Goal: Task Accomplishment & Management: Manage account settings

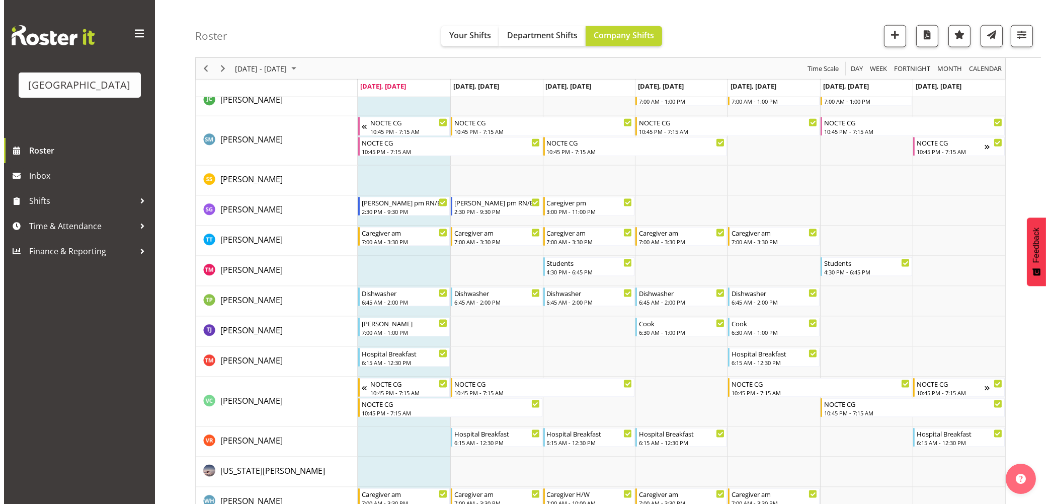
scroll to position [3411, 0]
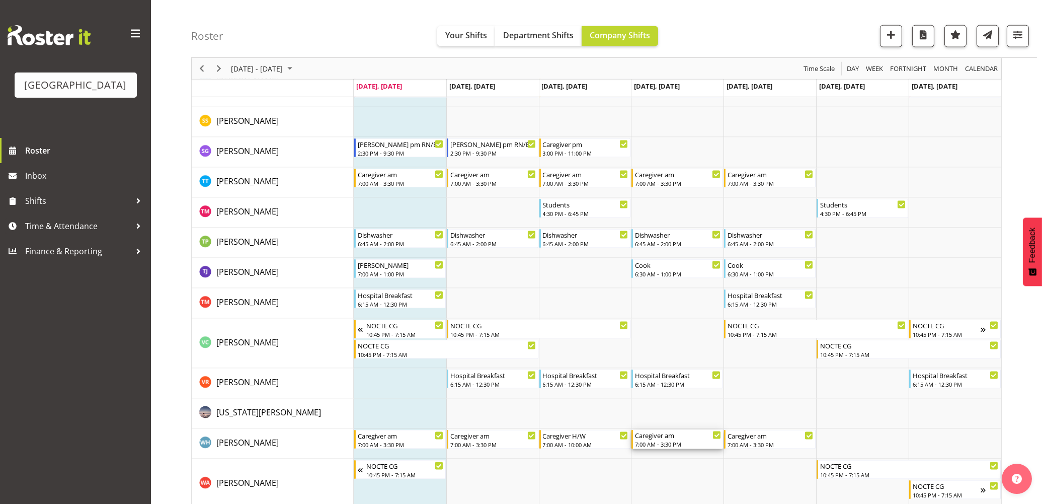
click at [668, 440] on div "7:00 AM - 3:30 PM" at bounding box center [678, 444] width 86 height 8
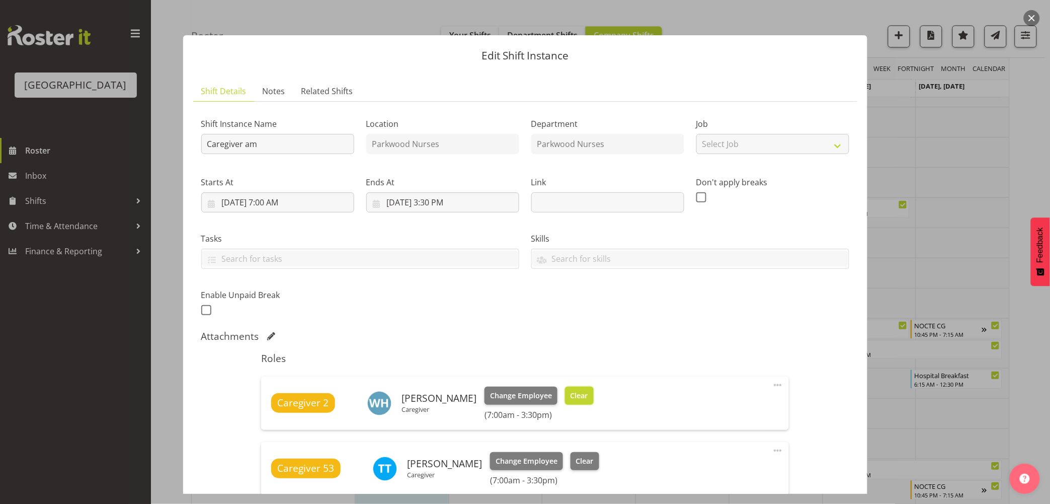
click at [579, 398] on span "Clear" at bounding box center [580, 395] width 18 height 11
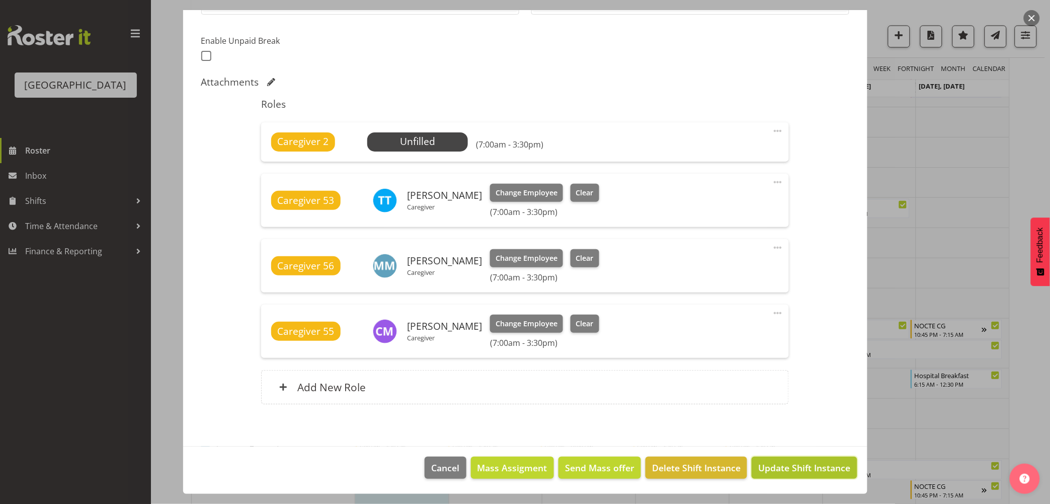
click at [826, 469] on span "Update Shift Instance" at bounding box center [804, 467] width 92 height 13
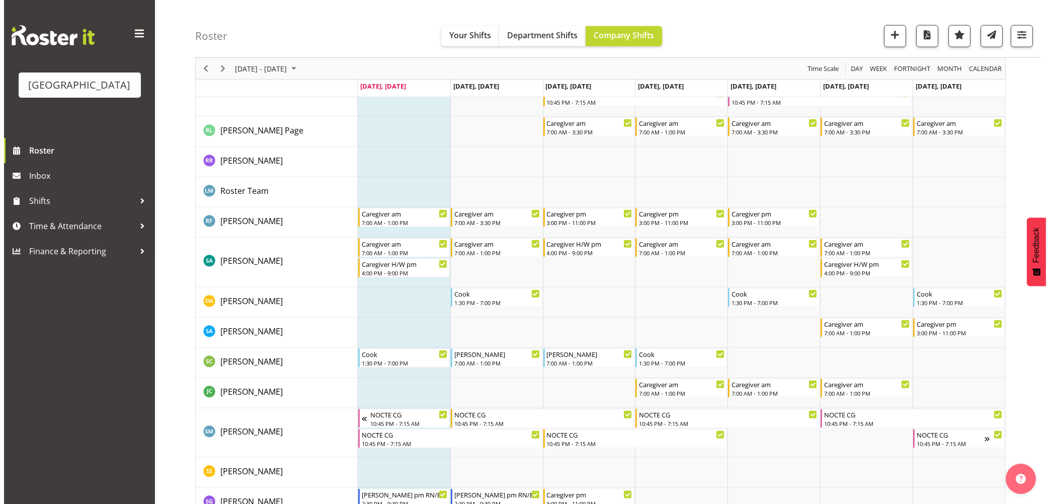
scroll to position [3395, 0]
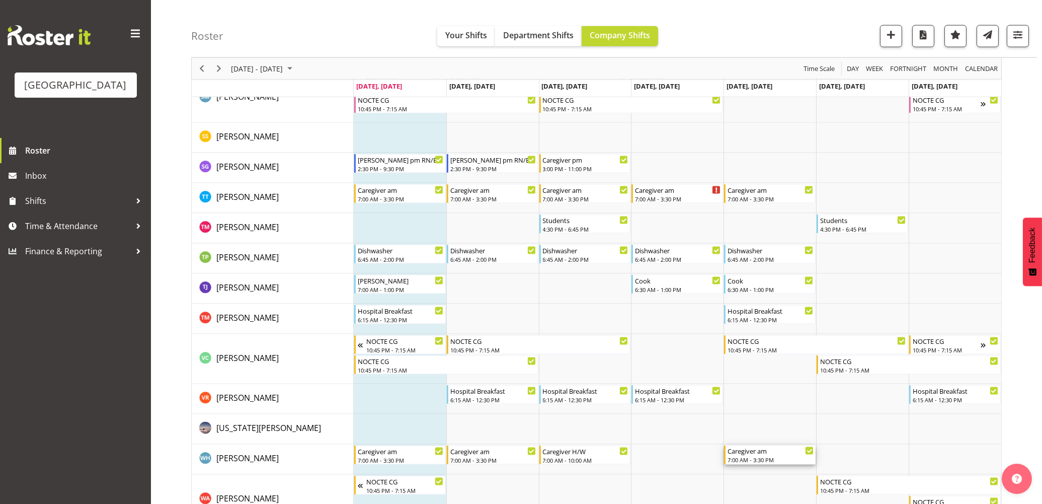
click at [773, 456] on div "7:00 AM - 3:30 PM" at bounding box center [771, 459] width 86 height 8
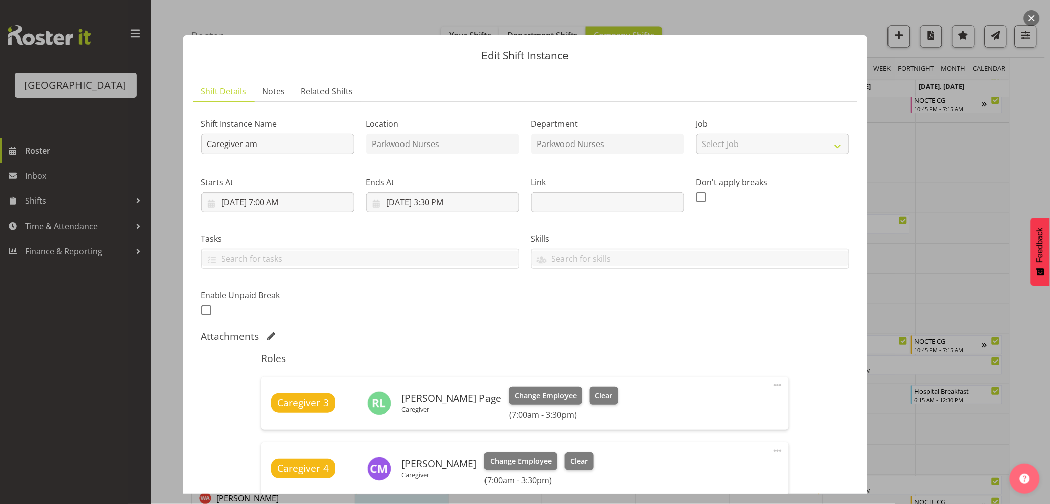
scroll to position [268, 0]
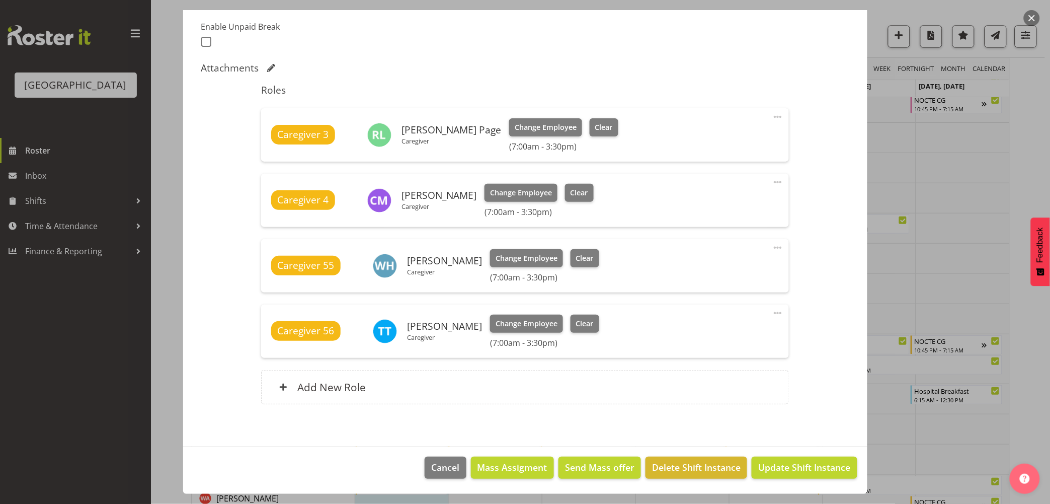
click at [571, 248] on div "Caregiver 55 Wendy Hayden Caregiver Change Employee Clear (7:00am - 3:30pm) Edi…" at bounding box center [525, 265] width 528 height 53
click at [572, 252] on button "Clear" at bounding box center [585, 258] width 29 height 18
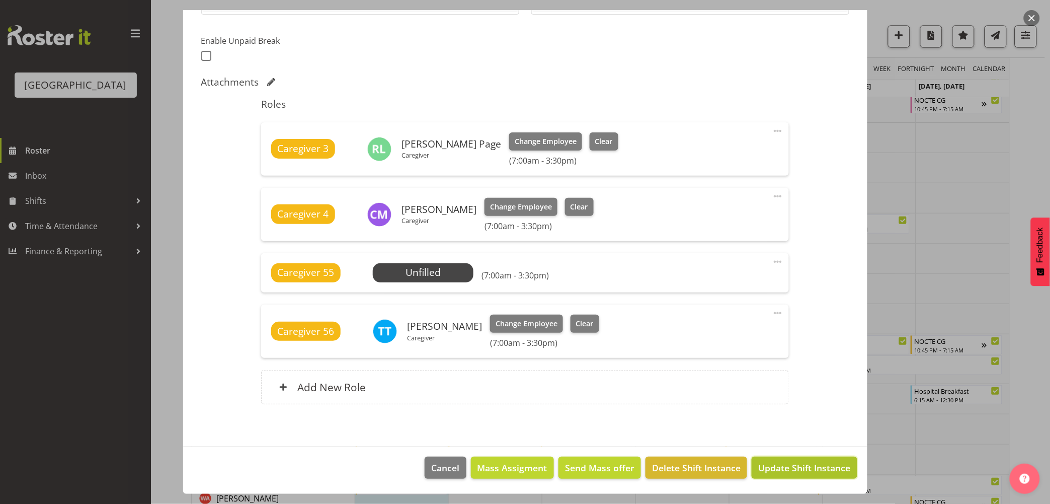
click at [782, 473] on span "Update Shift Instance" at bounding box center [804, 467] width 92 height 13
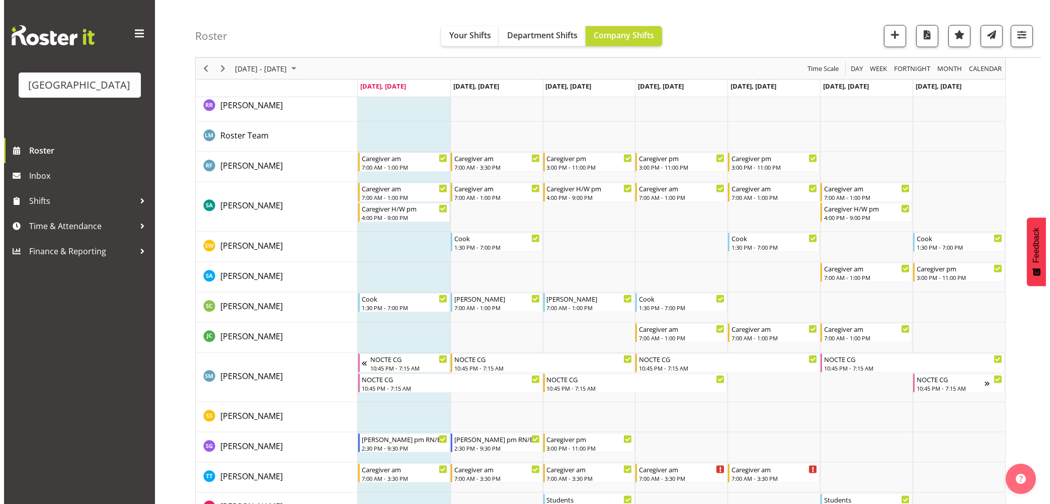
scroll to position [3060, 0]
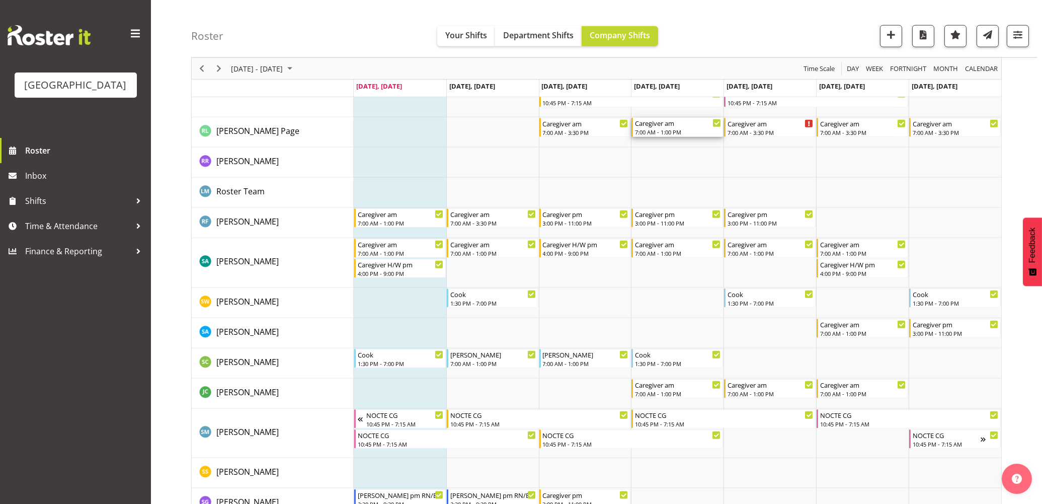
click at [655, 131] on div "7:00 AM - 1:00 PM" at bounding box center [678, 132] width 86 height 8
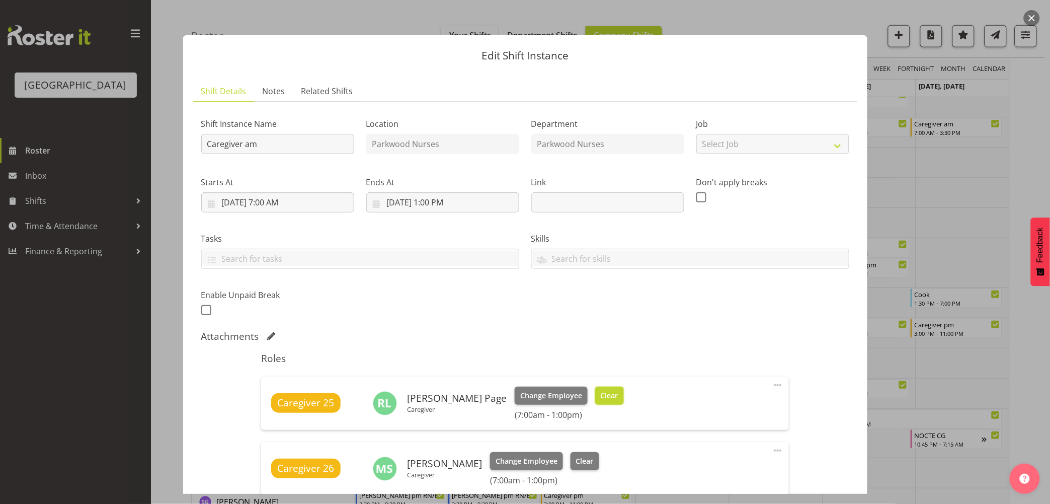
click at [601, 398] on span "Clear" at bounding box center [610, 395] width 18 height 11
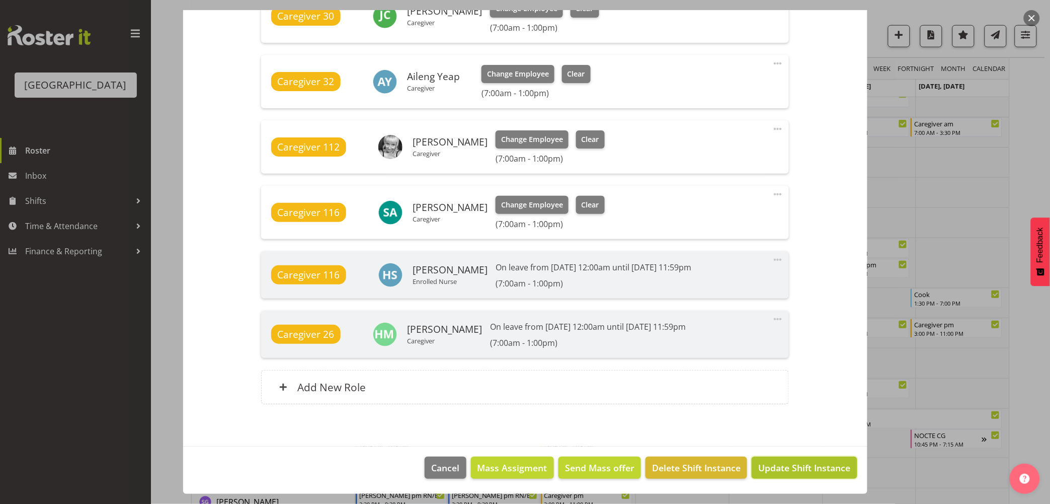
click at [768, 465] on span "Update Shift Instance" at bounding box center [804, 467] width 92 height 13
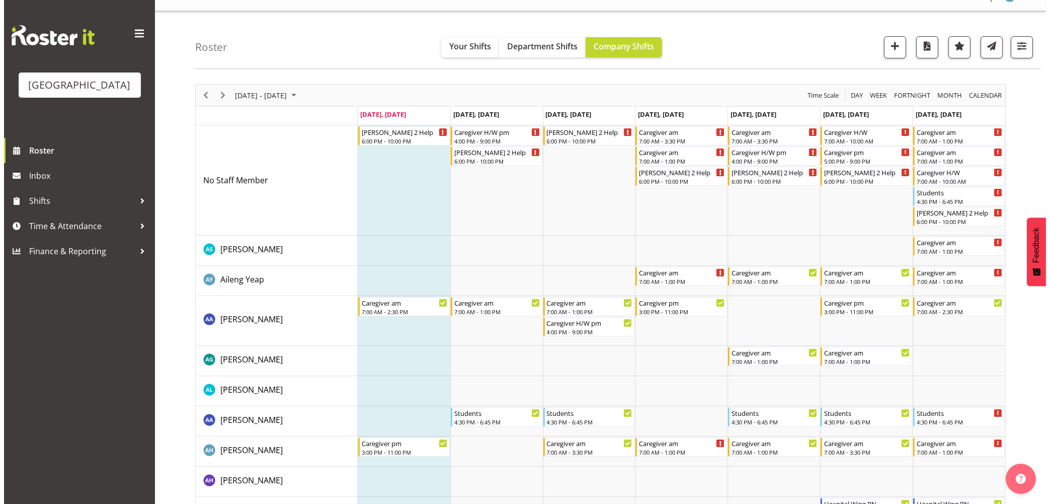
scroll to position [0, 0]
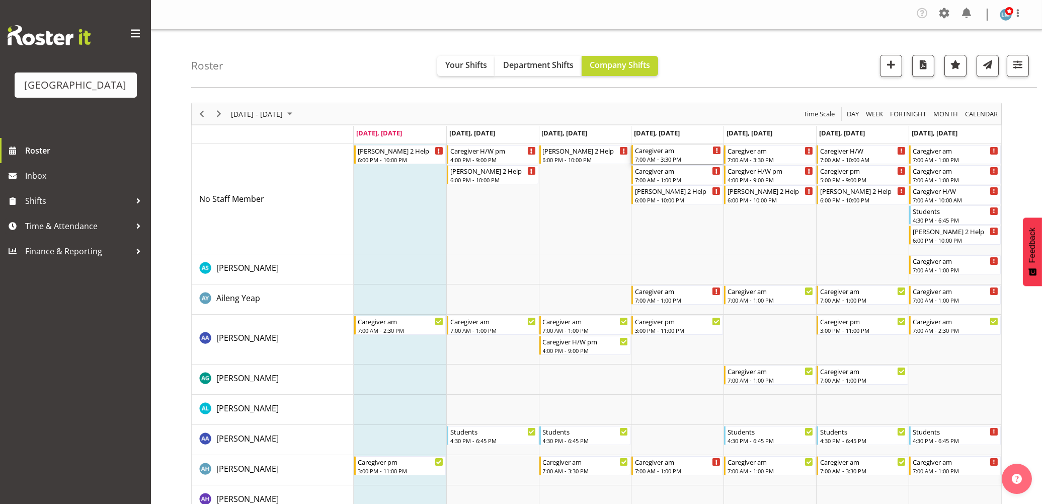
click at [690, 163] on div "7:00 AM - 3:30 PM" at bounding box center [678, 159] width 86 height 8
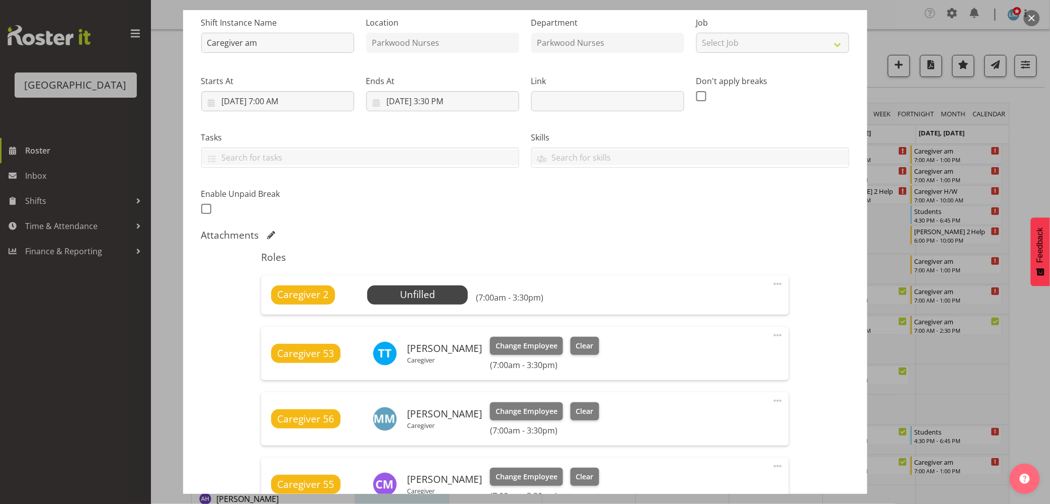
scroll to position [223, 0]
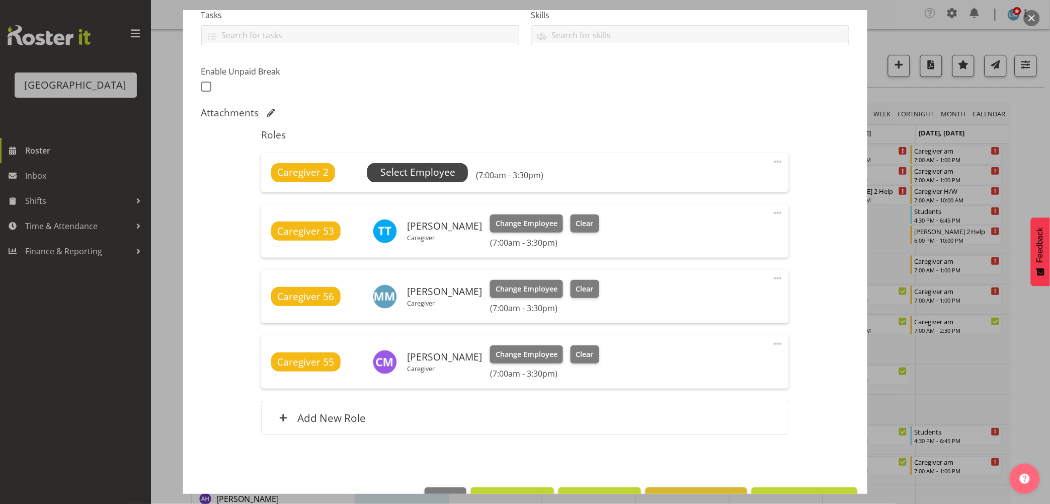
click at [430, 173] on span "Select Employee" at bounding box center [417, 172] width 75 height 15
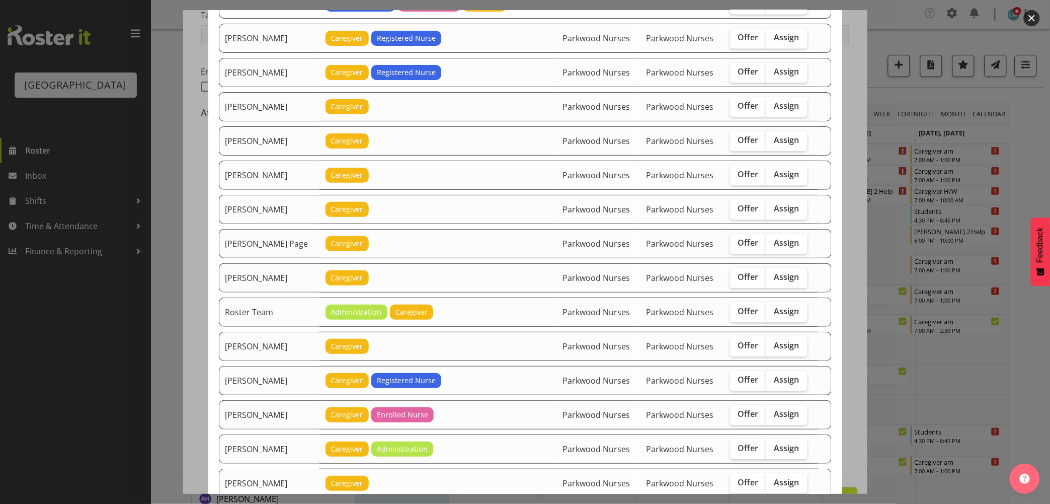
scroll to position [783, 0]
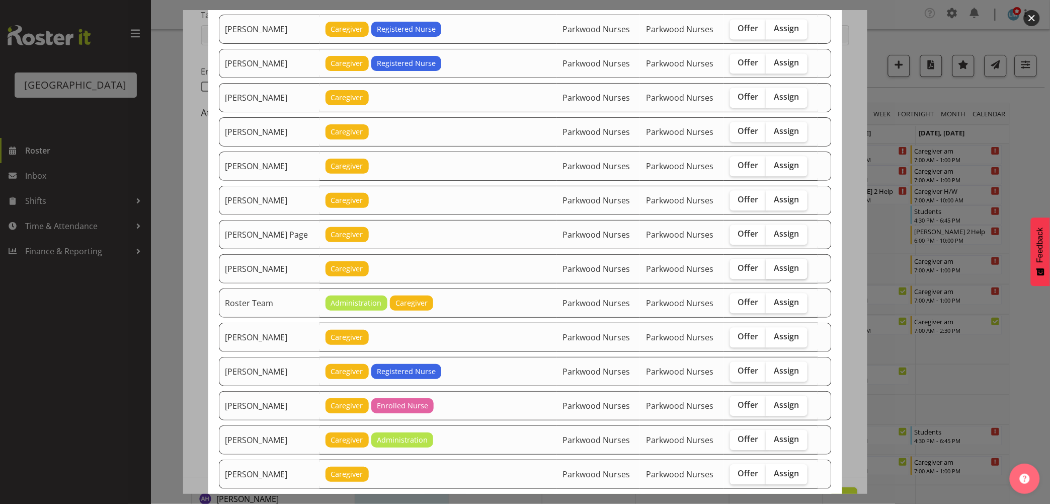
click at [791, 271] on span "Assign" at bounding box center [787, 268] width 25 height 10
click at [773, 271] on input "Assign" at bounding box center [770, 268] width 7 height 7
checkbox input "true"
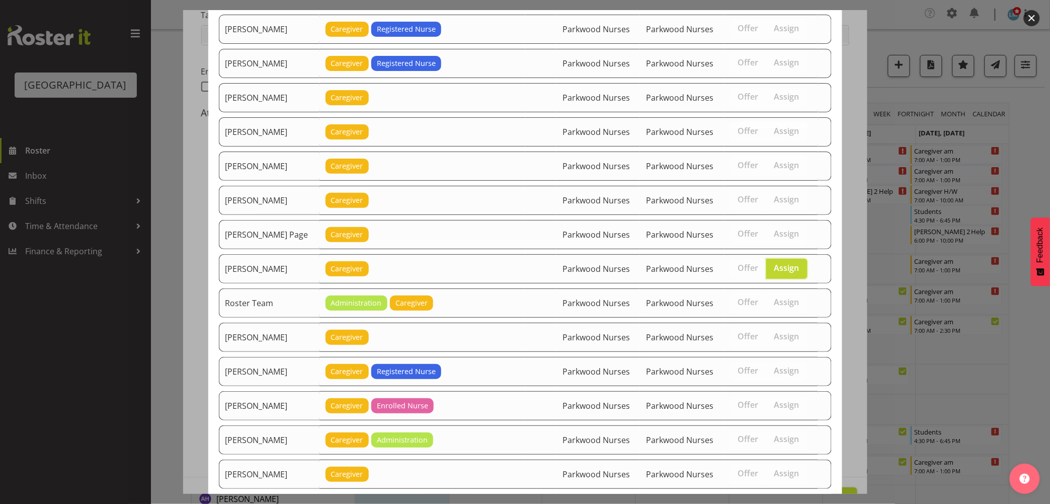
click at [1022, 335] on div at bounding box center [525, 252] width 1050 height 504
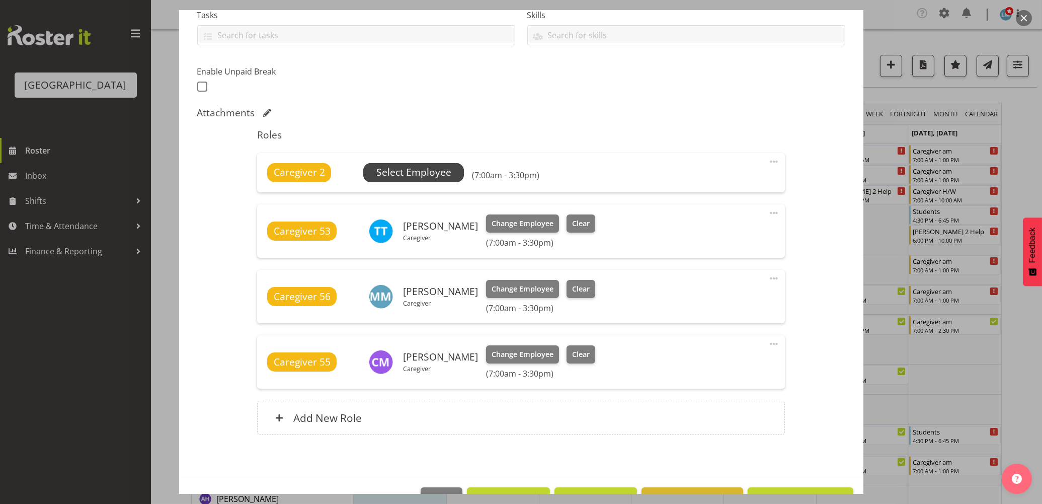
click at [429, 170] on span "Select Employee" at bounding box center [413, 172] width 75 height 15
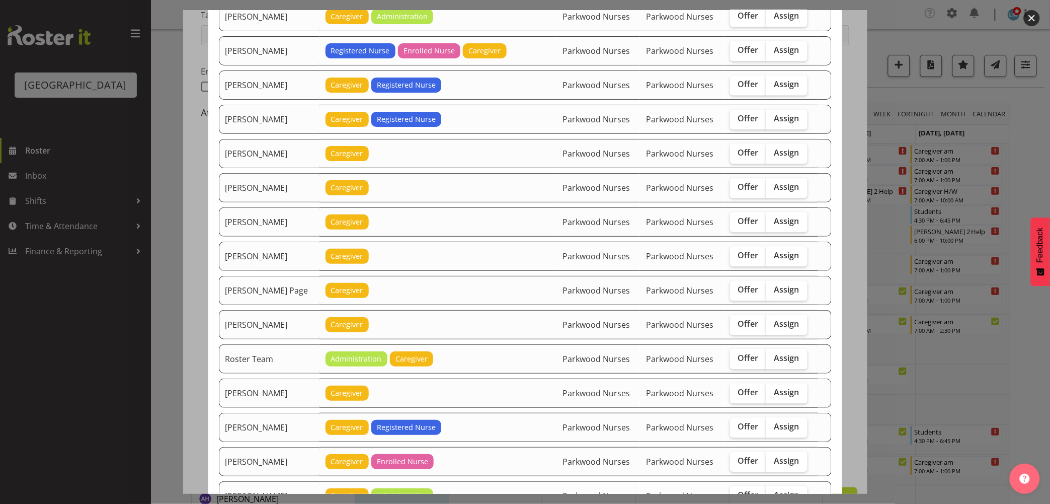
scroll to position [838, 0]
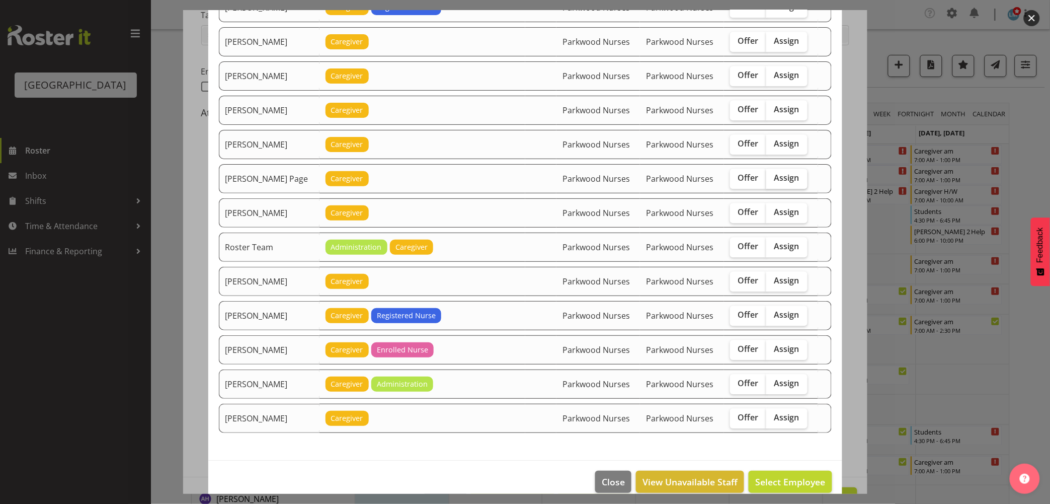
click at [784, 181] on span "Assign" at bounding box center [787, 178] width 25 height 10
click at [773, 181] on input "Assign" at bounding box center [770, 178] width 7 height 7
checkbox input "true"
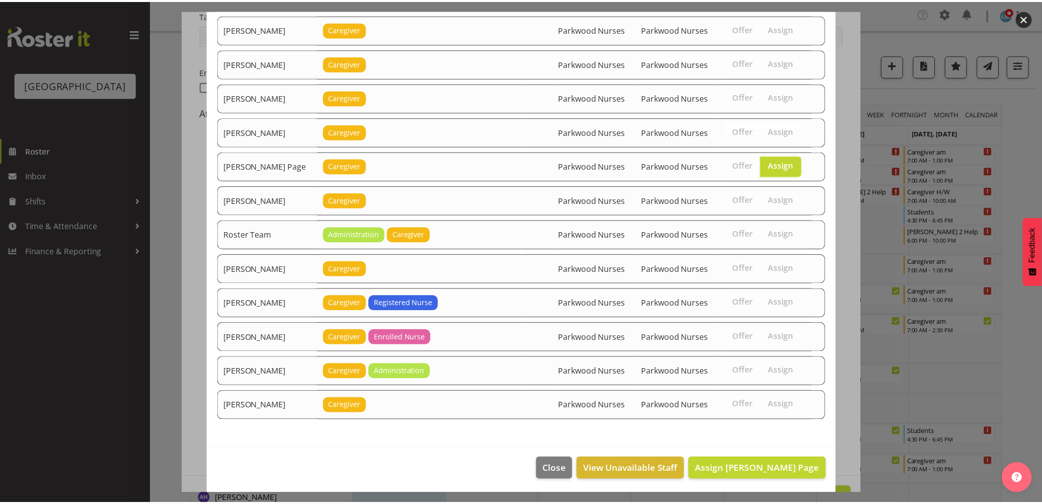
scroll to position [856, 0]
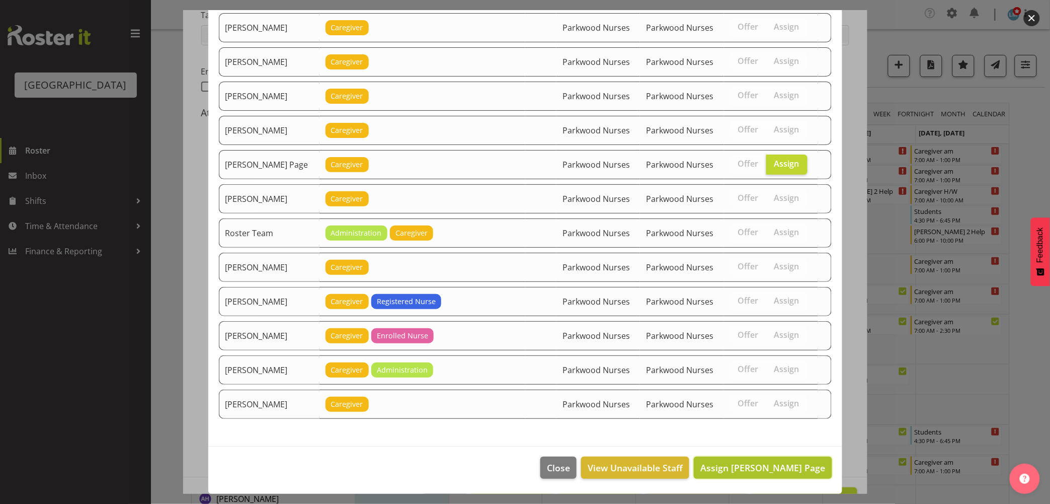
click at [753, 464] on span "Assign Robyn Le Page" at bounding box center [763, 468] width 125 height 12
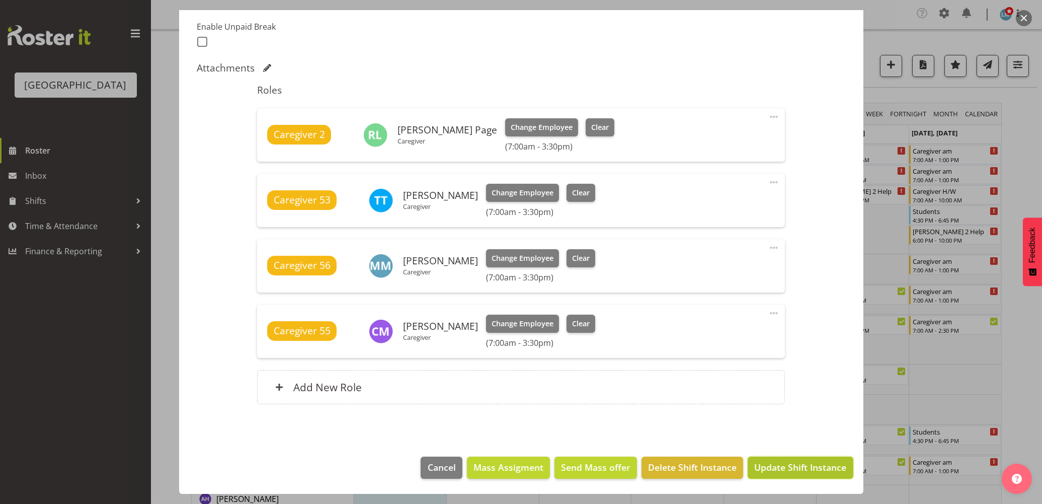
click at [776, 460] on button "Update Shift Instance" at bounding box center [800, 467] width 105 height 22
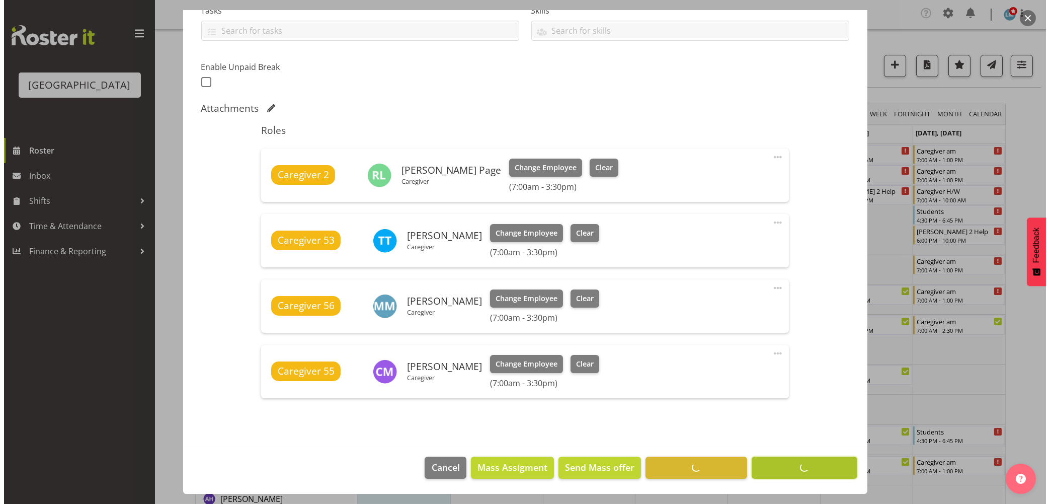
scroll to position [228, 0]
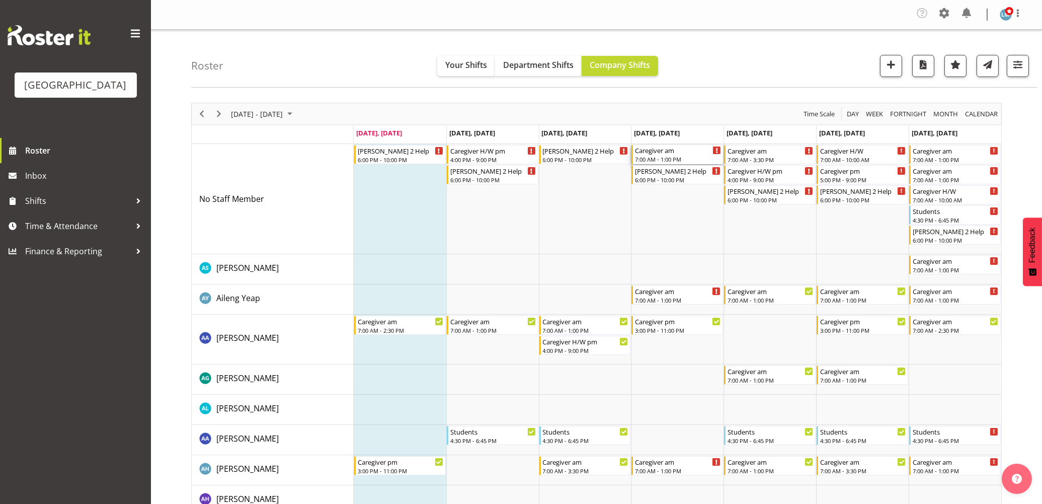
click at [674, 157] on div "7:00 AM - 1:00 PM" at bounding box center [678, 159] width 86 height 8
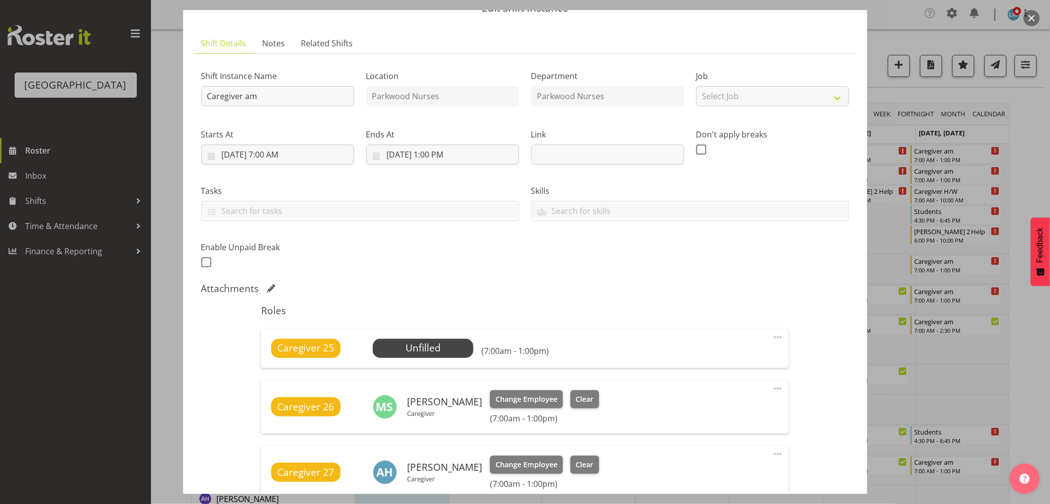
scroll to position [112, 0]
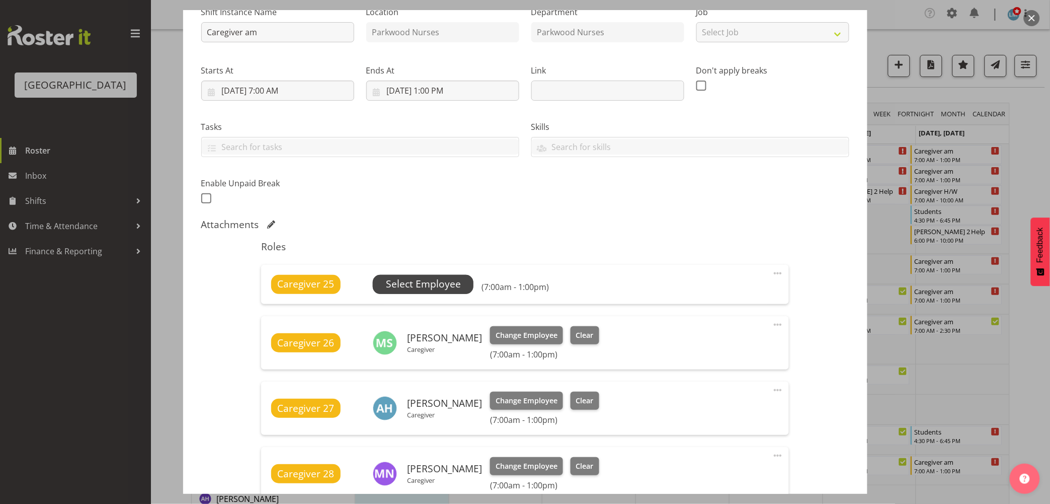
click at [413, 287] on span "Select Employee" at bounding box center [423, 284] width 75 height 15
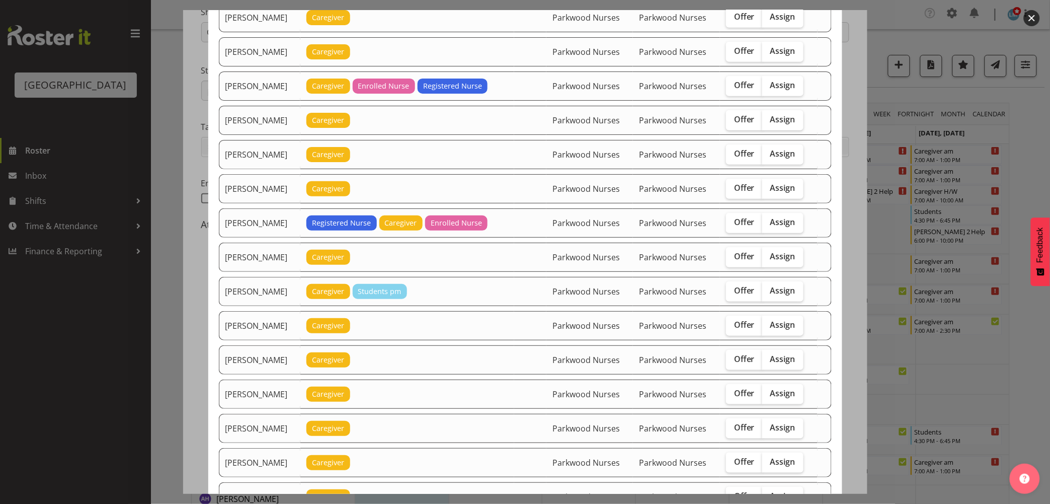
scroll to position [168, 0]
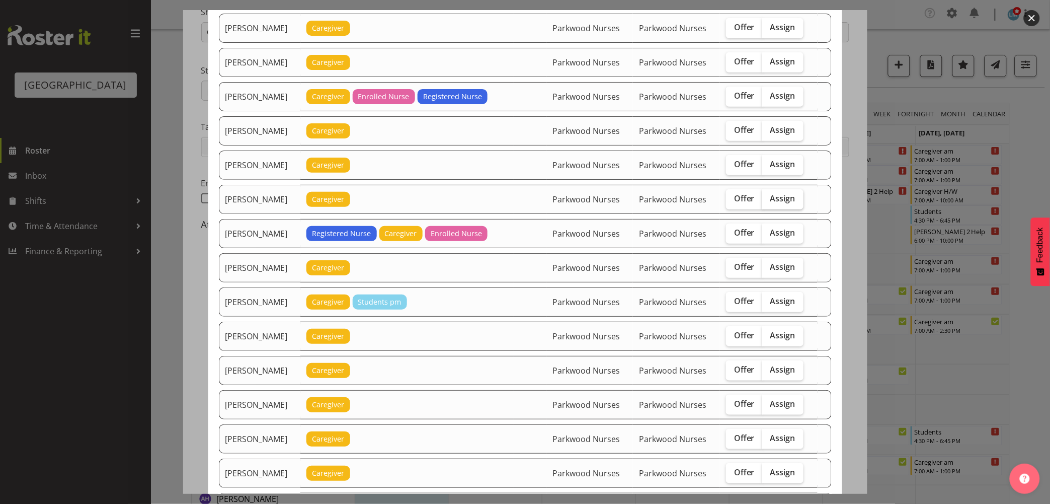
click at [779, 202] on span "Assign" at bounding box center [783, 198] width 25 height 10
click at [769, 202] on input "Assign" at bounding box center [765, 198] width 7 height 7
checkbox input "true"
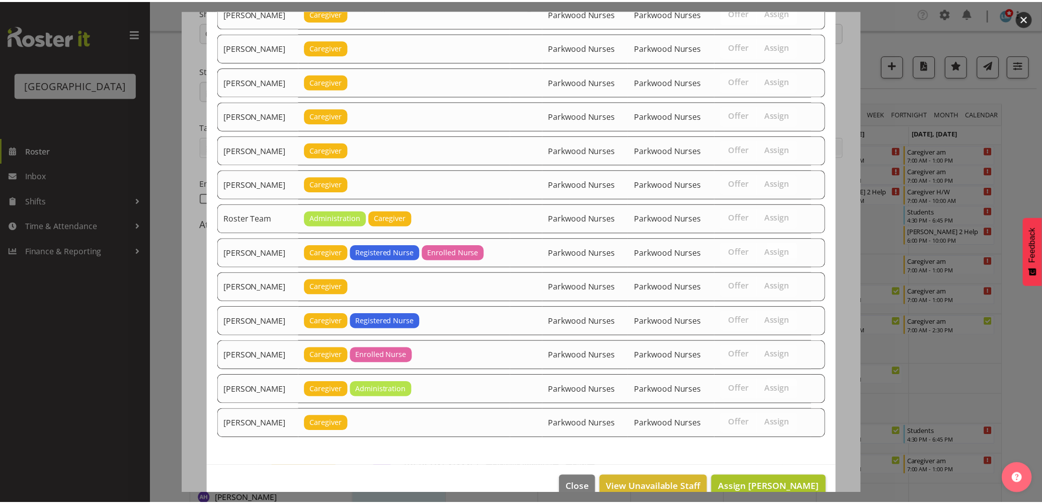
scroll to position [1062, 0]
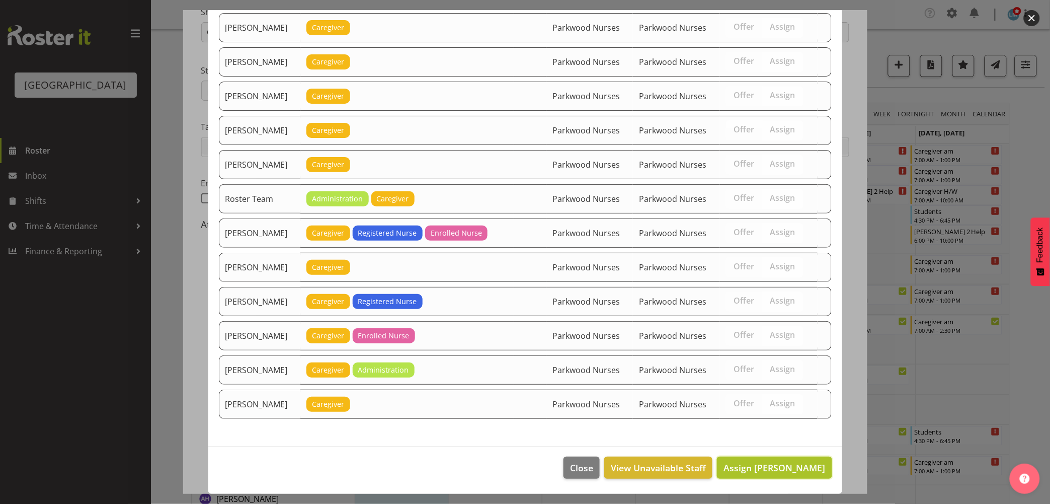
click at [793, 469] on span "Assign Caitlin Huria" at bounding box center [775, 468] width 102 height 12
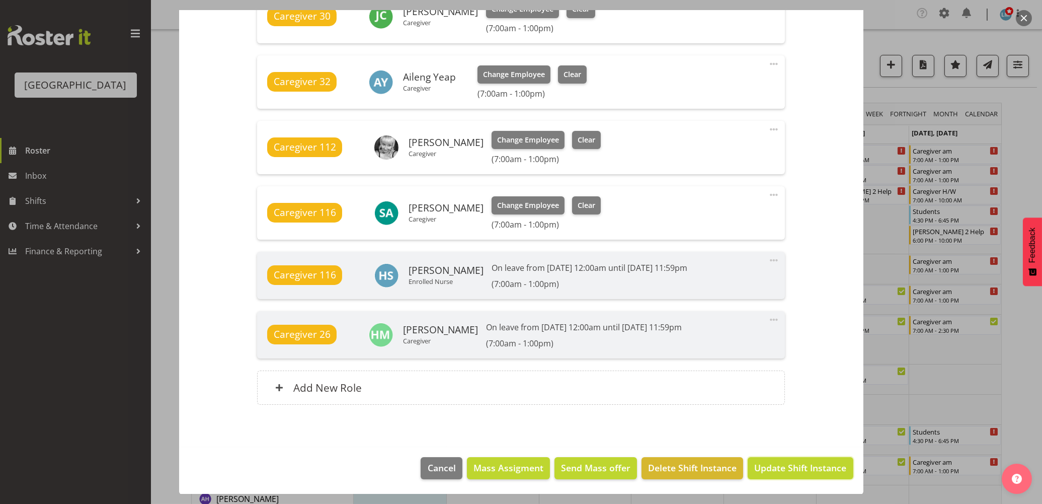
click at [793, 469] on span "Update Shift Instance" at bounding box center [800, 467] width 92 height 13
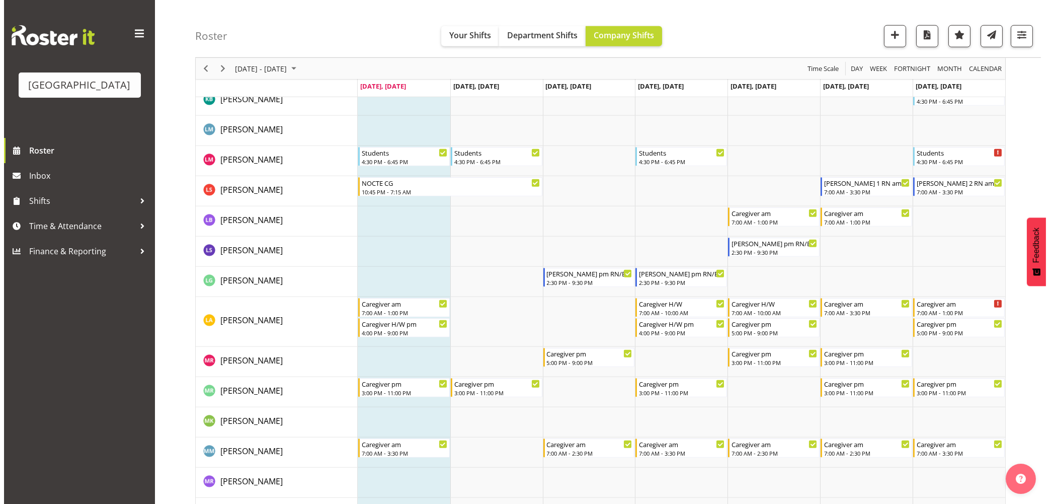
scroll to position [2125, 0]
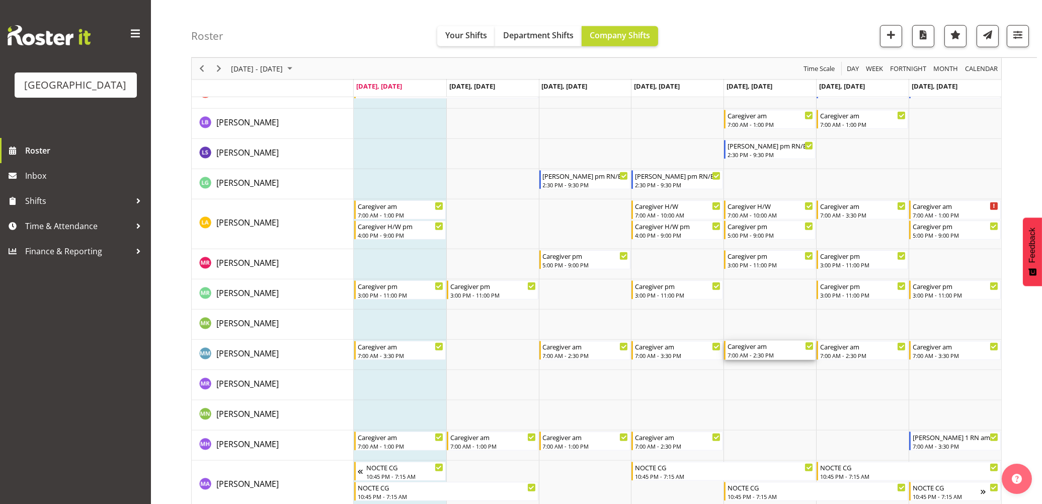
click at [757, 350] on div "Caregiver am" at bounding box center [771, 346] width 86 height 10
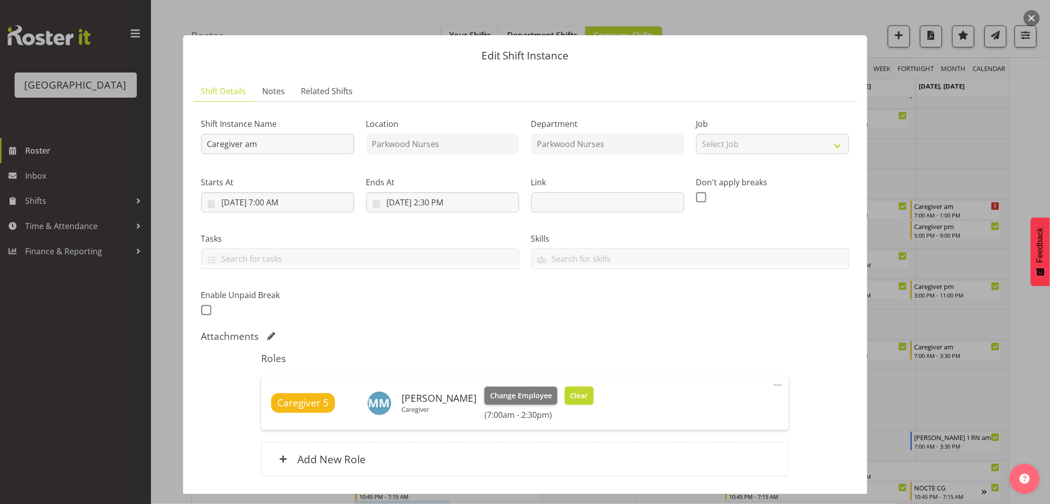
click at [571, 391] on span "Clear" at bounding box center [580, 395] width 18 height 11
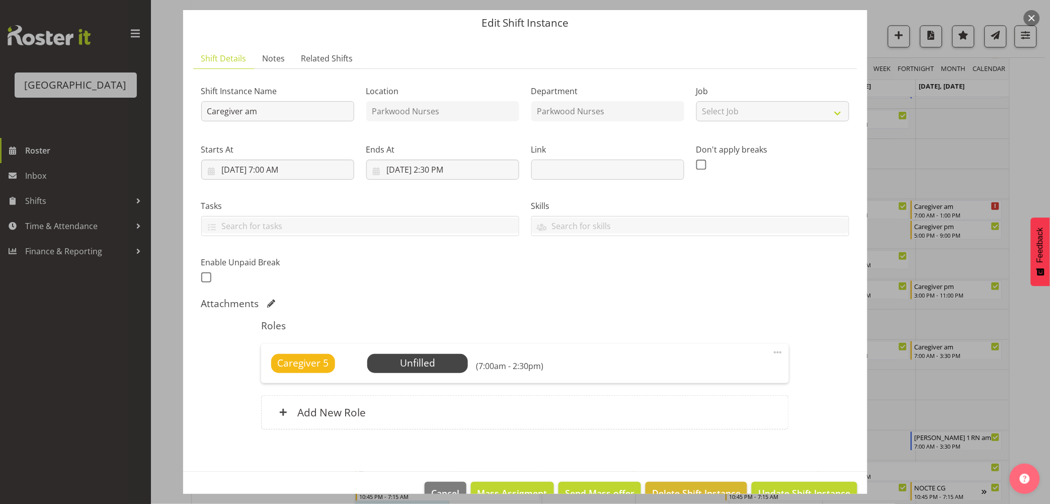
scroll to position [58, 0]
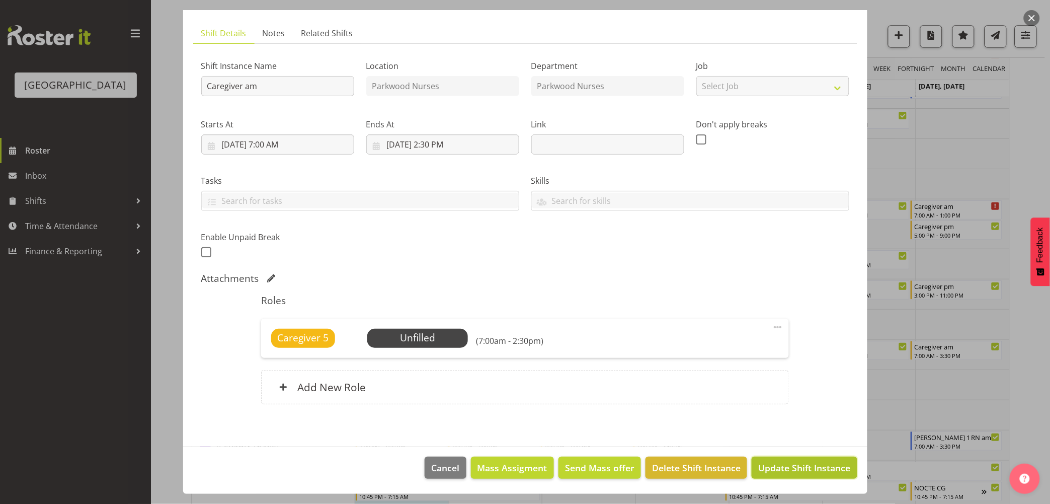
click at [800, 462] on span "Update Shift Instance" at bounding box center [804, 467] width 92 height 13
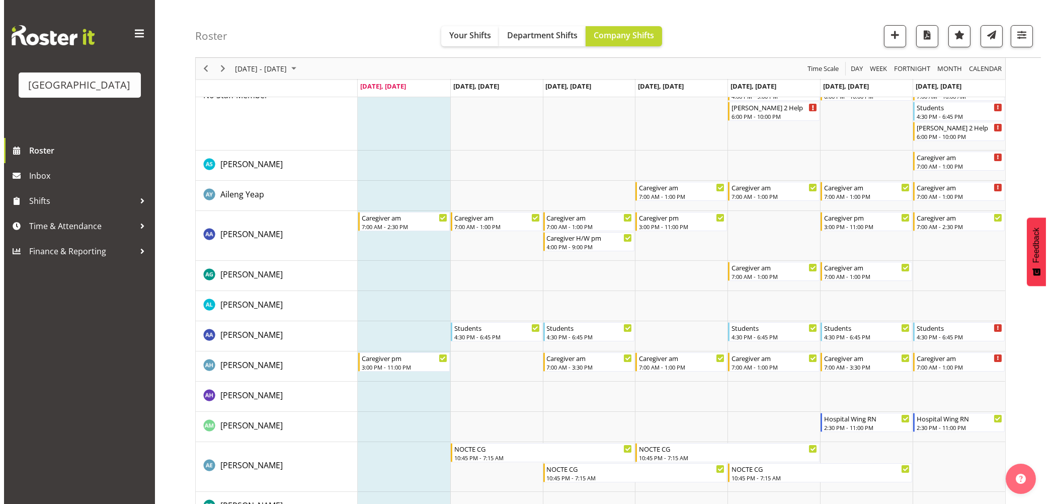
scroll to position [0, 0]
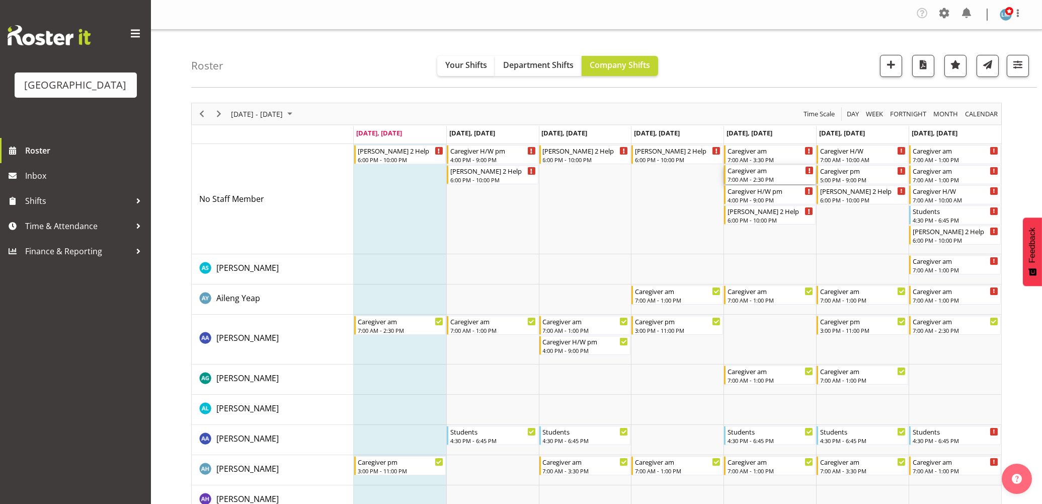
click at [732, 172] on div "Caregiver am" at bounding box center [771, 170] width 86 height 10
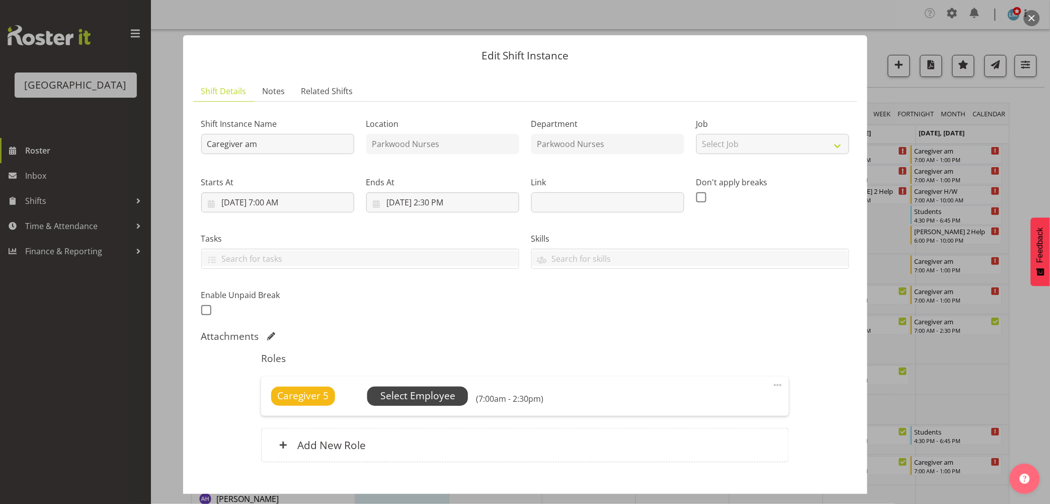
click at [415, 389] on span "Select Employee" at bounding box center [417, 396] width 75 height 15
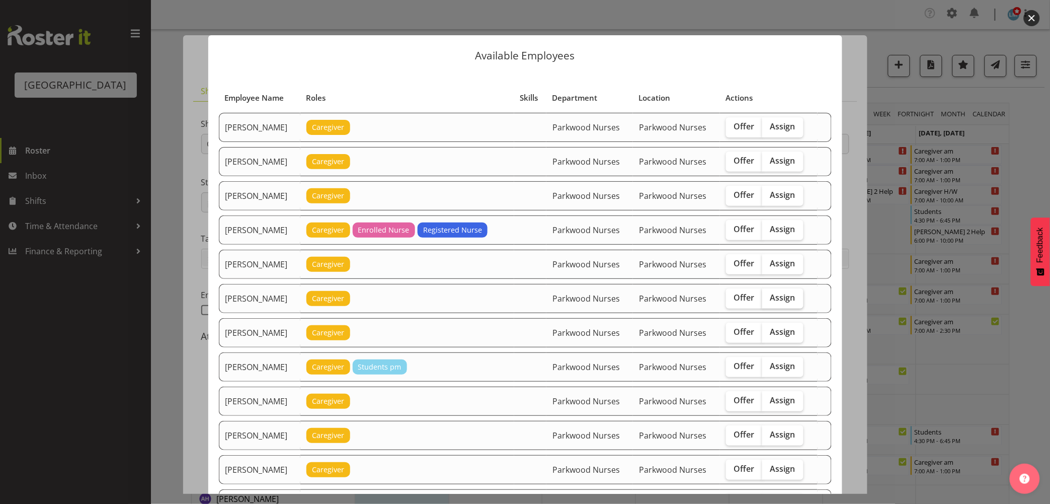
click at [789, 300] on span "Assign" at bounding box center [783, 297] width 25 height 10
click at [769, 300] on input "Assign" at bounding box center [765, 297] width 7 height 7
checkbox input "true"
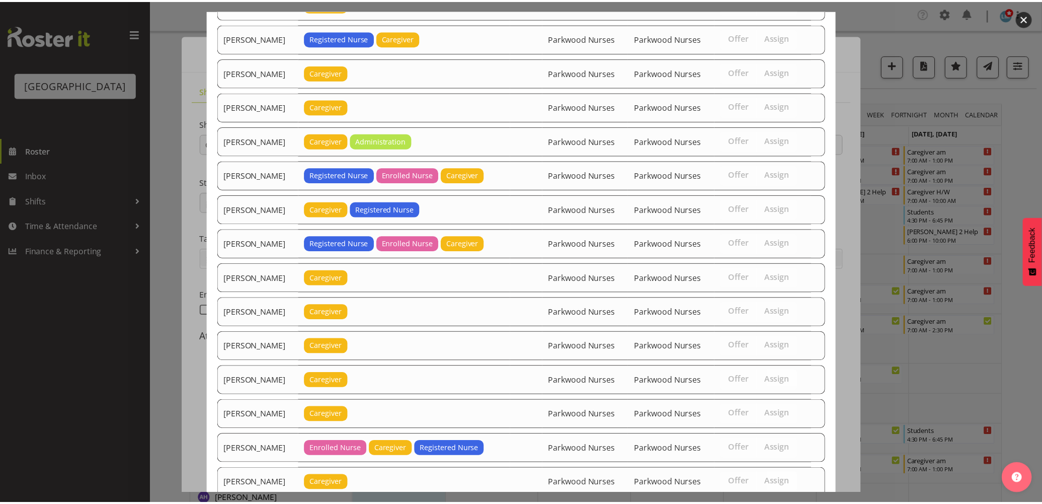
scroll to position [1027, 0]
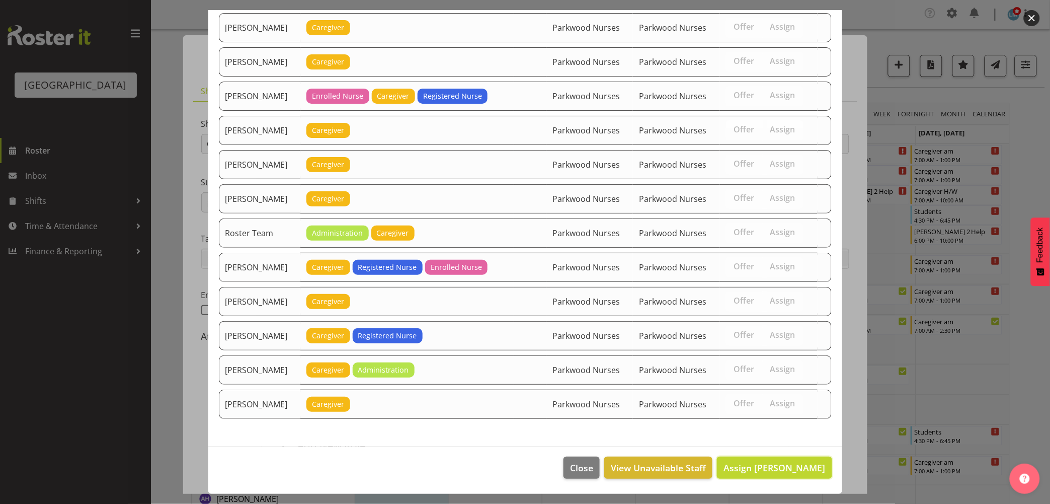
click at [792, 469] on span "Assign Caitlin Huria" at bounding box center [775, 468] width 102 height 12
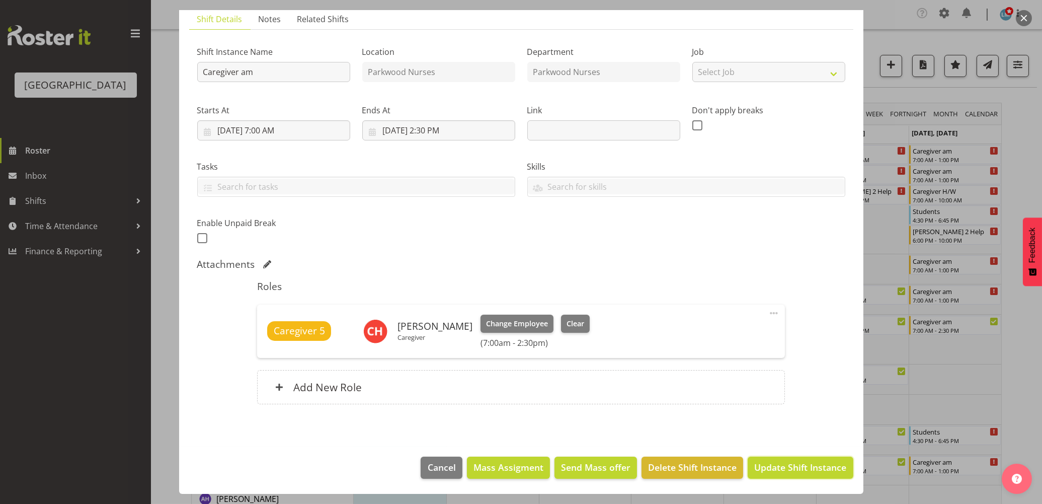
click at [792, 469] on span "Update Shift Instance" at bounding box center [800, 467] width 92 height 13
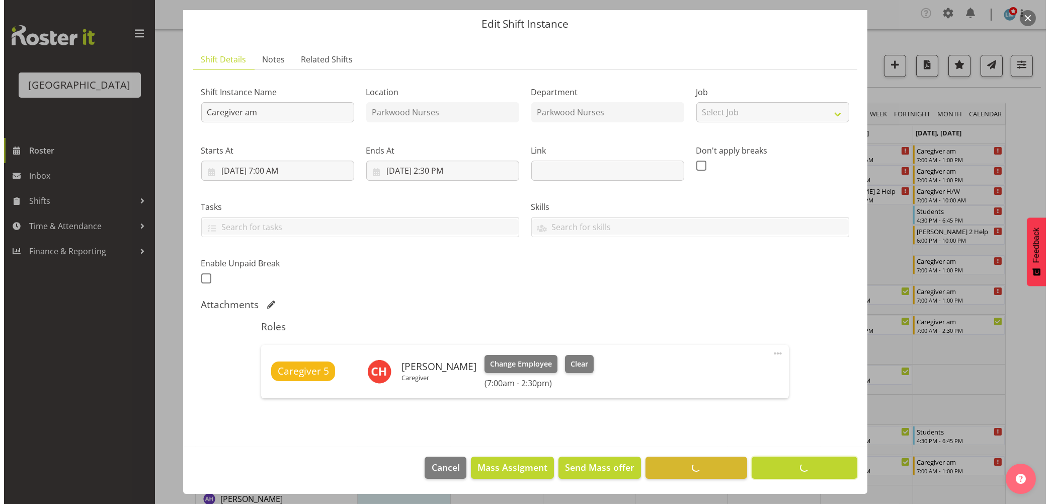
scroll to position [32, 0]
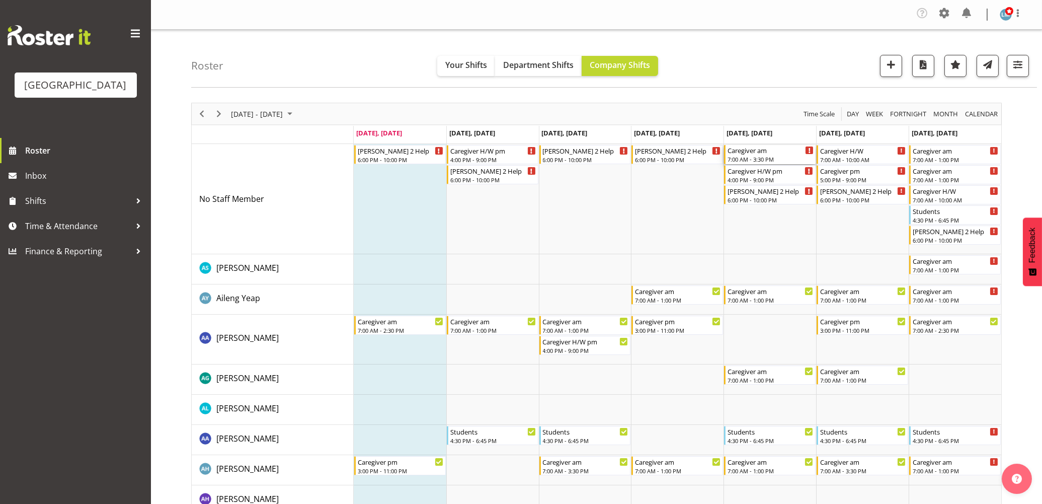
click at [763, 152] on div "Caregiver am" at bounding box center [771, 150] width 86 height 10
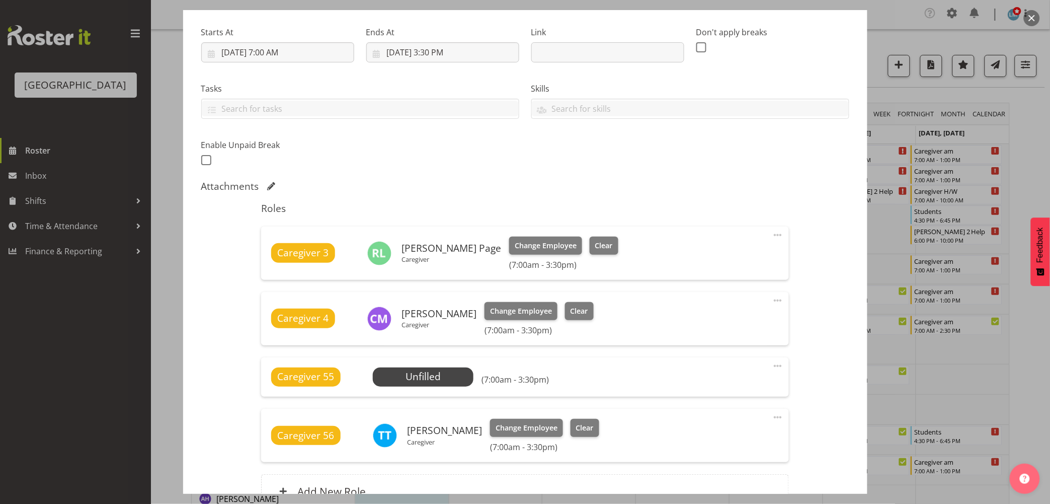
scroll to position [254, 0]
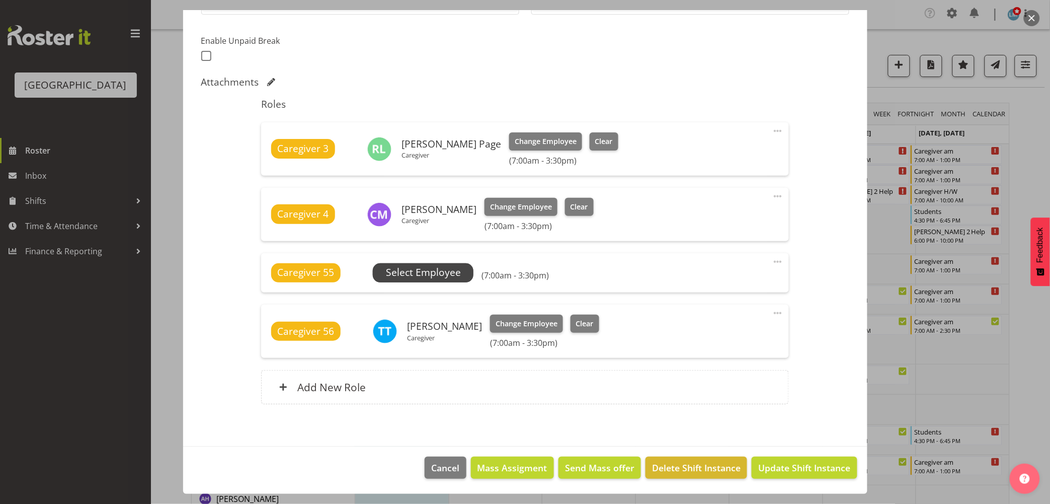
click at [434, 270] on span "Select Employee" at bounding box center [423, 272] width 75 height 15
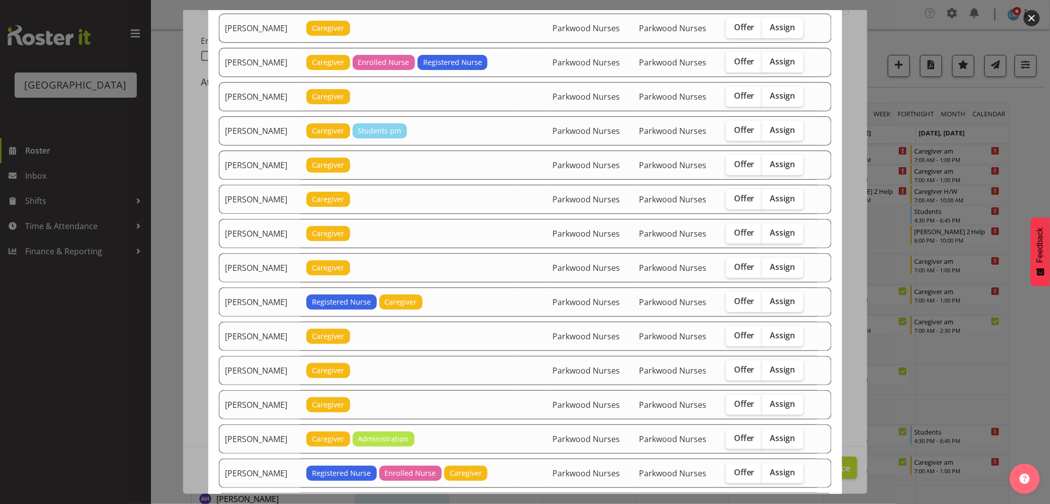
scroll to position [335, 0]
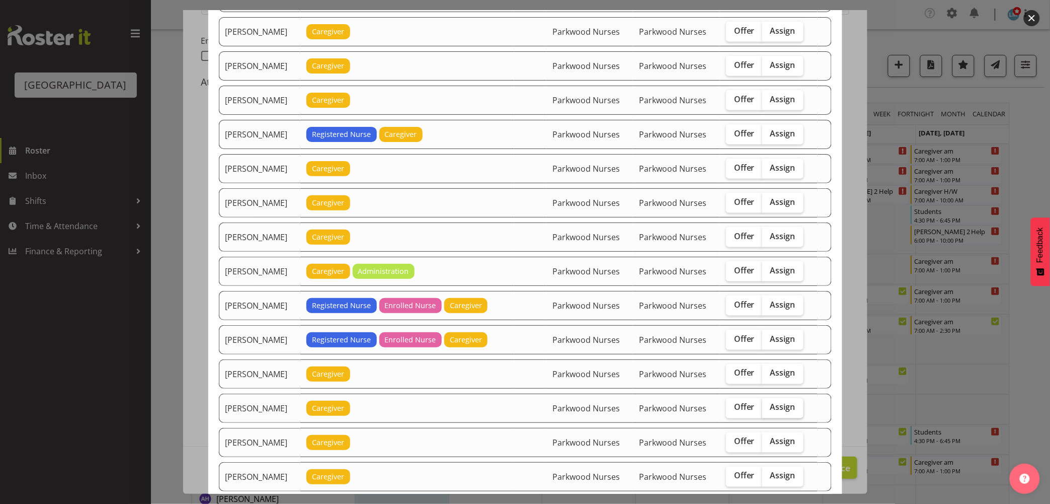
click at [788, 408] on span "Assign" at bounding box center [783, 407] width 25 height 10
click at [769, 408] on input "Assign" at bounding box center [765, 407] width 7 height 7
checkbox input "true"
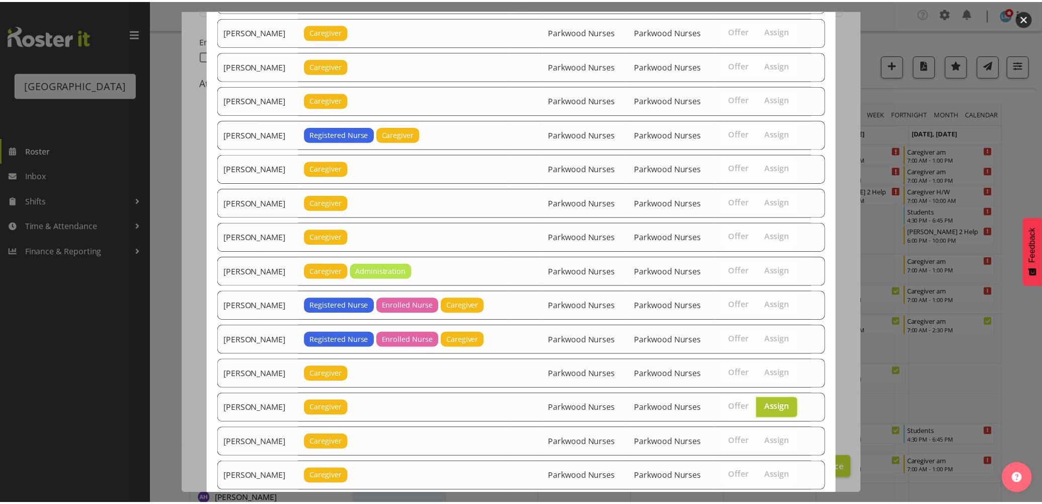
scroll to position [718, 0]
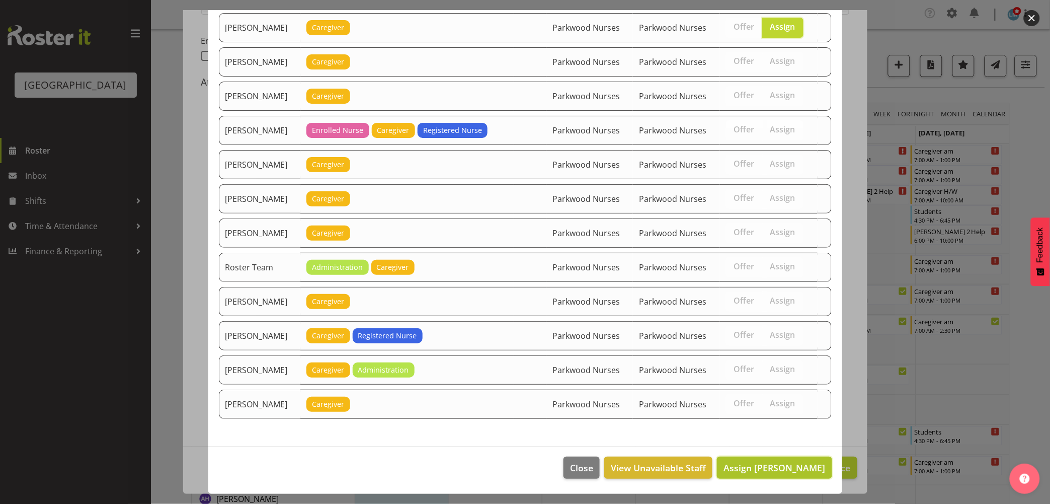
click at [792, 465] on span "Assign Maria Morgan" at bounding box center [775, 468] width 102 height 12
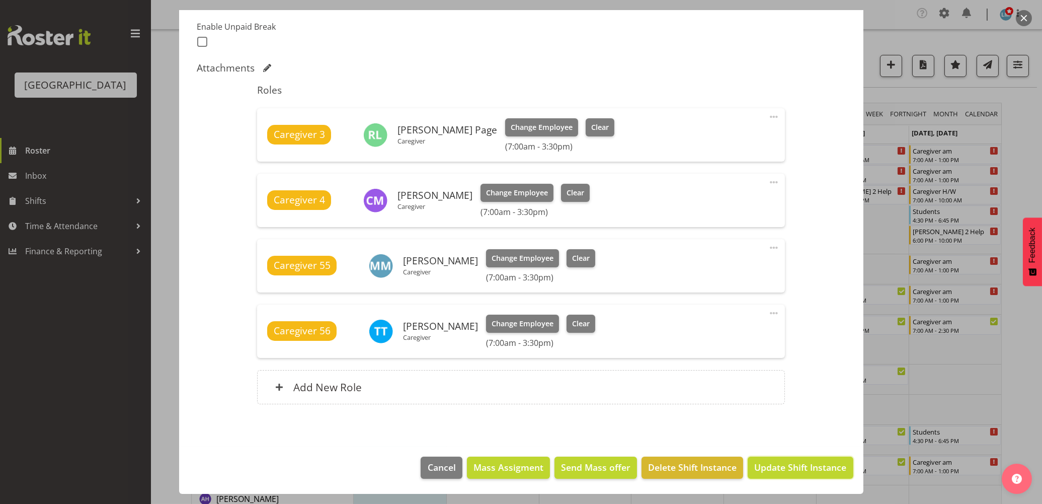
click at [792, 465] on span "Update Shift Instance" at bounding box center [800, 467] width 92 height 13
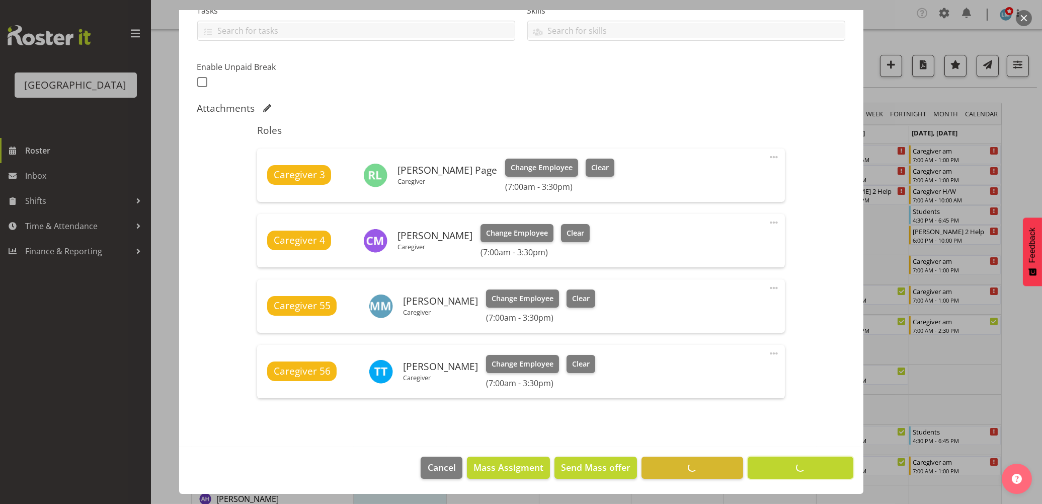
scroll to position [228, 0]
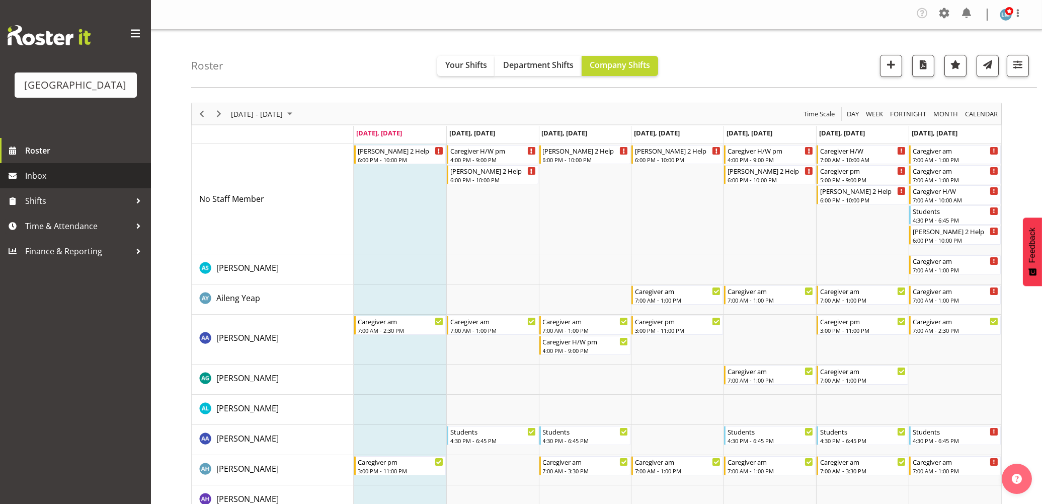
click at [41, 183] on span "Inbox" at bounding box center [85, 175] width 121 height 15
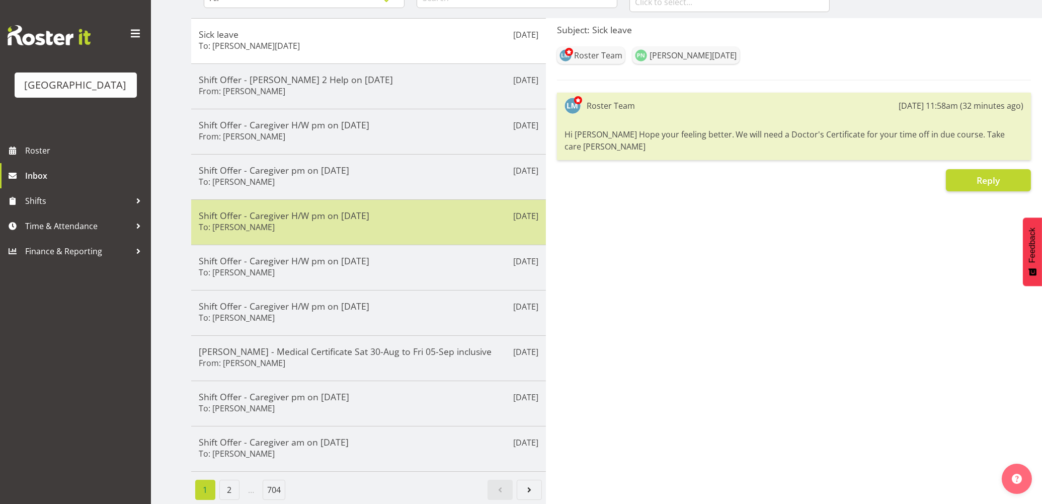
scroll to position [131, 0]
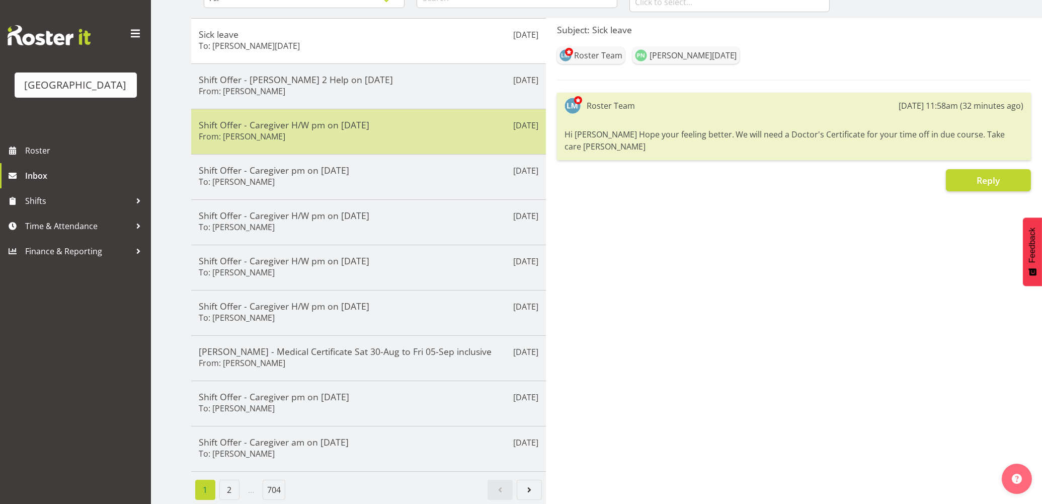
click at [299, 119] on h5 "Shift Offer - Caregiver H/W pm on [DATE]" at bounding box center [369, 124] width 340 height 11
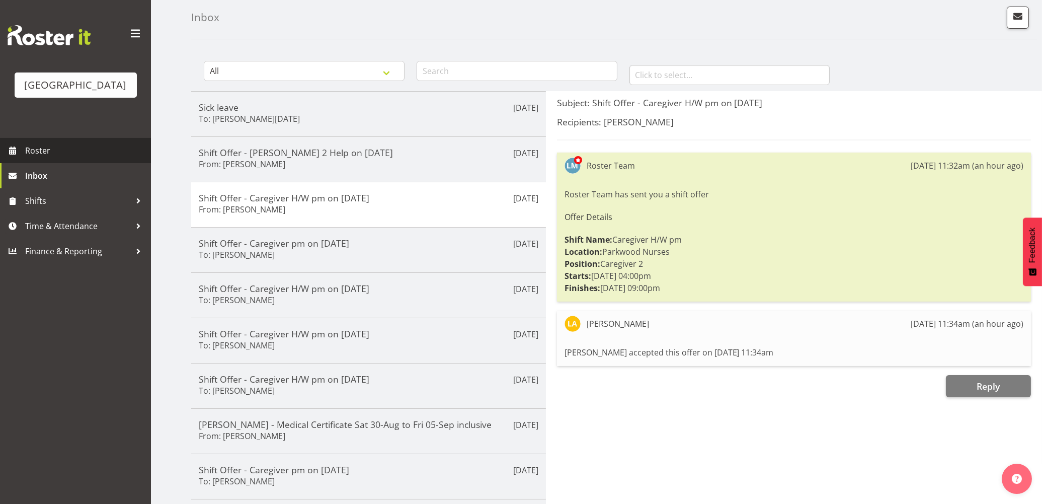
scroll to position [0, 0]
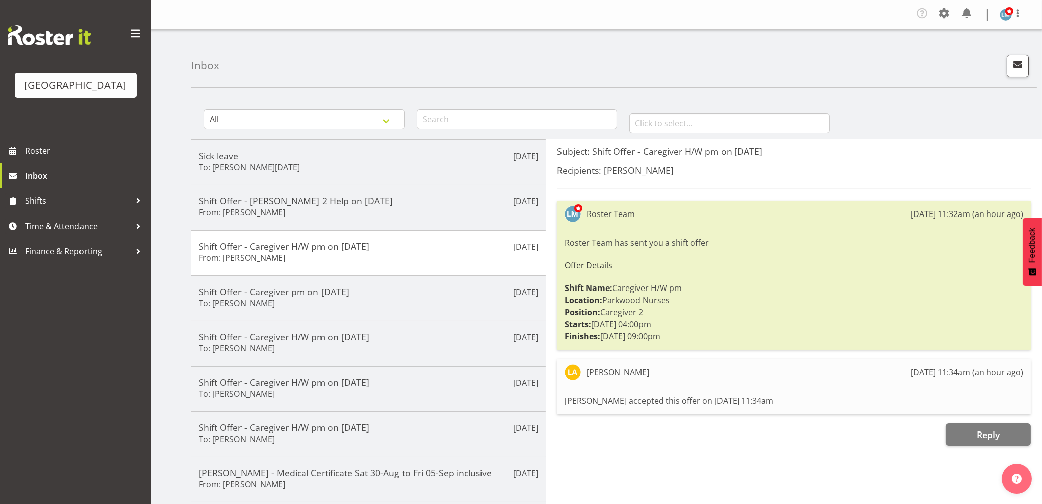
drag, startPoint x: 1022, startPoint y: 17, endPoint x: 1022, endPoint y: 23, distance: 5.5
click at [1022, 17] on span at bounding box center [1018, 13] width 12 height 12
click at [1018, 38] on link "Profile" at bounding box center [976, 37] width 97 height 18
click at [1019, 11] on span at bounding box center [1018, 13] width 12 height 12
click at [999, 53] on link "Log Out" at bounding box center [976, 55] width 97 height 18
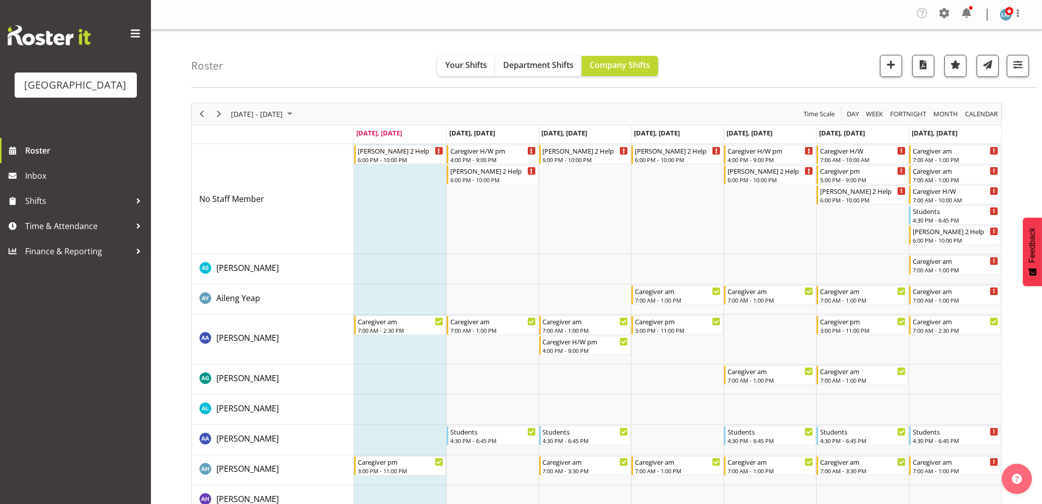
click at [970, 9] on div at bounding box center [971, 8] width 4 height 4
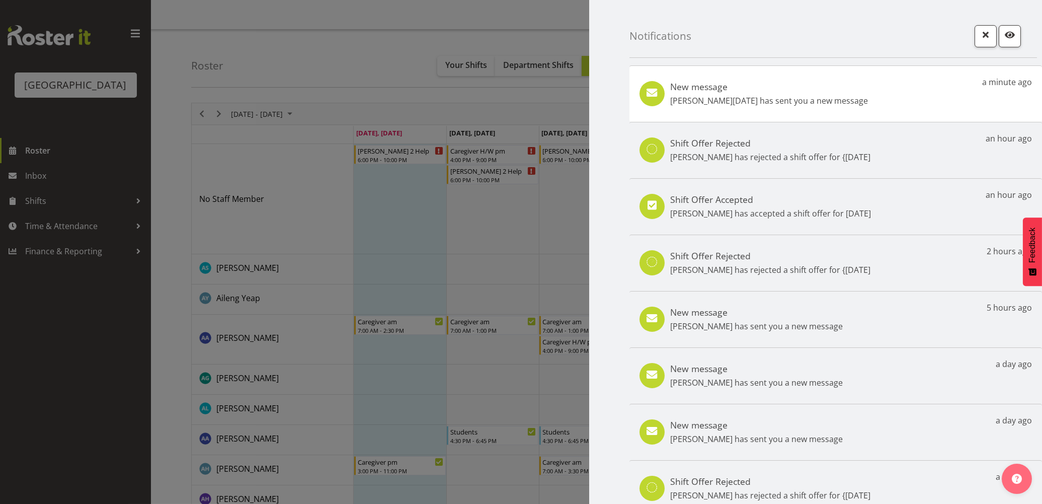
click at [811, 102] on p "Penny Navidad has sent you a new message" at bounding box center [769, 101] width 198 height 12
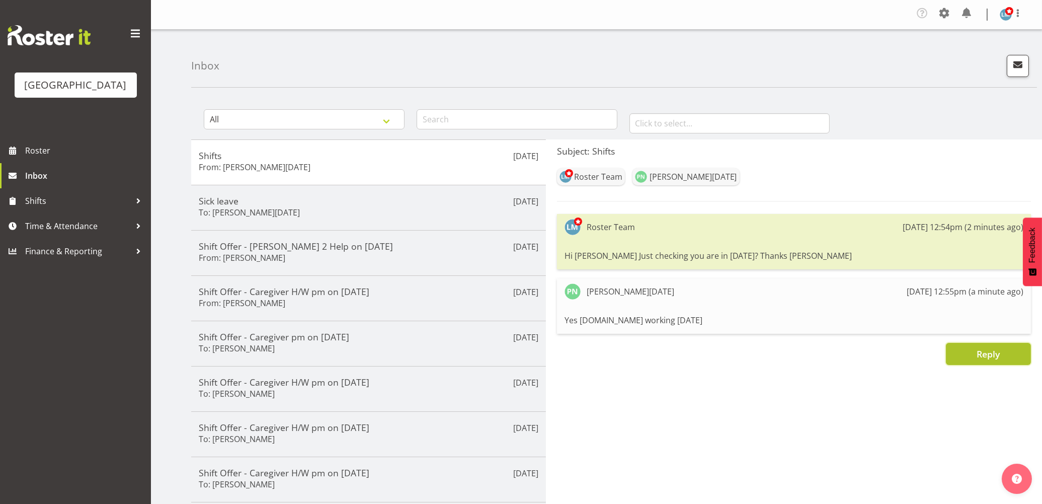
click at [1001, 354] on button "Reply" at bounding box center [988, 354] width 85 height 22
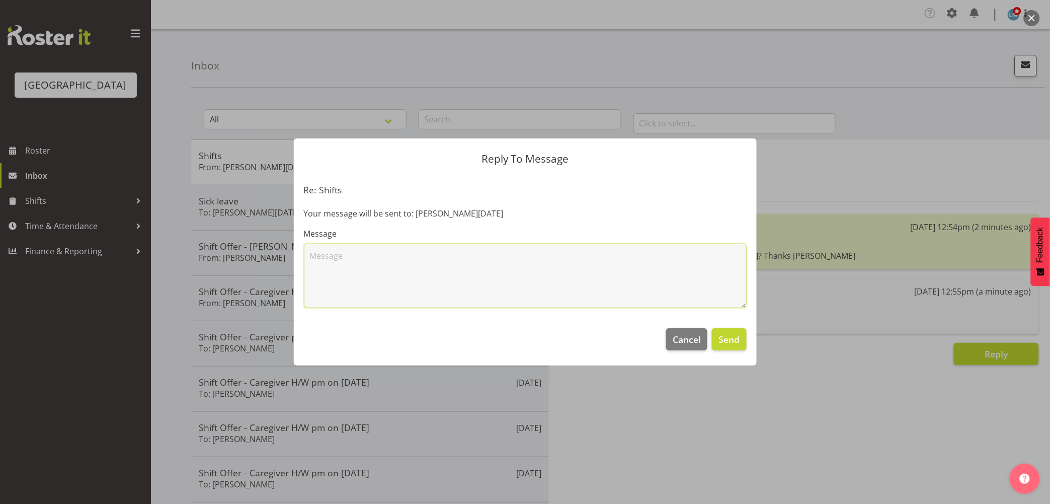
click at [538, 287] on textarea at bounding box center [525, 276] width 443 height 64
type textarea "see you soon!!"
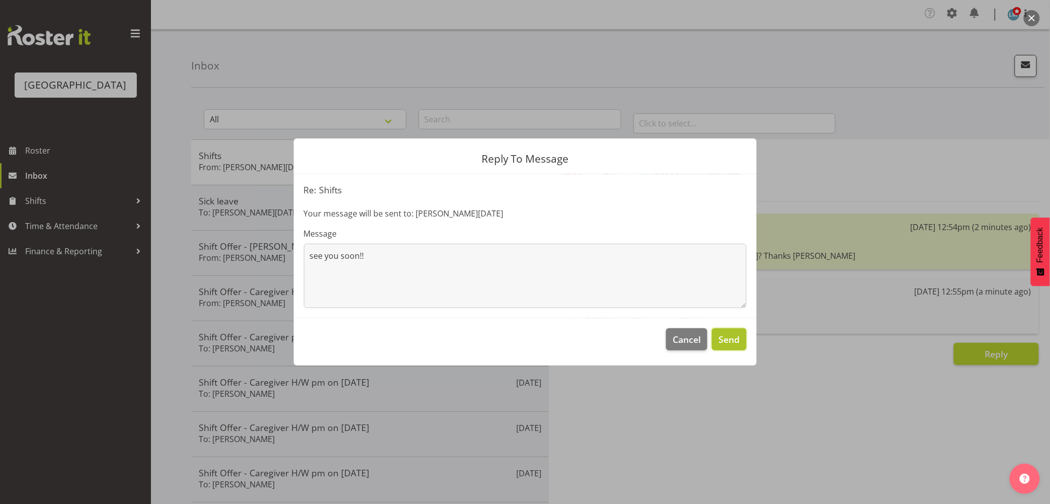
click at [741, 340] on button "Send" at bounding box center [729, 339] width 34 height 22
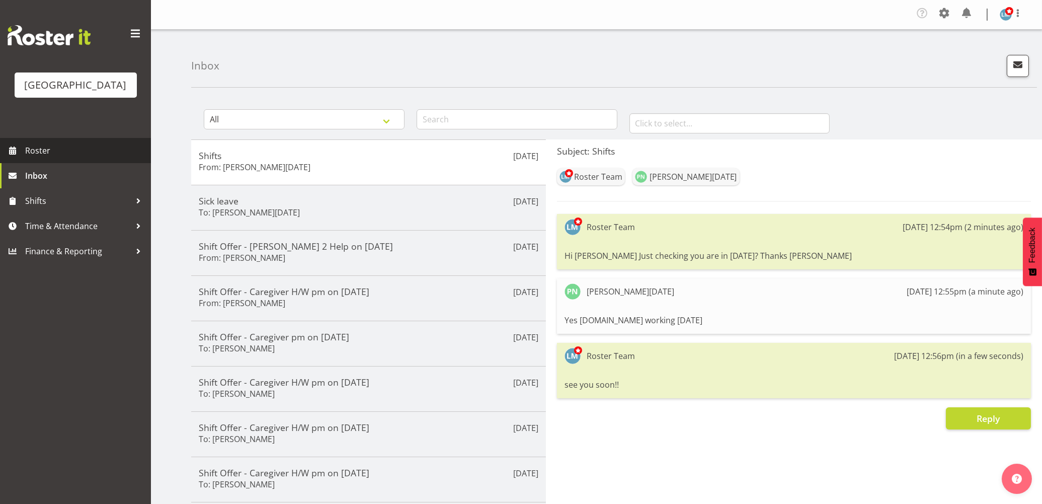
click at [34, 158] on span "Roster" at bounding box center [85, 150] width 121 height 15
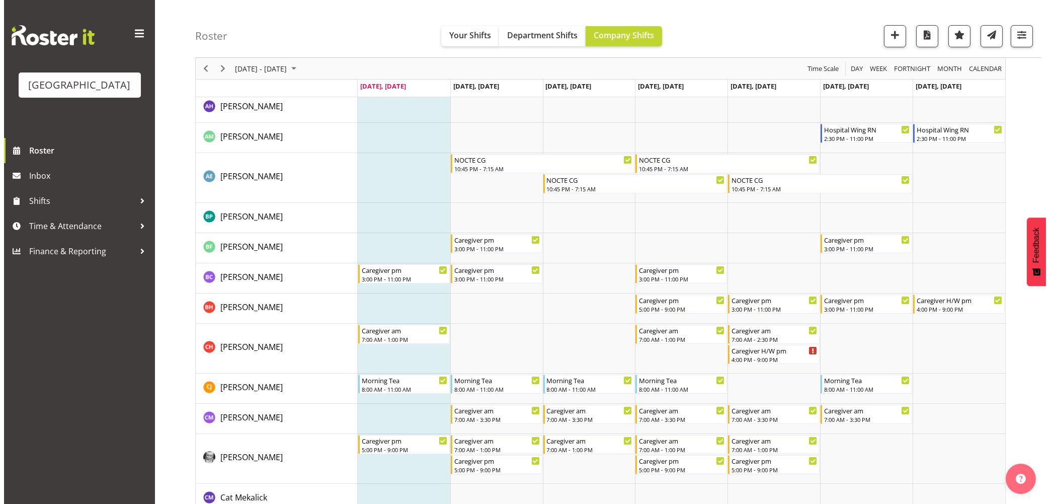
scroll to position [279, 0]
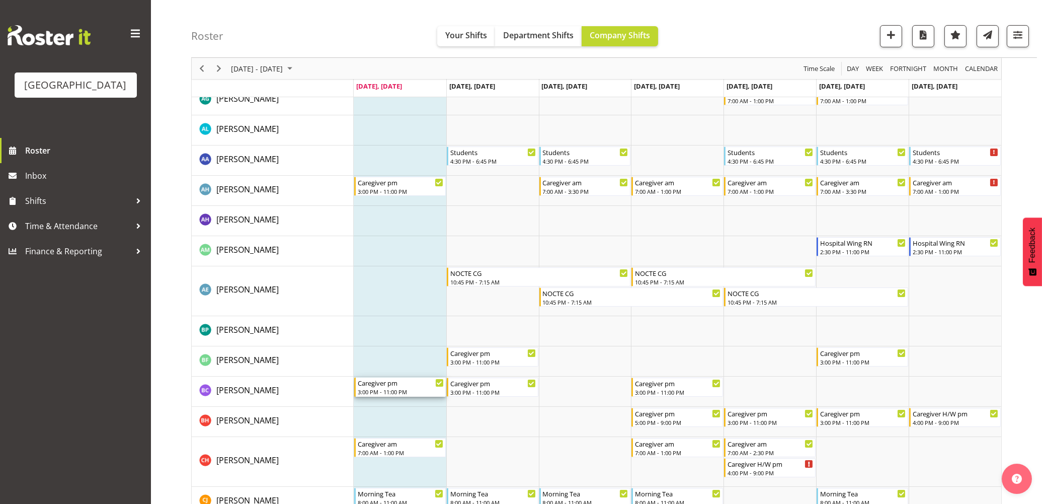
click at [385, 385] on div "Caregiver pm" at bounding box center [401, 382] width 86 height 10
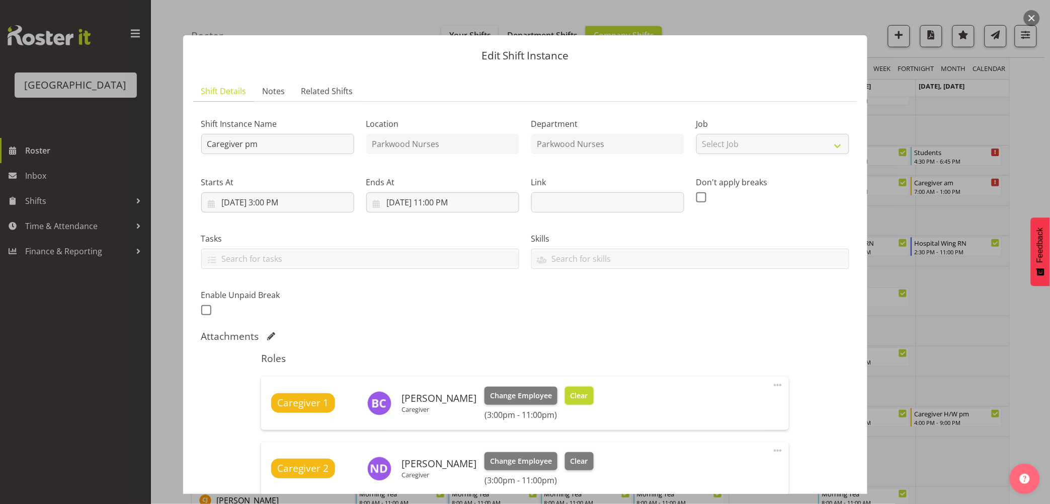
click at [576, 395] on span "Clear" at bounding box center [580, 395] width 18 height 11
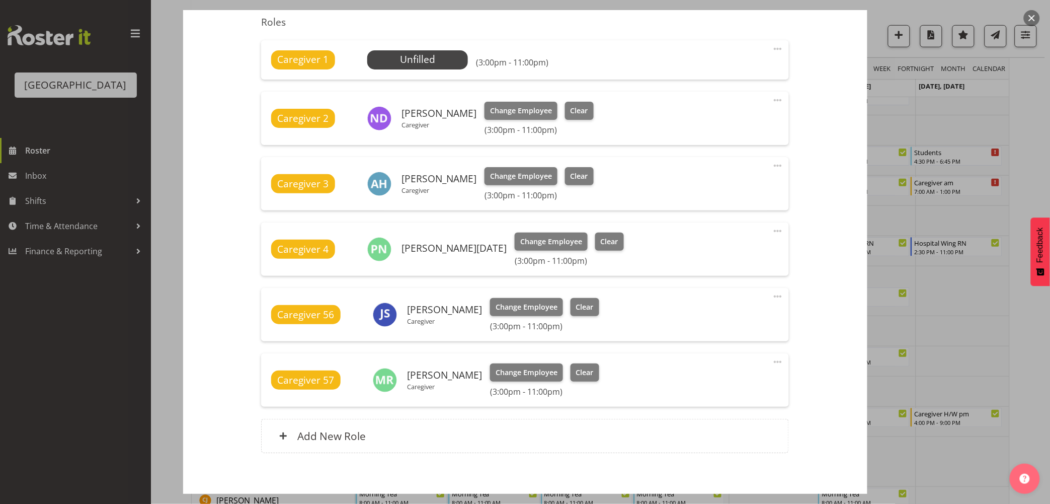
scroll to position [385, 0]
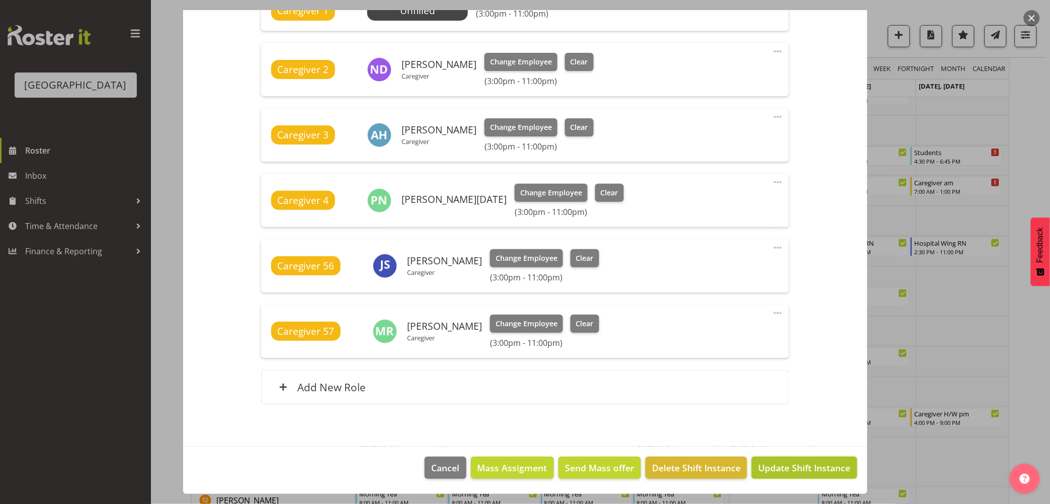
click at [786, 467] on span "Update Shift Instance" at bounding box center [804, 467] width 92 height 13
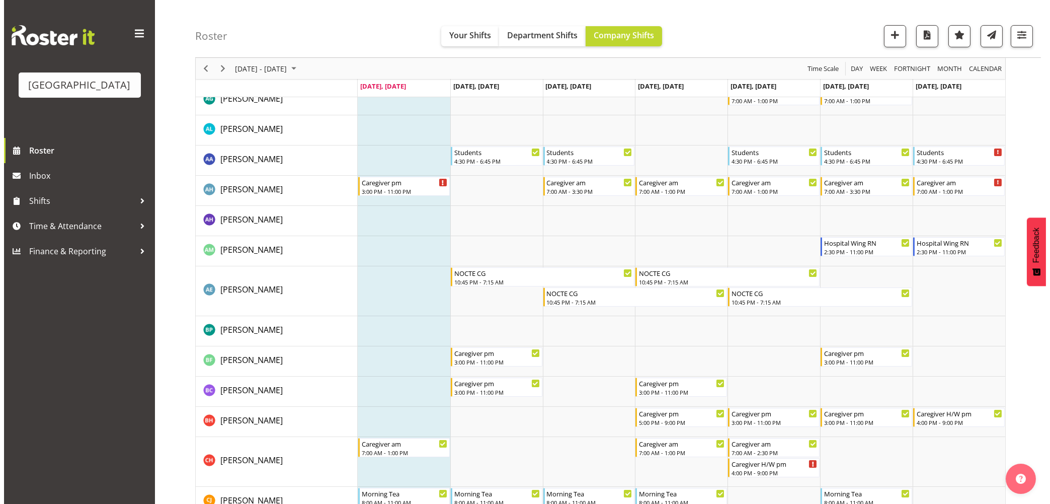
scroll to position [0, 0]
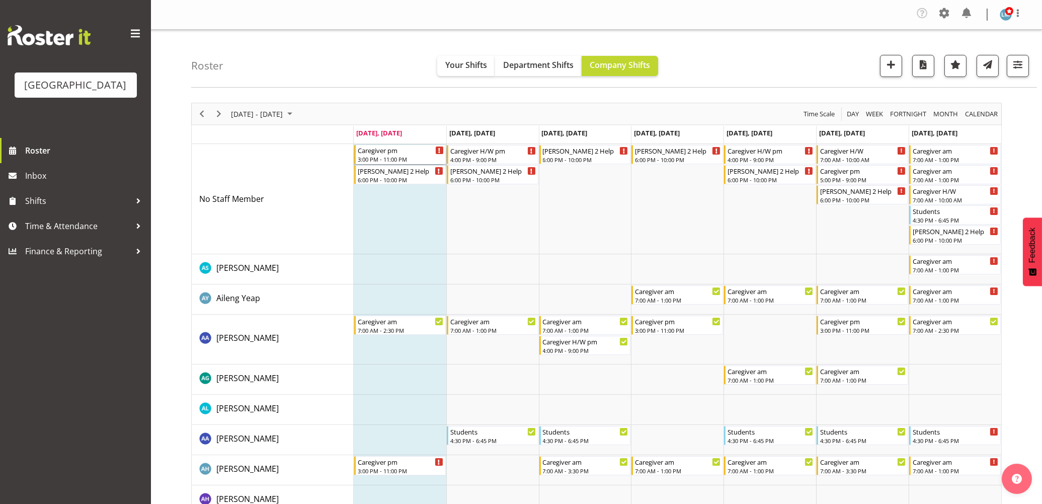
click at [378, 158] on div "3:00 PM - 11:00 PM" at bounding box center [401, 159] width 86 height 8
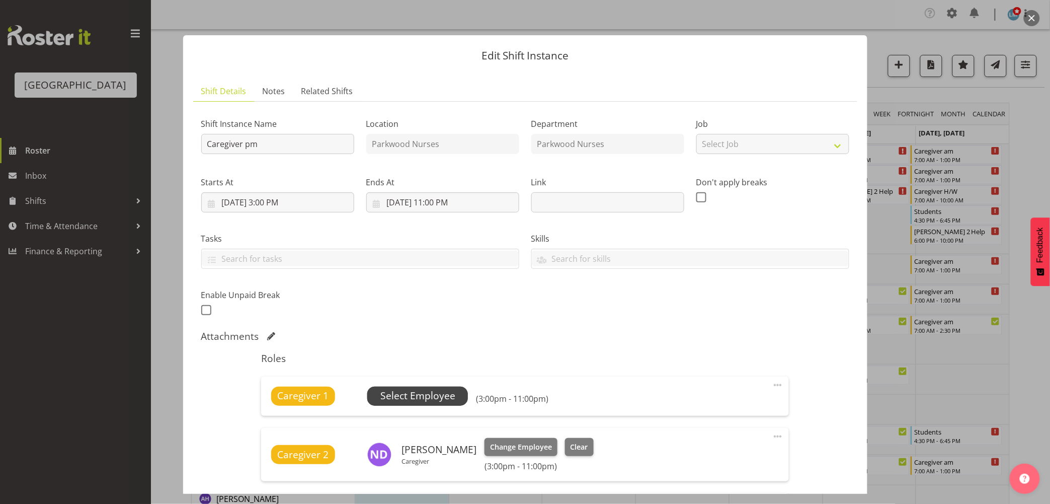
click at [406, 392] on span "Select Employee" at bounding box center [417, 396] width 75 height 15
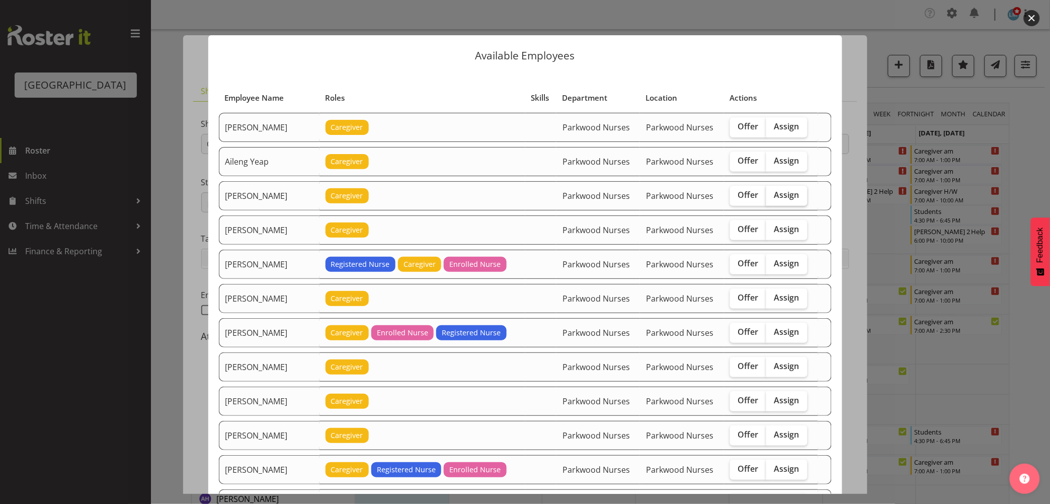
click at [776, 193] on span "Assign" at bounding box center [787, 195] width 25 height 10
click at [773, 193] on input "Assign" at bounding box center [770, 195] width 7 height 7
checkbox input "true"
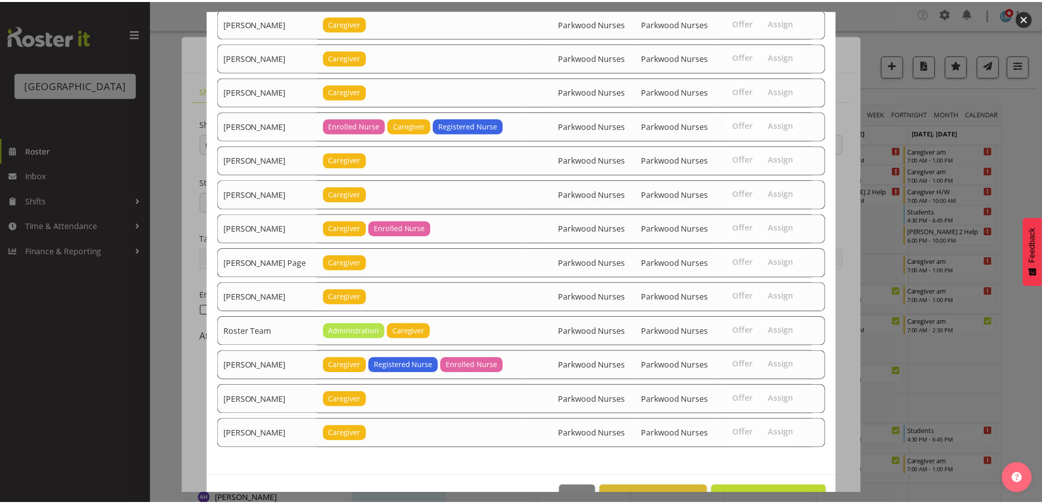
scroll to position [1096, 0]
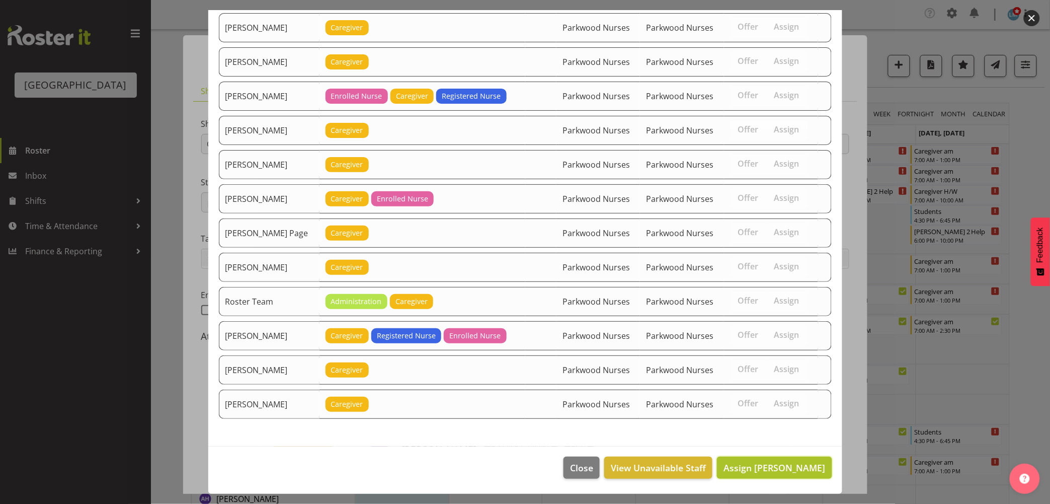
click at [797, 465] on span "Assign Alem Abreha" at bounding box center [775, 468] width 102 height 12
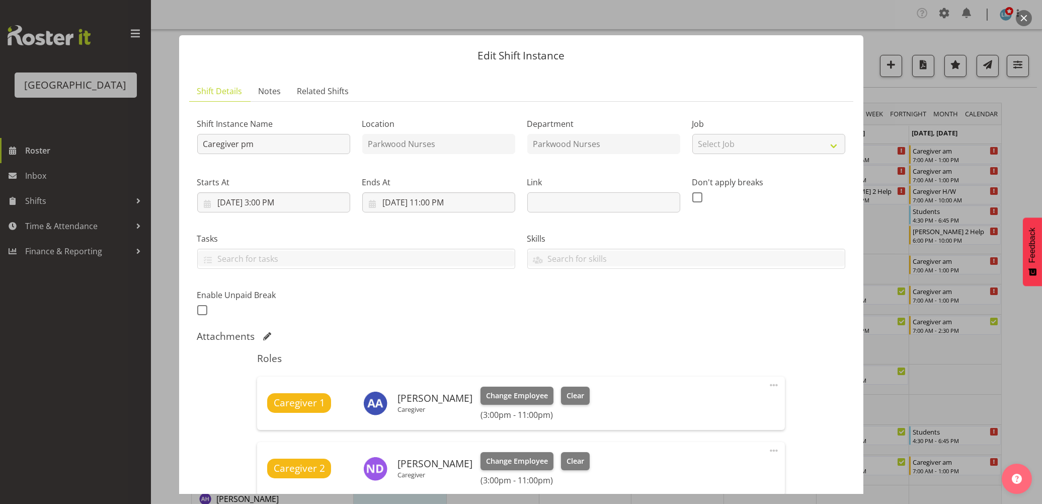
scroll to position [391, 0]
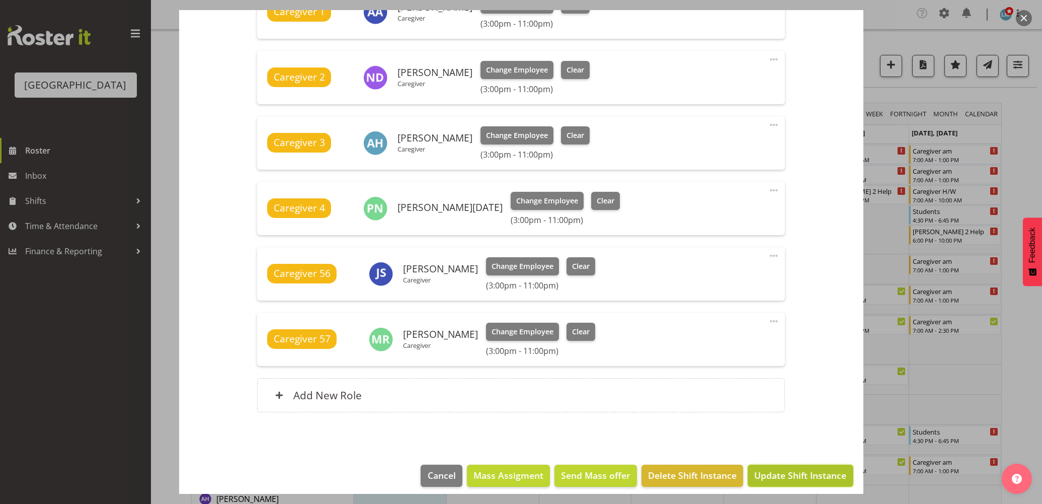
click at [798, 475] on span "Update Shift Instance" at bounding box center [800, 475] width 92 height 13
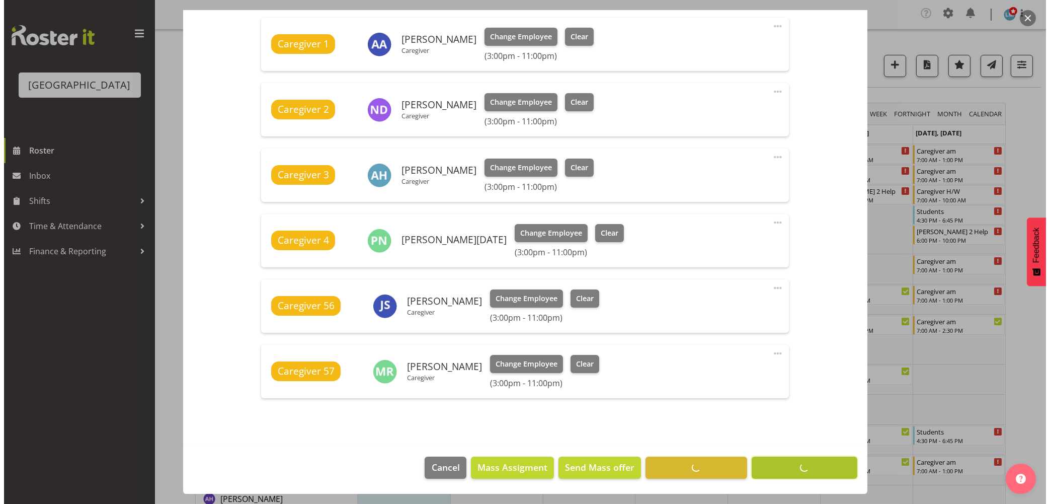
scroll to position [359, 0]
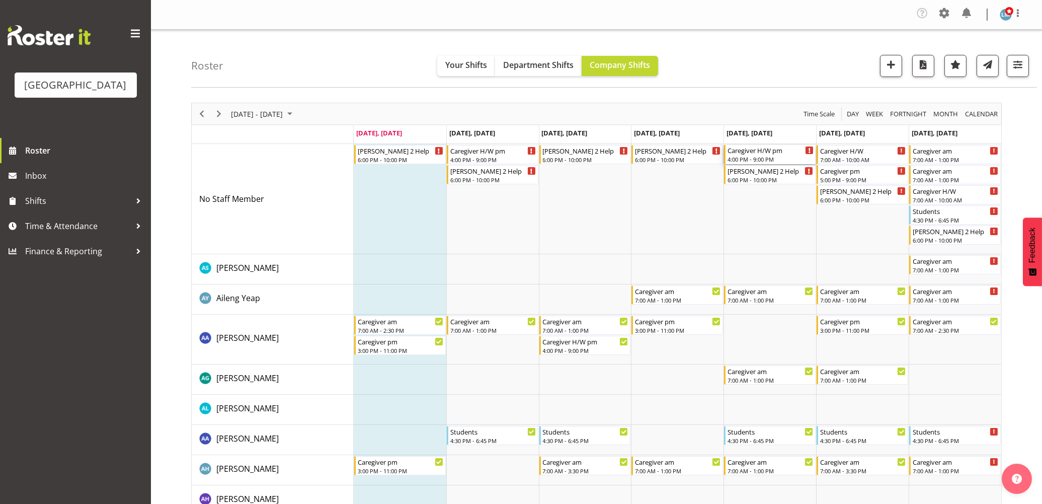
click at [789, 154] on div "Caregiver H/W pm" at bounding box center [771, 150] width 86 height 10
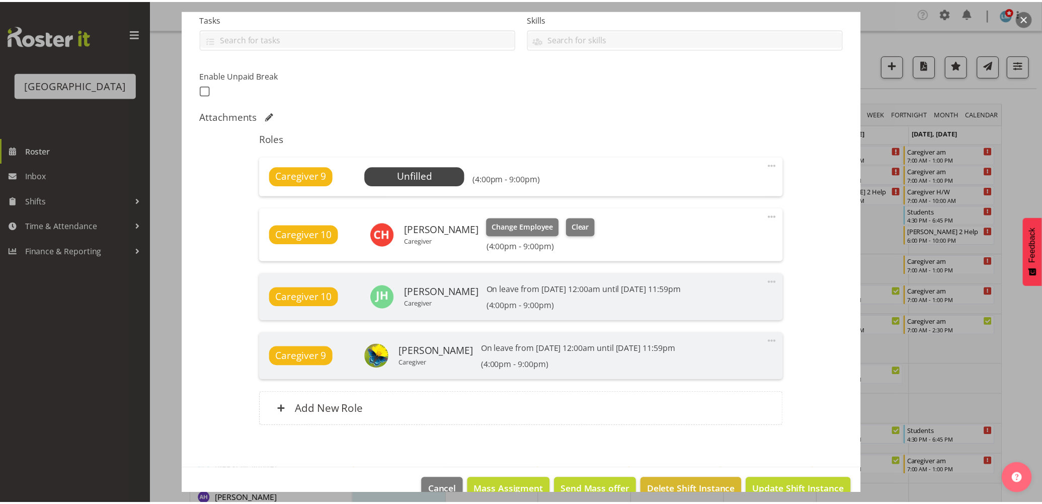
scroll to position [223, 0]
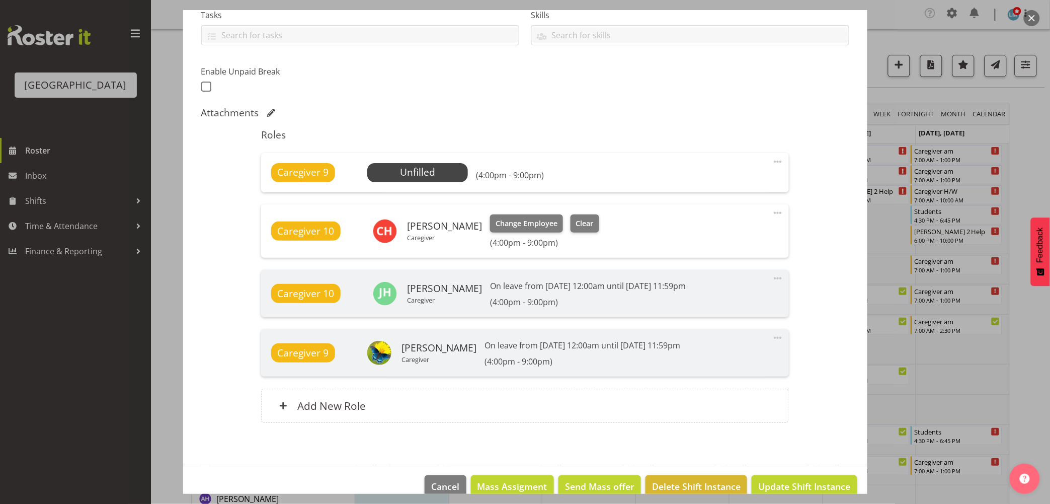
click at [1031, 168] on div at bounding box center [525, 252] width 1050 height 504
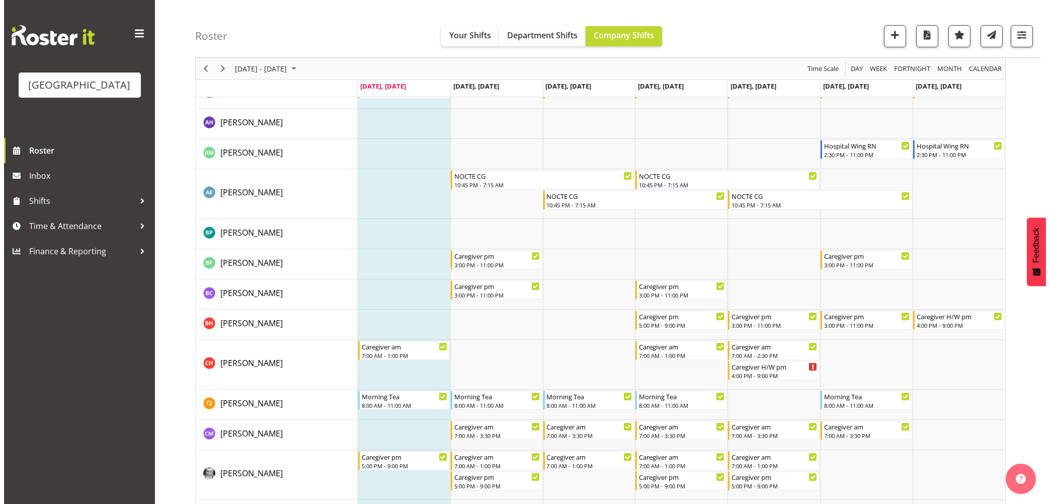
scroll to position [447, 0]
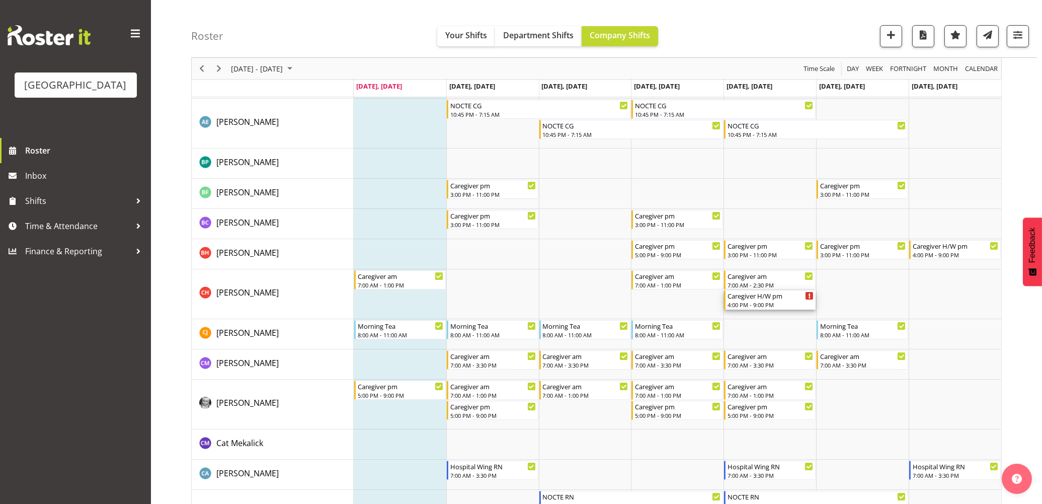
click at [774, 302] on div "4:00 PM - 9:00 PM" at bounding box center [771, 304] width 86 height 8
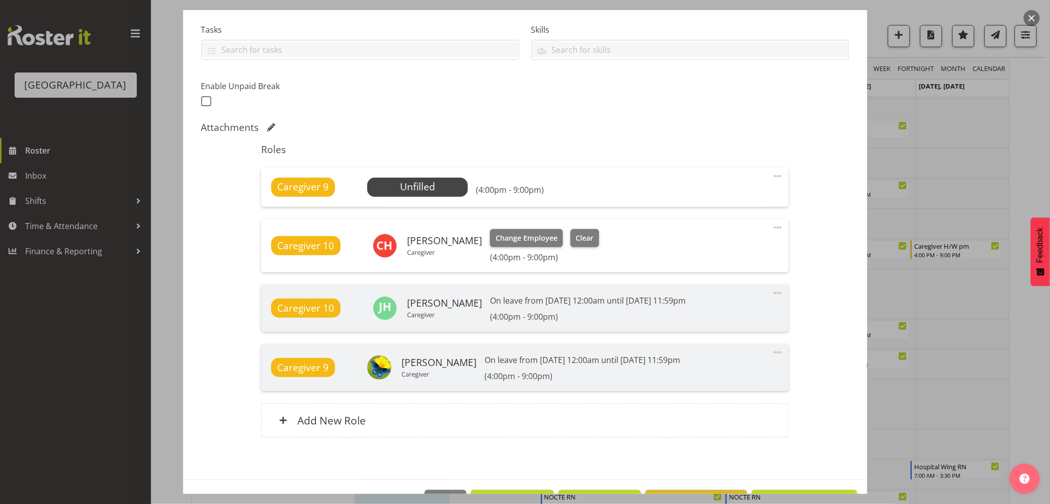
scroll to position [242, 0]
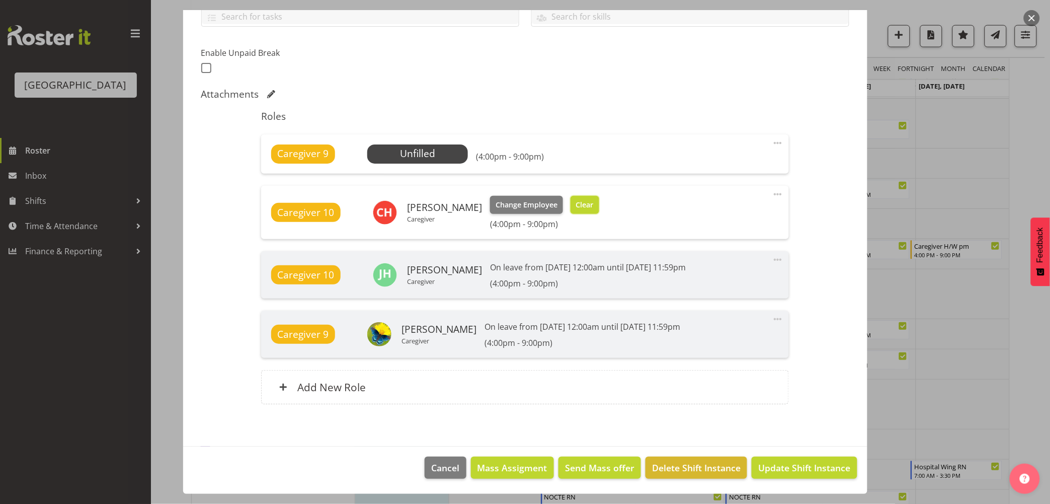
click at [576, 207] on span "Clear" at bounding box center [585, 204] width 18 height 11
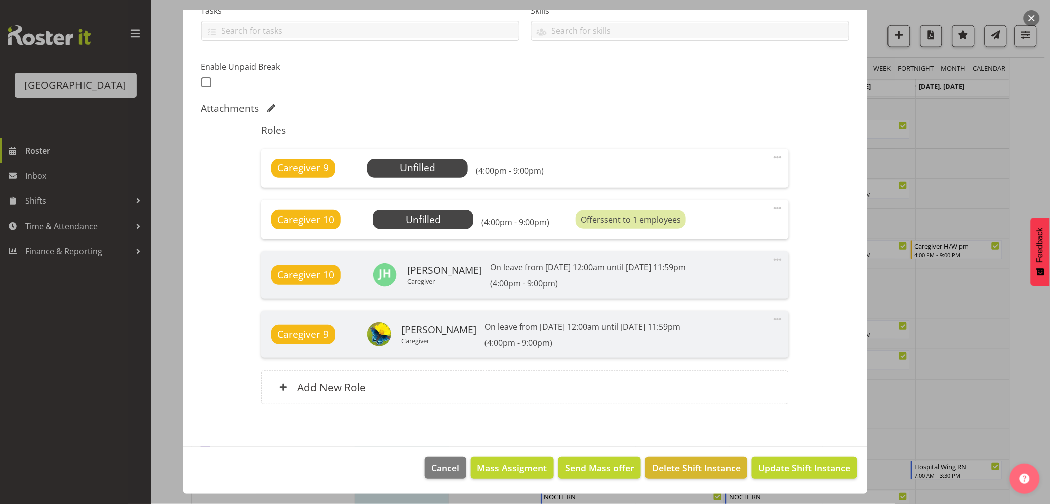
scroll to position [228, 0]
click at [819, 465] on span "Update Shift Instance" at bounding box center [804, 467] width 92 height 13
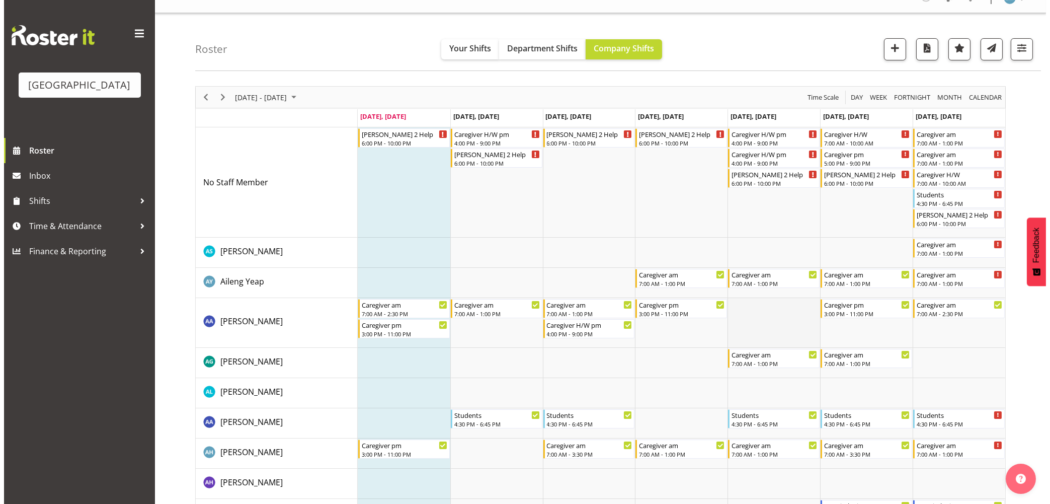
scroll to position [0, 0]
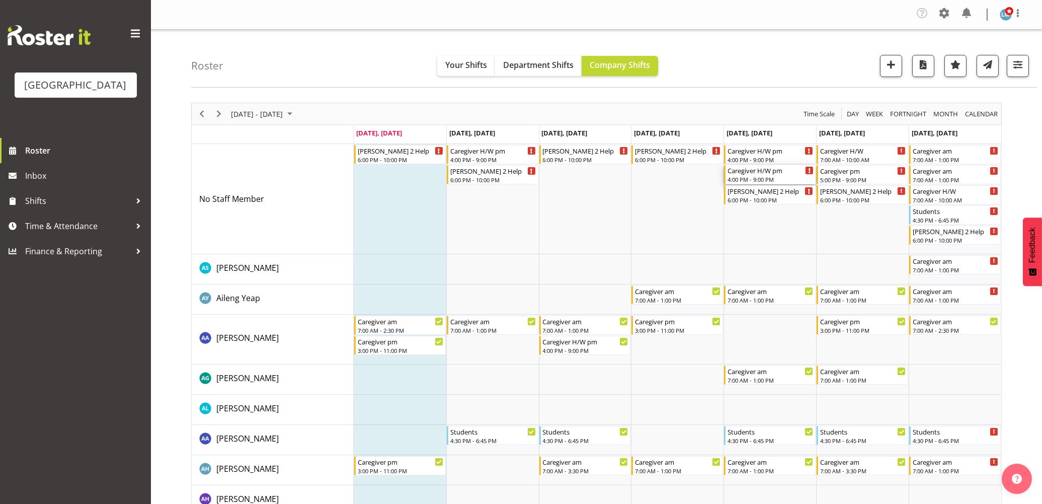
click at [743, 179] on div "4:00 PM - 9:00 PM" at bounding box center [771, 179] width 86 height 8
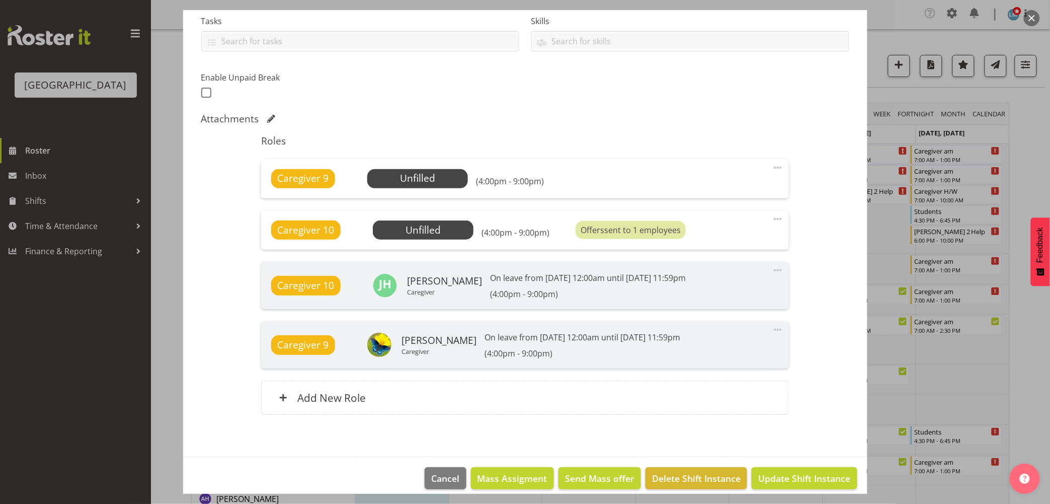
scroll to position [223, 0]
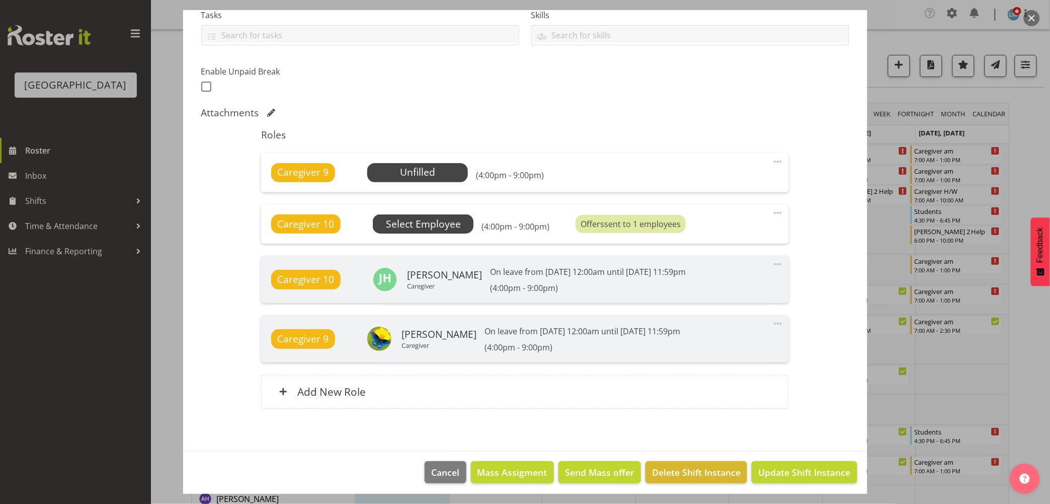
click at [0, 0] on span "Select Employee" at bounding box center [0, 0] width 0 height 0
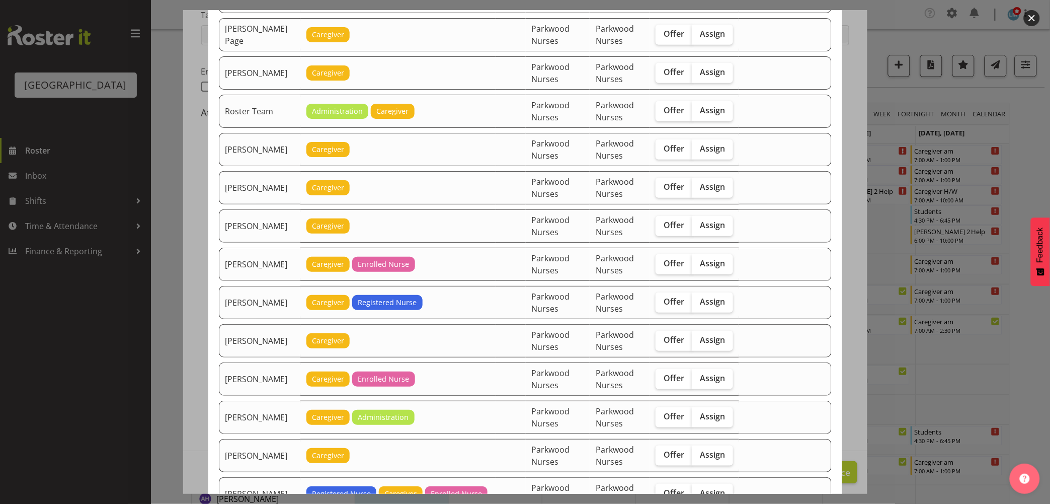
scroll to position [1566, 0]
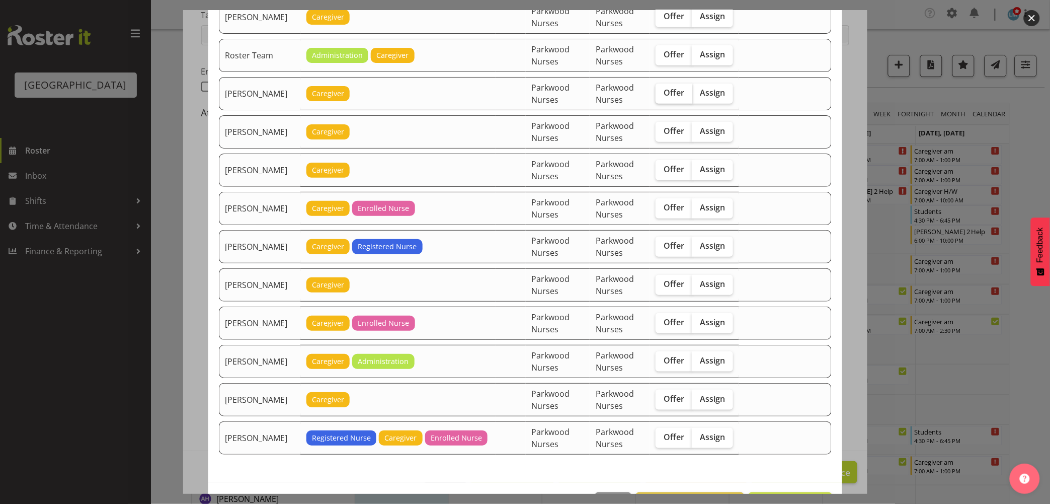
click at [667, 101] on label "Offer" at bounding box center [674, 94] width 37 height 20
click at [662, 96] on input "Offer" at bounding box center [659, 93] width 7 height 7
checkbox input "true"
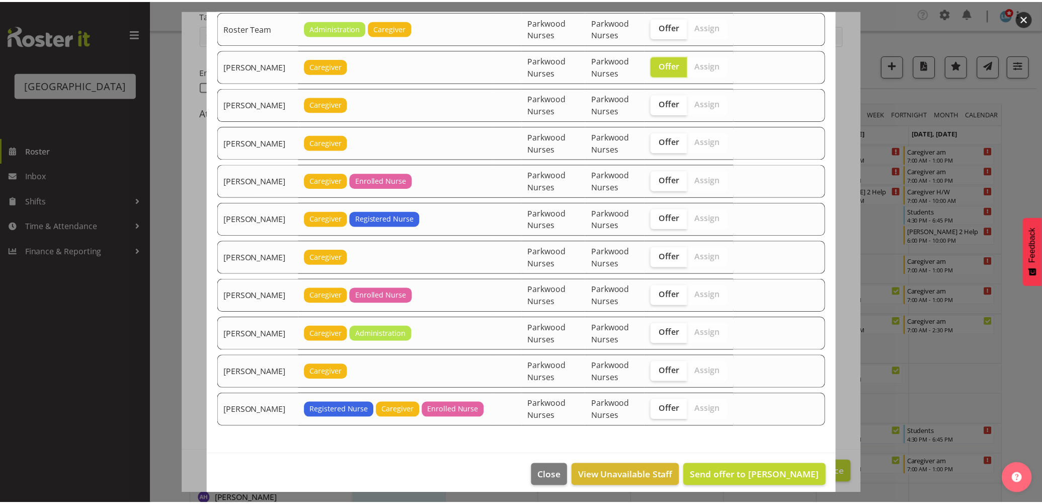
scroll to position [1606, 0]
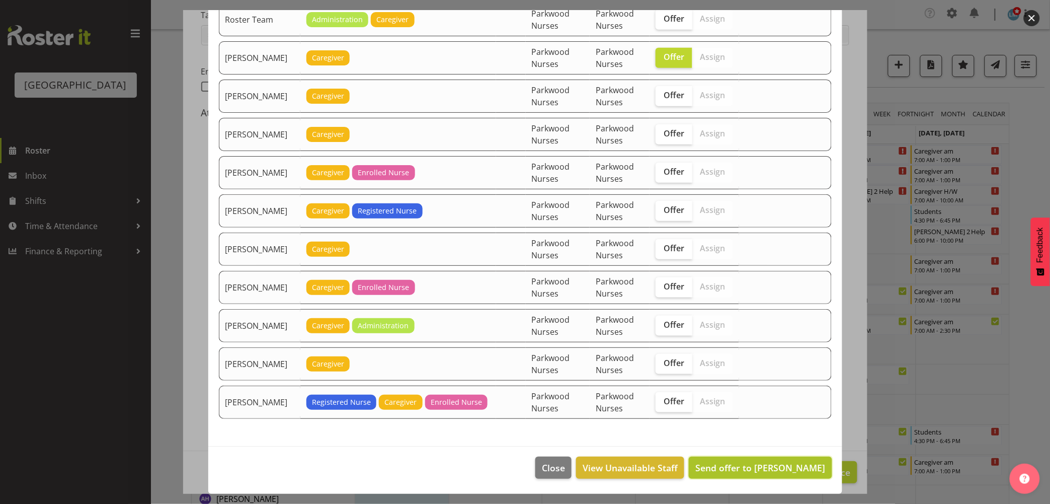
click at [783, 470] on span "Send offer to Samah Aboud" at bounding box center [761, 468] width 130 height 12
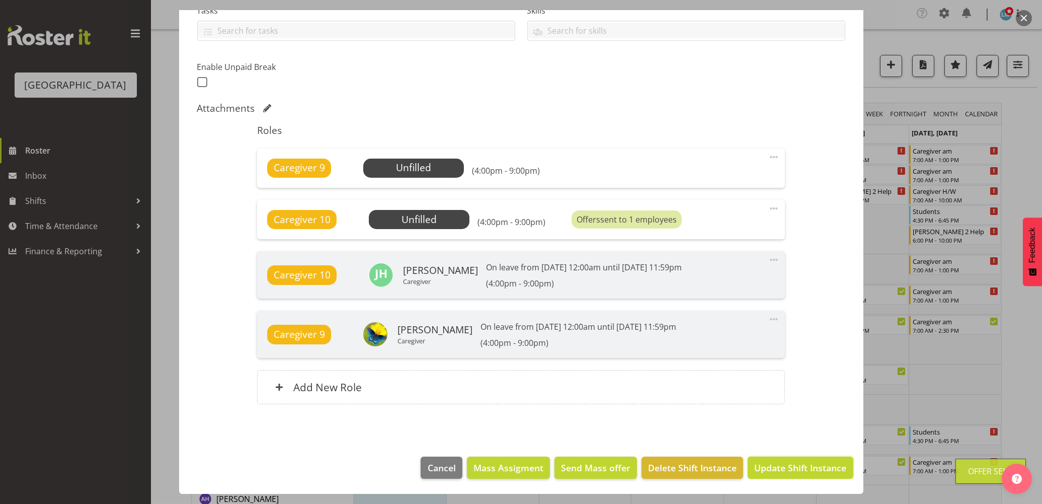
click at [783, 470] on span "Update Shift Instance" at bounding box center [800, 467] width 92 height 13
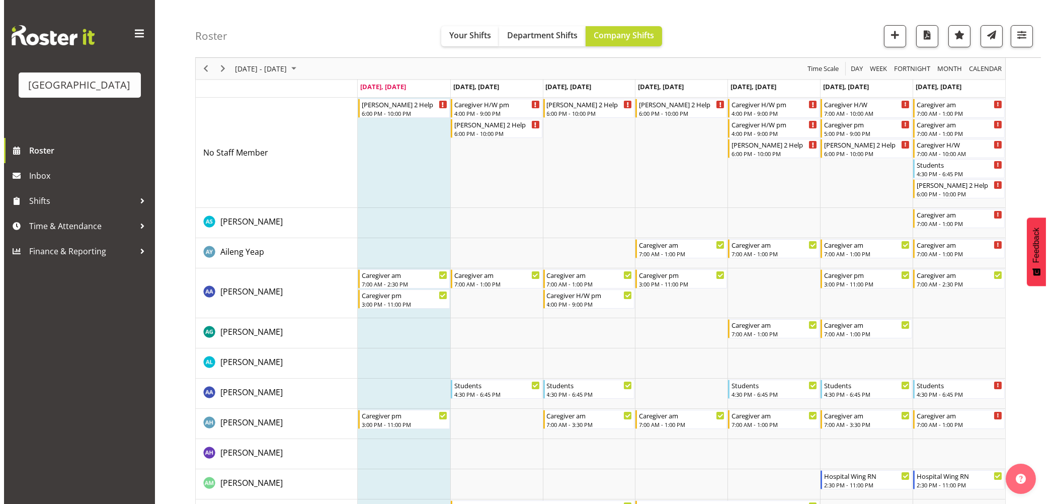
scroll to position [0, 0]
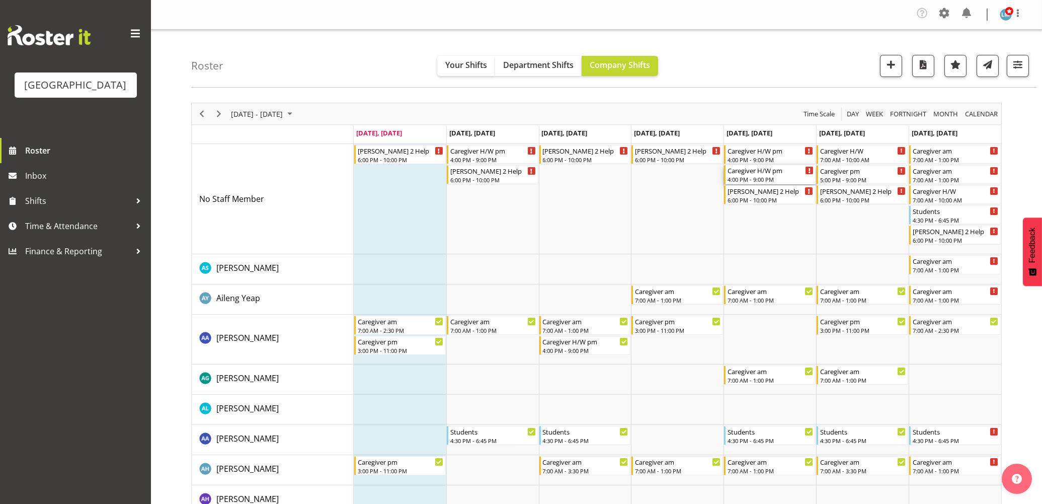
click at [758, 174] on div "Caregiver H/W pm" at bounding box center [771, 170] width 86 height 10
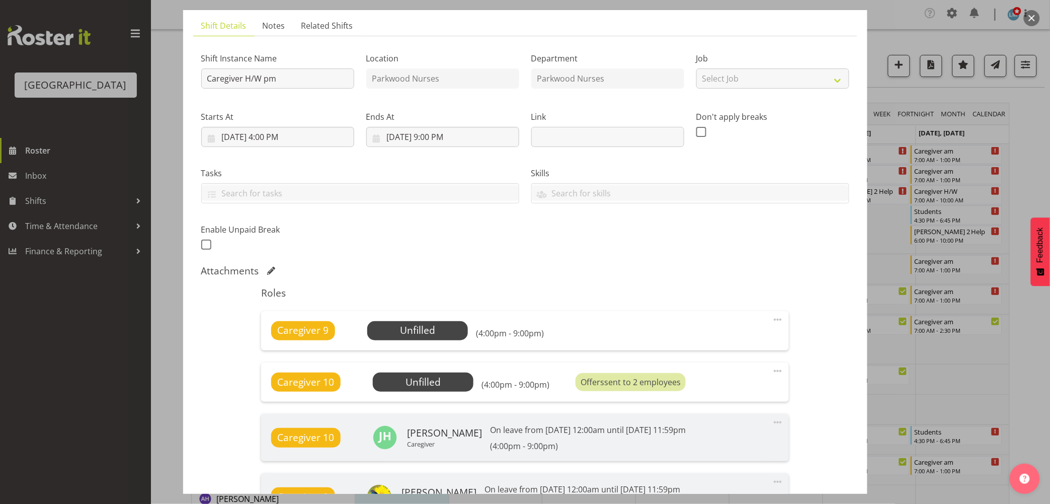
scroll to position [168, 0]
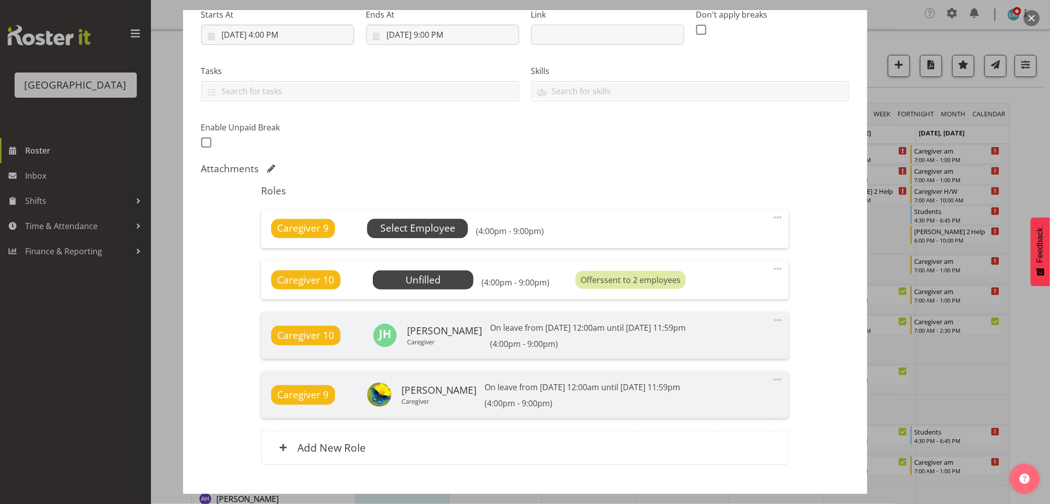
click at [430, 234] on span "Select Employee" at bounding box center [417, 228] width 75 height 15
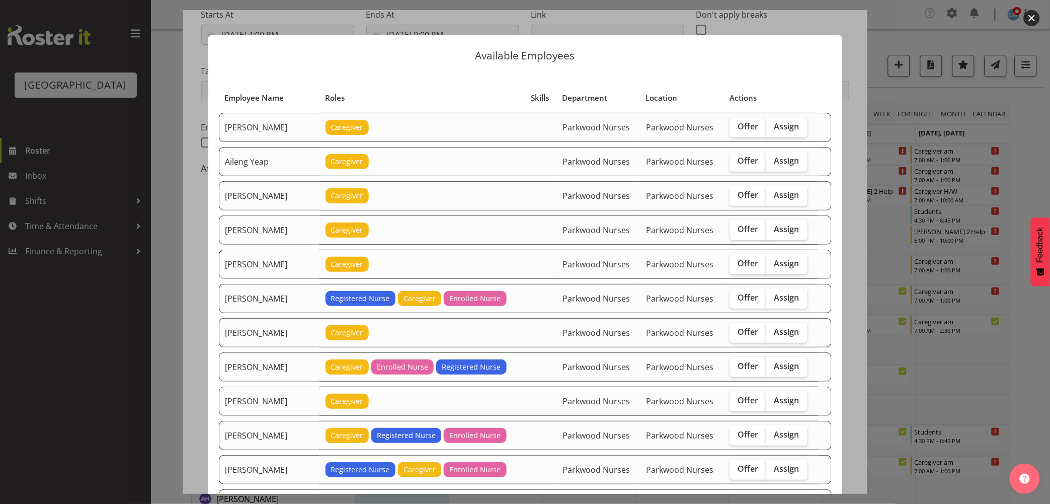
scroll to position [56, 0]
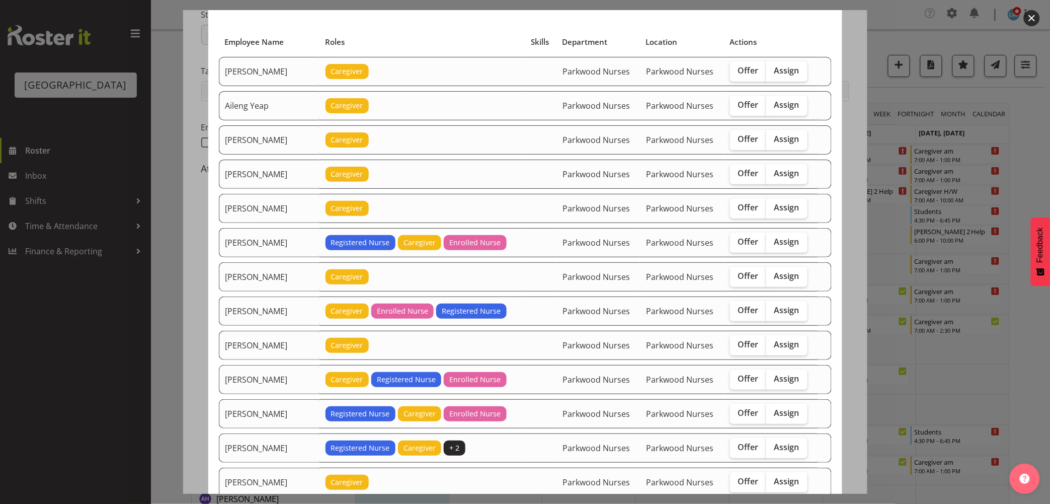
click at [1037, 182] on div at bounding box center [525, 252] width 1050 height 504
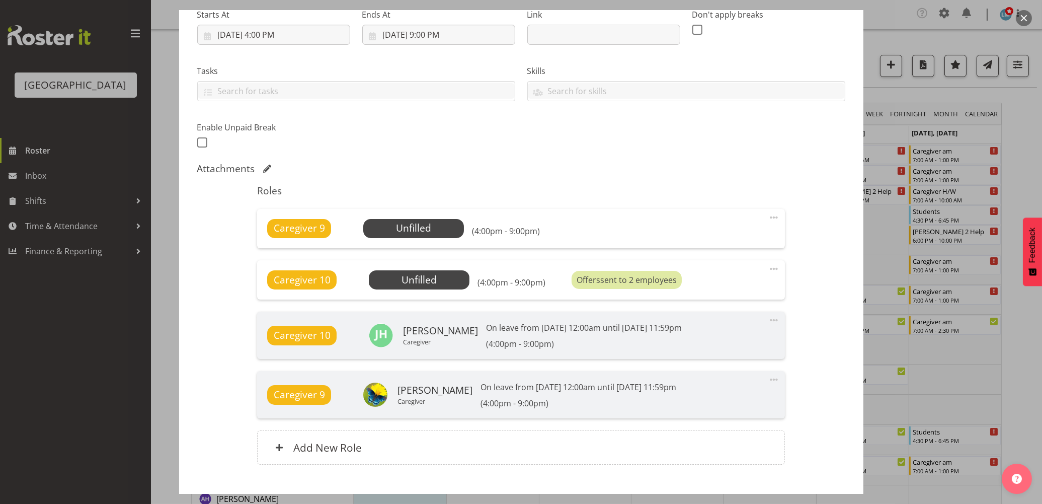
click at [1037, 182] on div at bounding box center [521, 252] width 1042 height 504
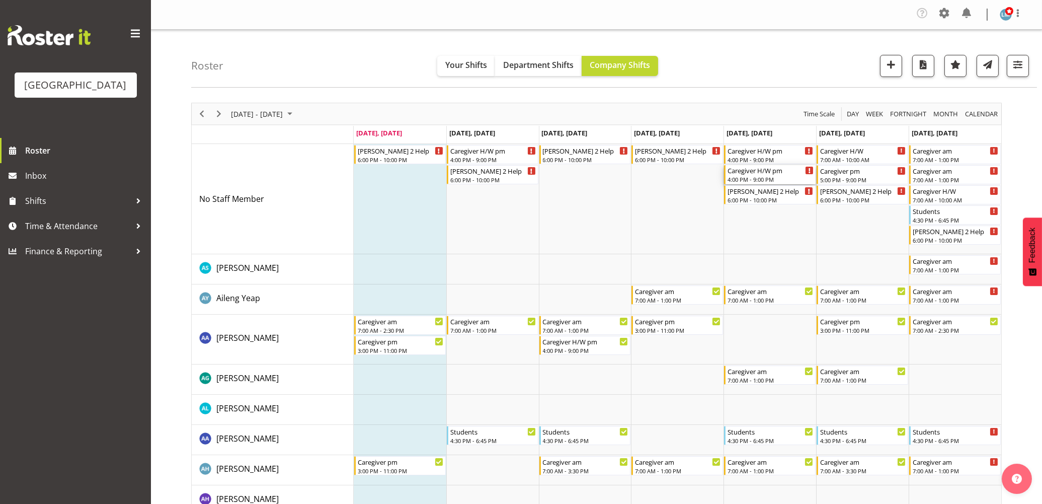
click at [748, 180] on div "4:00 PM - 9:00 PM" at bounding box center [771, 179] width 86 height 8
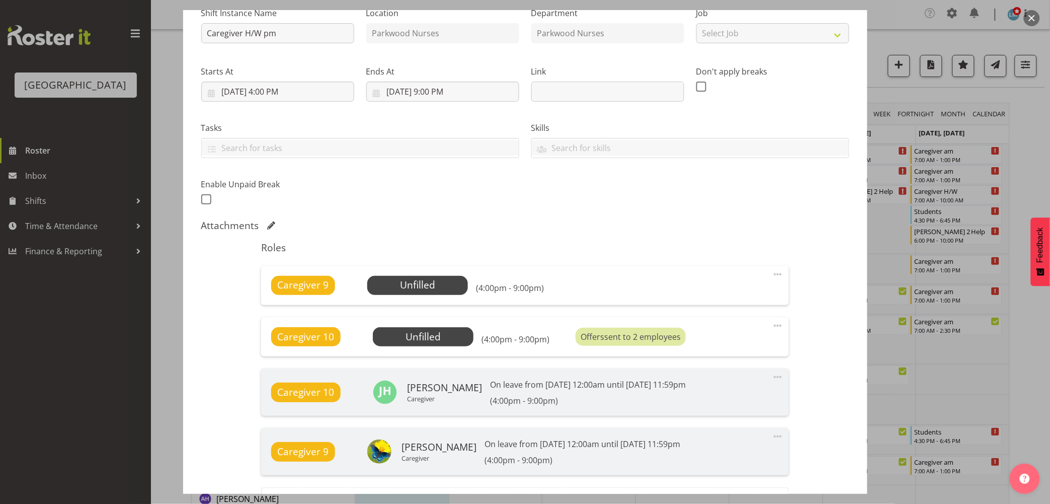
scroll to position [112, 0]
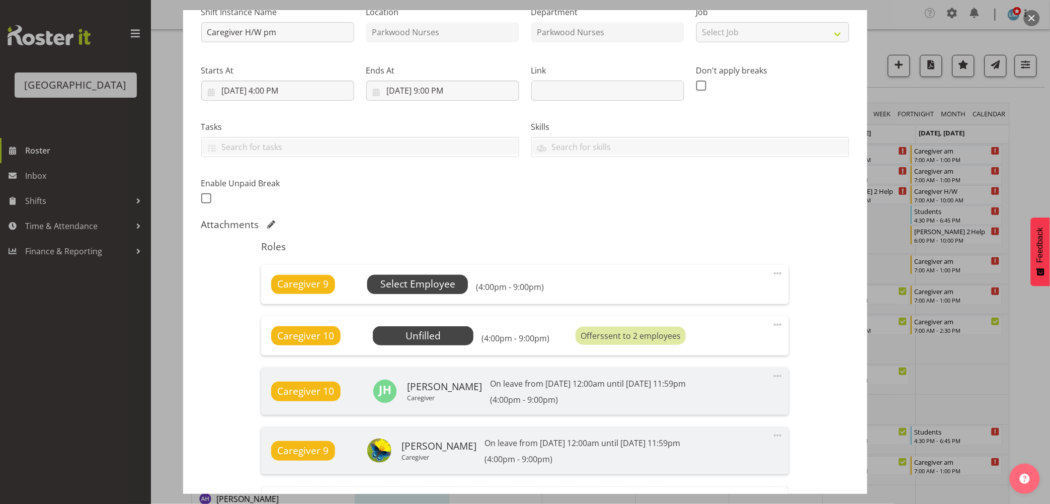
click at [435, 280] on span "Select Employee" at bounding box center [417, 284] width 75 height 15
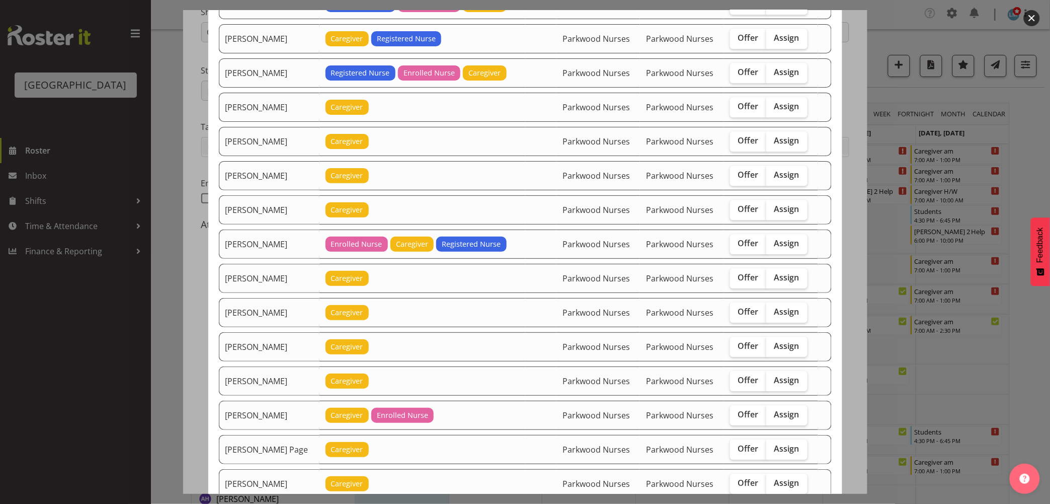
scroll to position [950, 0]
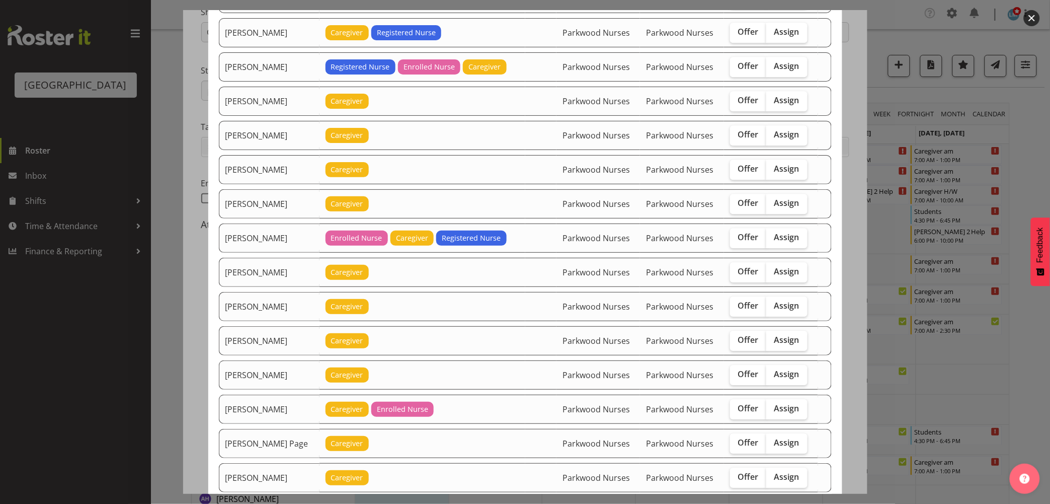
click at [1020, 166] on div at bounding box center [525, 252] width 1050 height 504
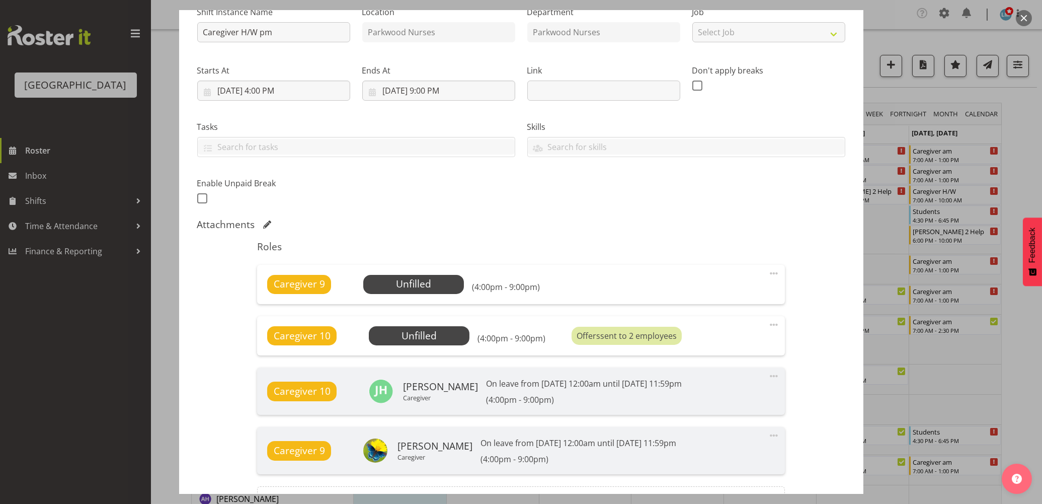
click at [1020, 166] on div at bounding box center [521, 252] width 1042 height 504
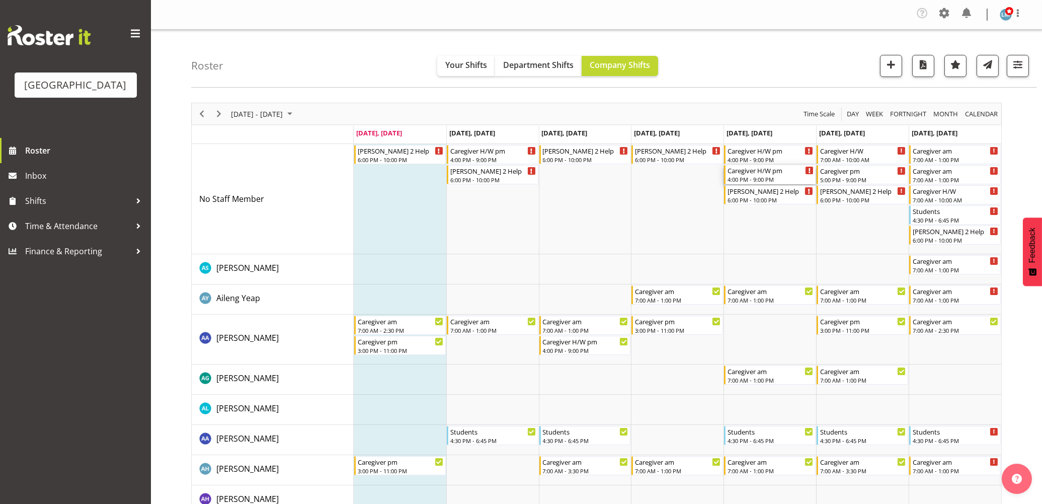
click at [767, 174] on div "Caregiver H/W pm" at bounding box center [771, 170] width 86 height 10
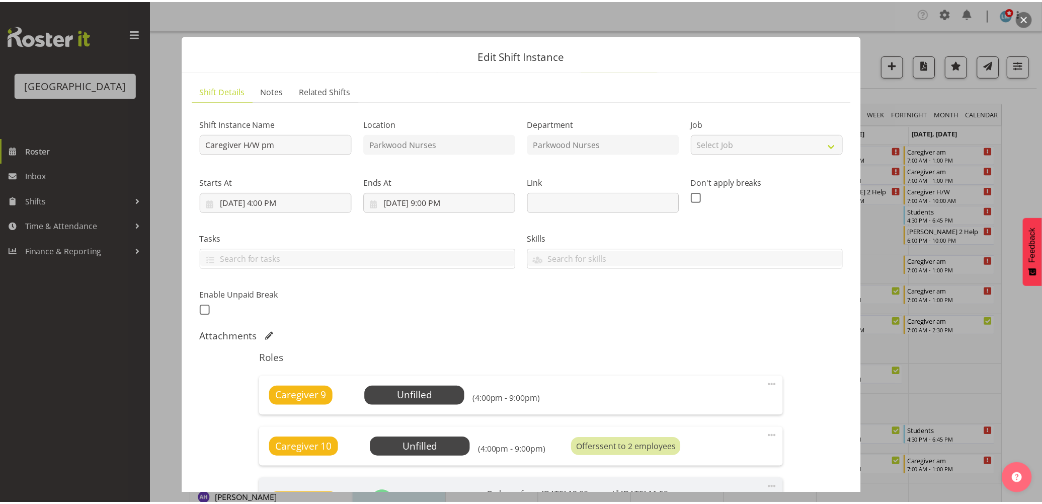
scroll to position [168, 0]
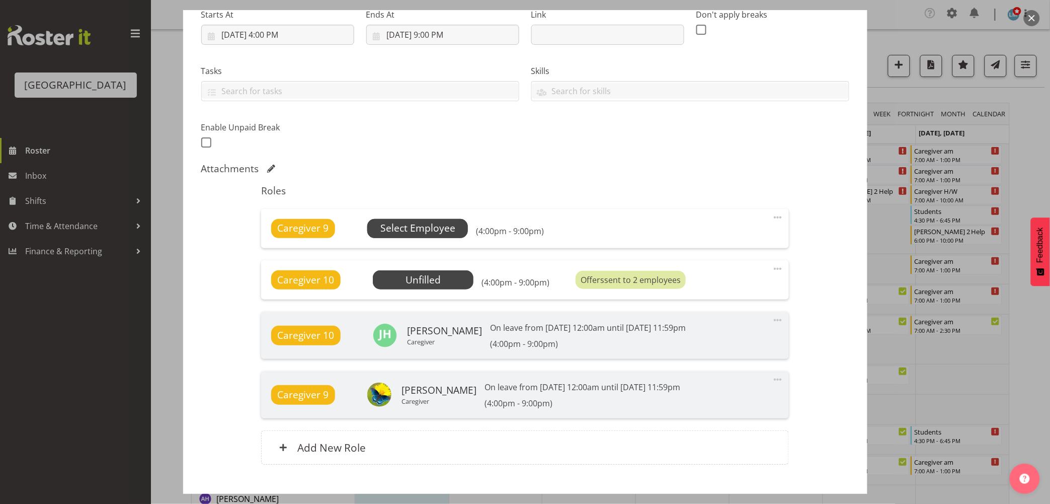
click at [425, 228] on span "Select Employee" at bounding box center [417, 228] width 75 height 15
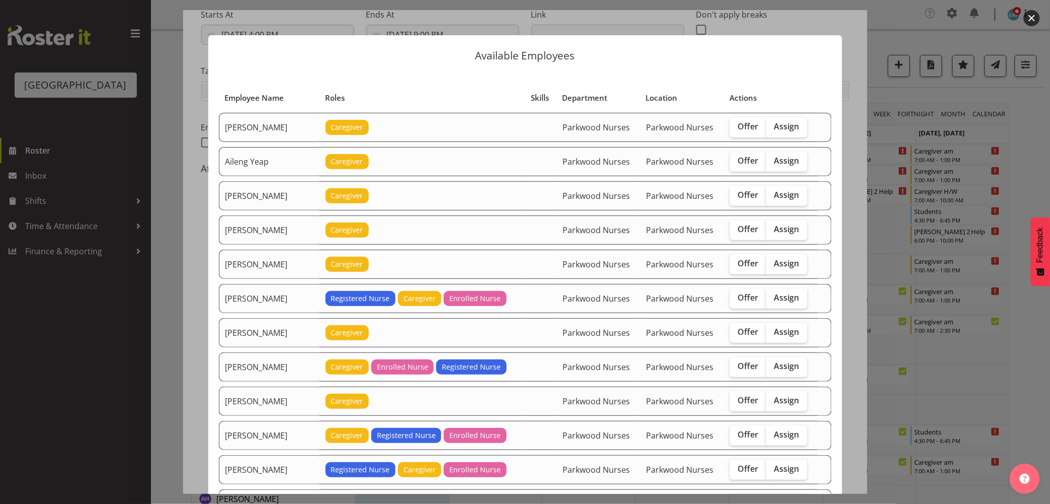
click at [1027, 144] on div at bounding box center [525, 252] width 1050 height 504
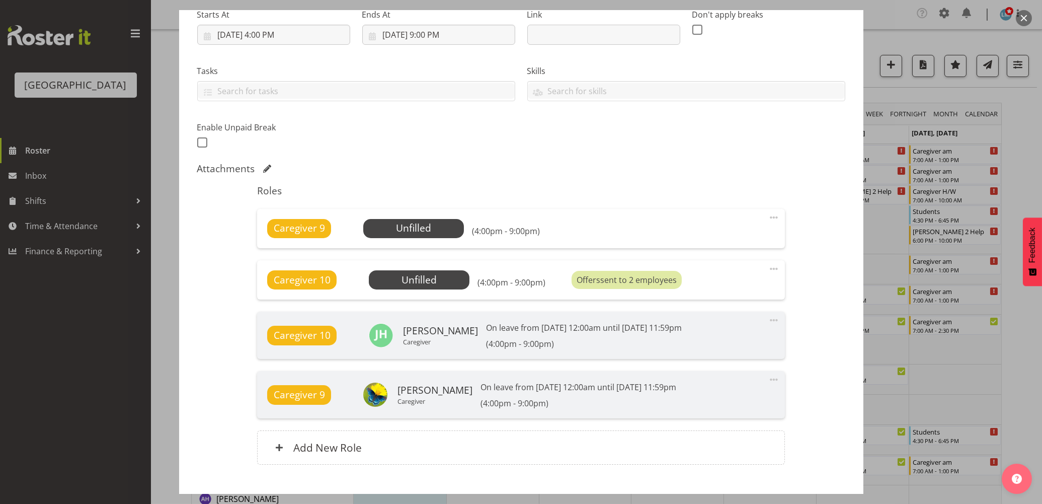
click at [1027, 144] on div at bounding box center [521, 252] width 1042 height 504
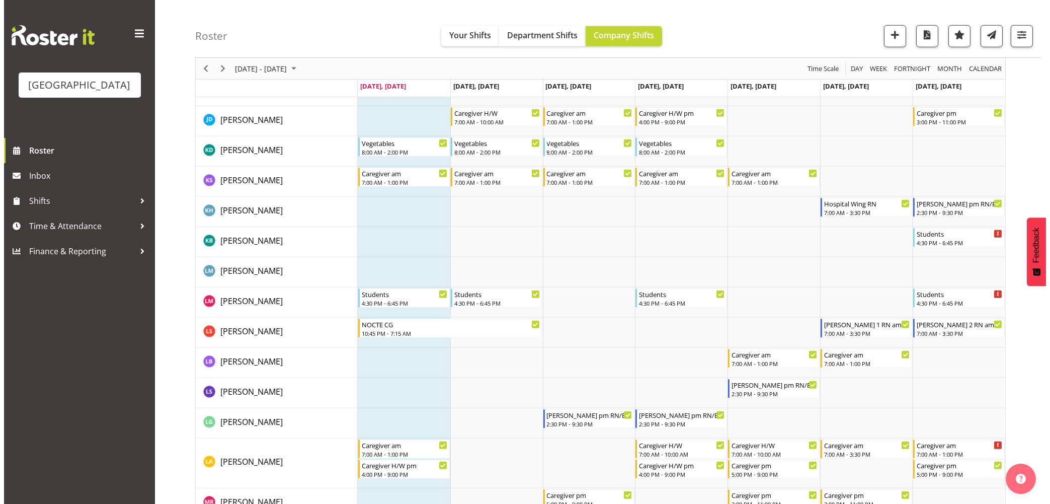
scroll to position [1901, 0]
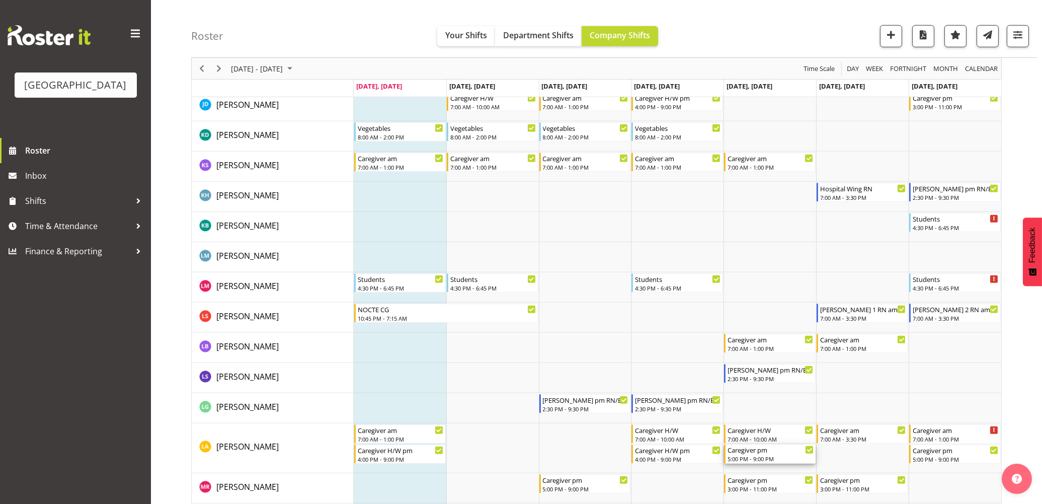
click at [772, 451] on div "Caregiver pm" at bounding box center [771, 449] width 86 height 10
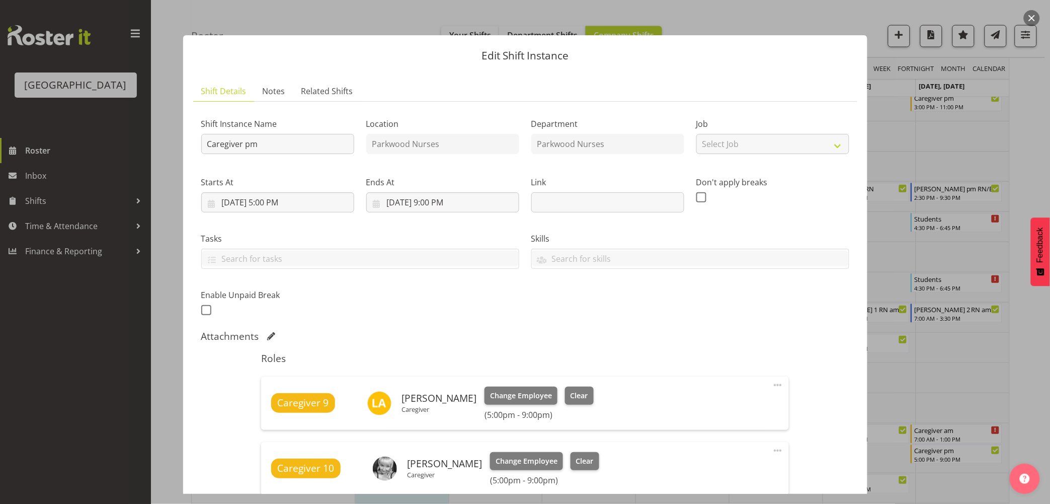
scroll to position [137, 0]
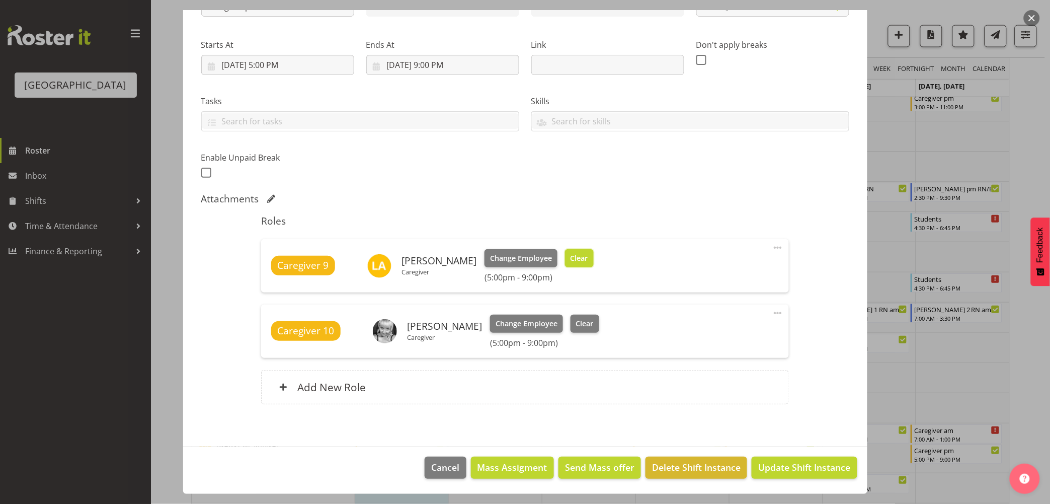
click at [571, 256] on span "Clear" at bounding box center [580, 258] width 18 height 11
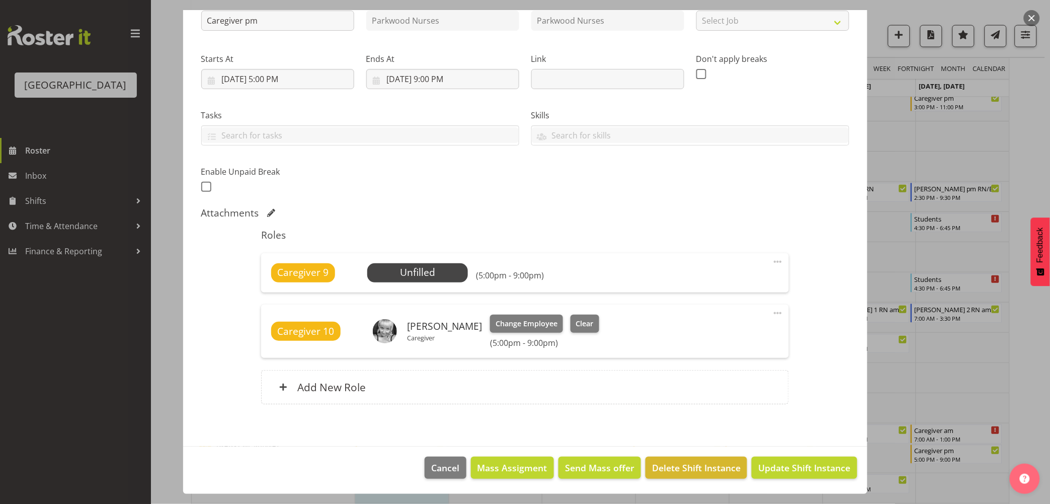
scroll to position [123, 0]
click at [799, 462] on span "Update Shift Instance" at bounding box center [804, 467] width 92 height 13
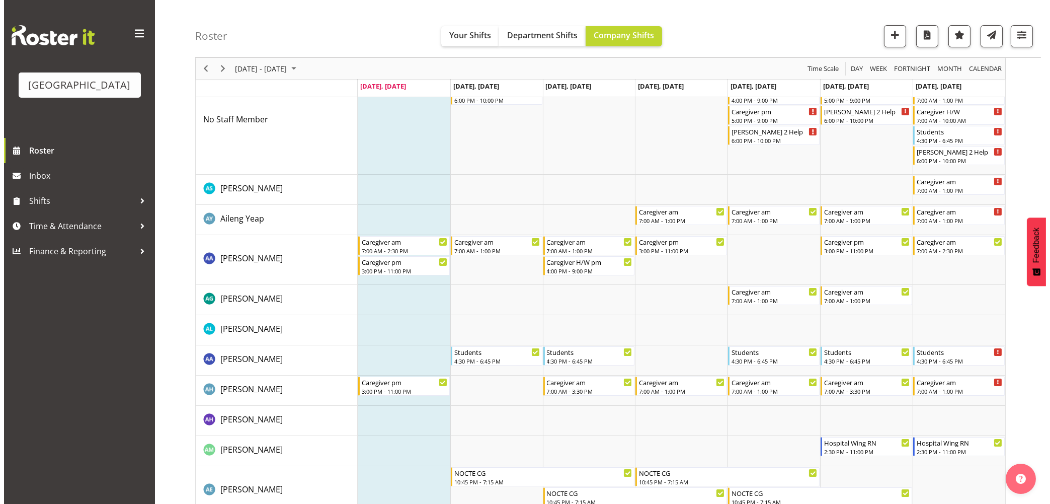
scroll to position [0, 0]
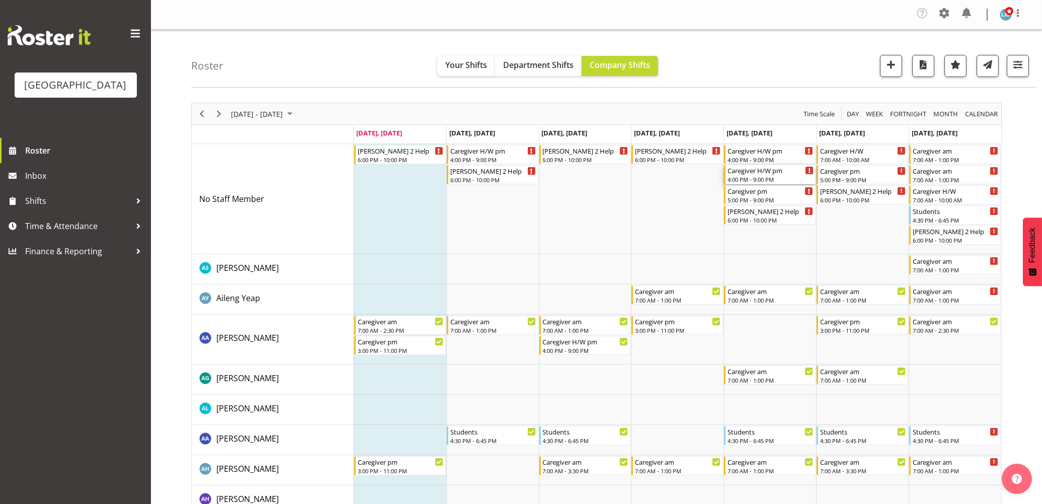
click at [763, 173] on div "Caregiver H/W pm" at bounding box center [771, 170] width 86 height 10
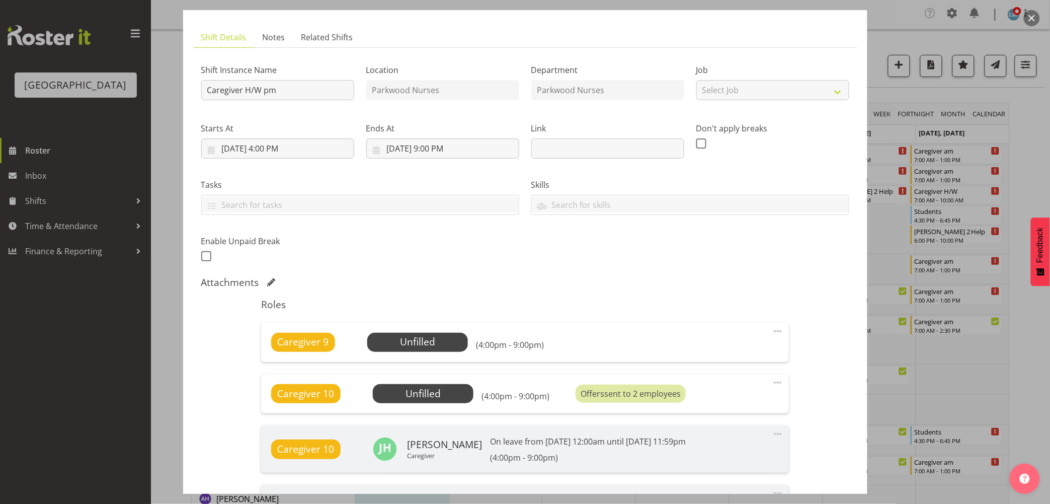
scroll to position [112, 0]
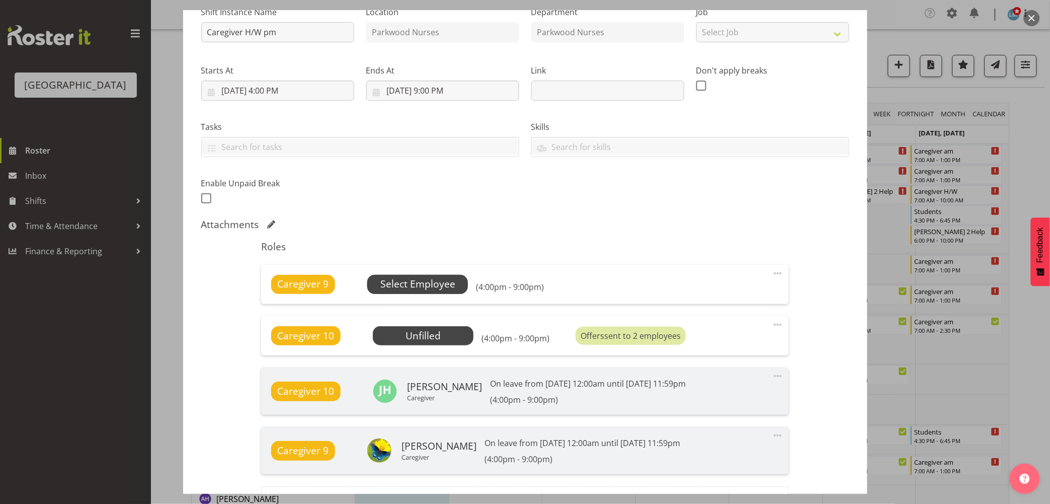
click at [406, 282] on span "Select Employee" at bounding box center [417, 284] width 75 height 15
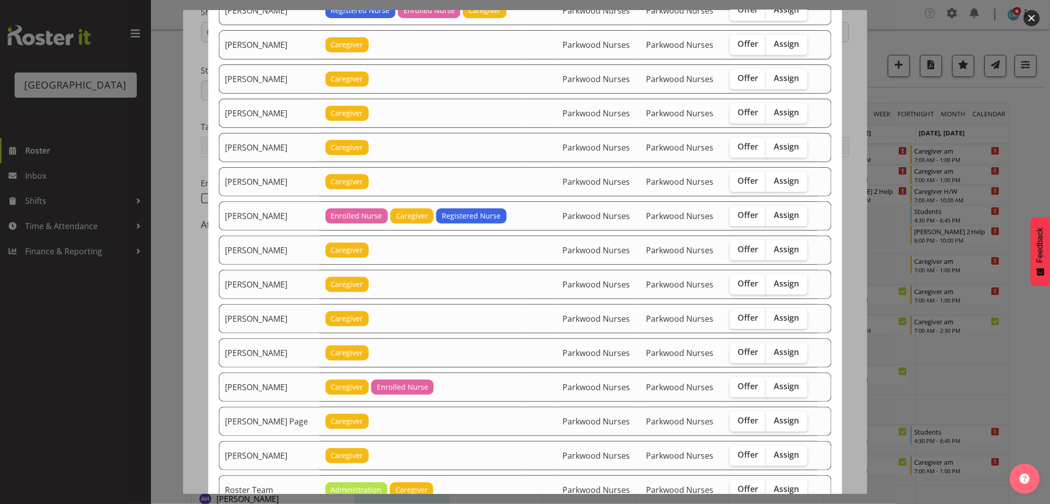
scroll to position [950, 0]
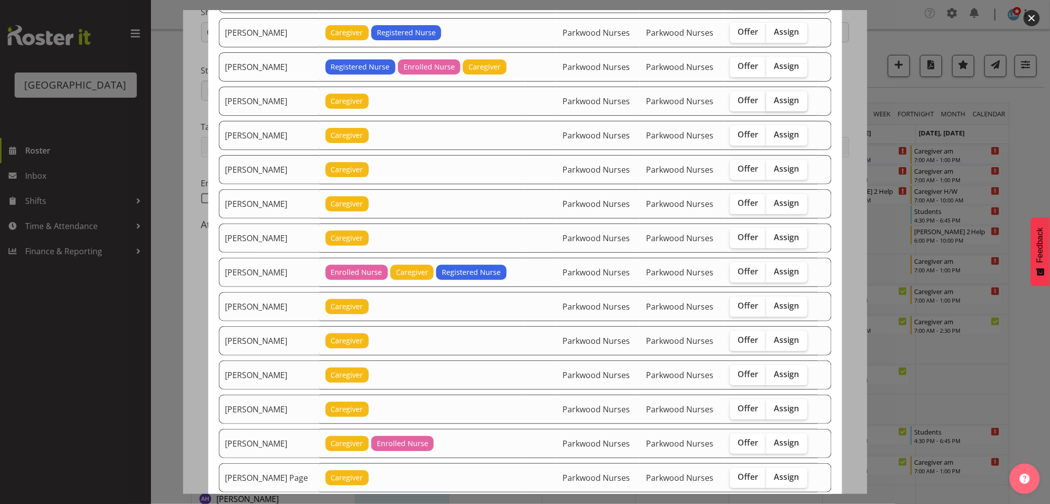
click at [791, 103] on span "Assign" at bounding box center [787, 100] width 25 height 10
click at [773, 103] on input "Assign" at bounding box center [770, 100] width 7 height 7
checkbox input "true"
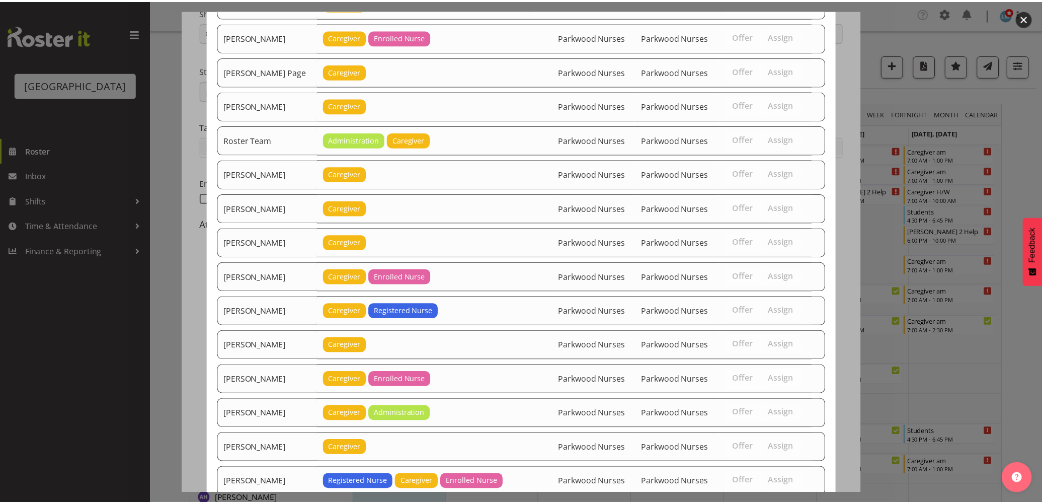
scroll to position [1439, 0]
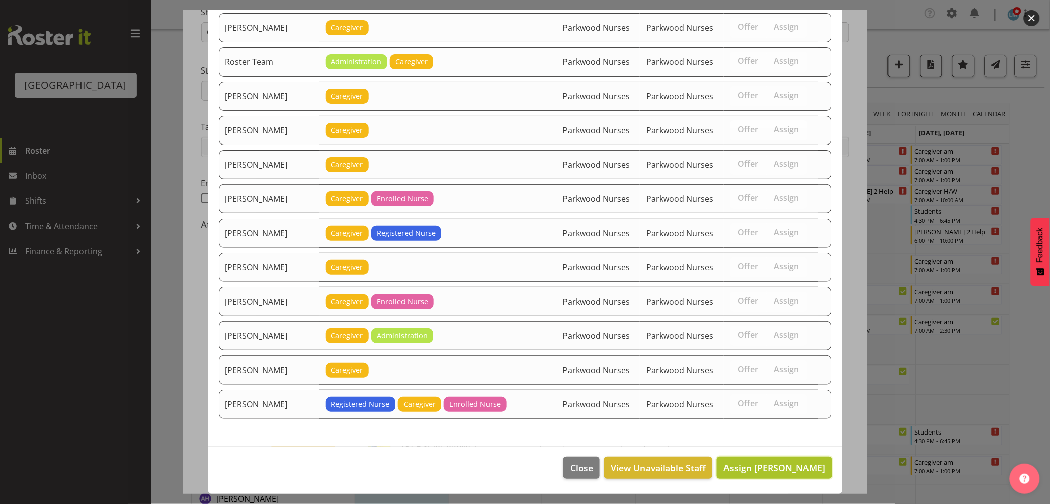
click at [792, 469] on span "Assign Lorie Angeles" at bounding box center [775, 468] width 102 height 12
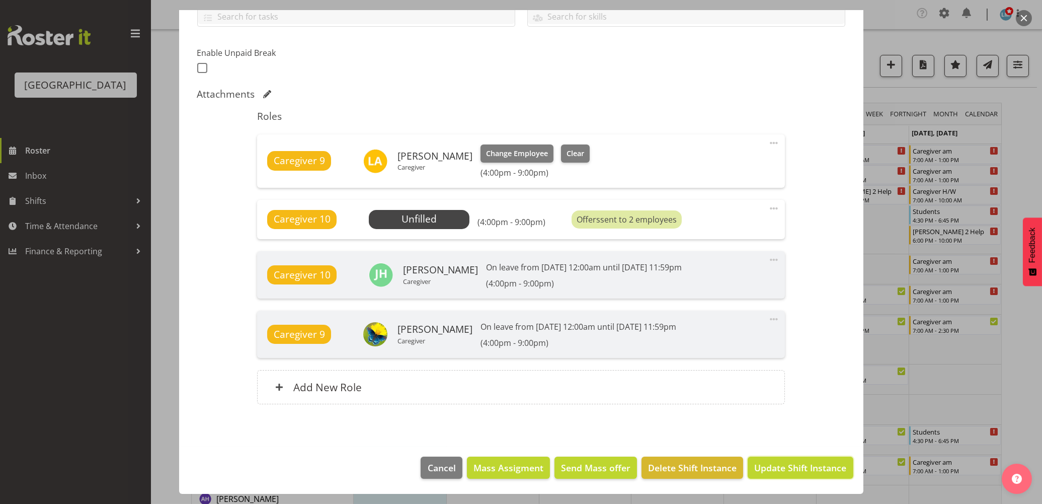
click at [792, 469] on span "Update Shift Instance" at bounding box center [800, 467] width 92 height 13
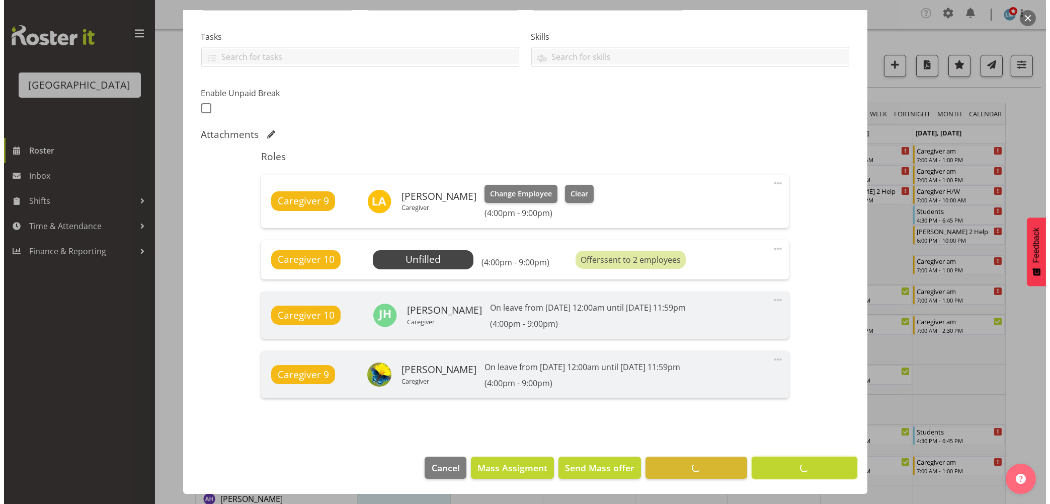
scroll to position [202, 0]
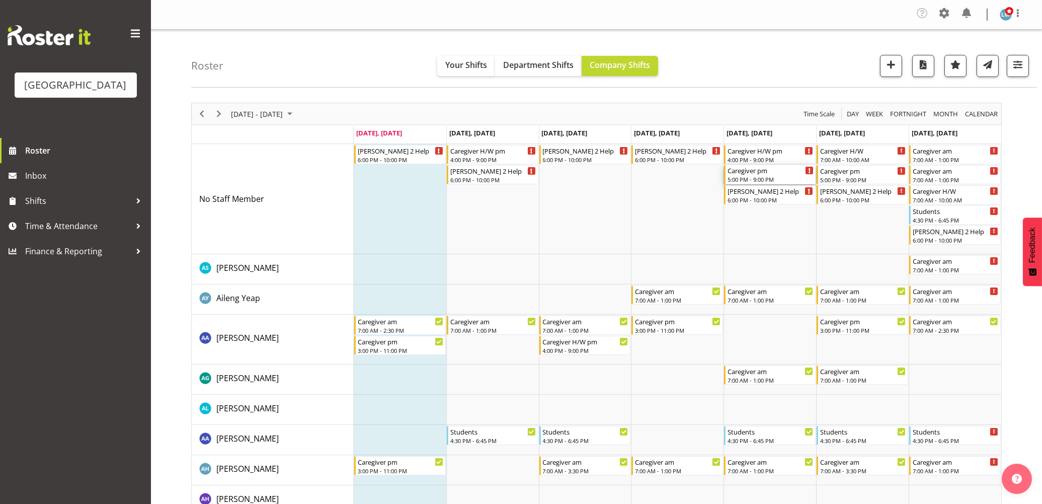
click at [757, 183] on div "5:00 PM - 9:00 PM" at bounding box center [771, 179] width 86 height 8
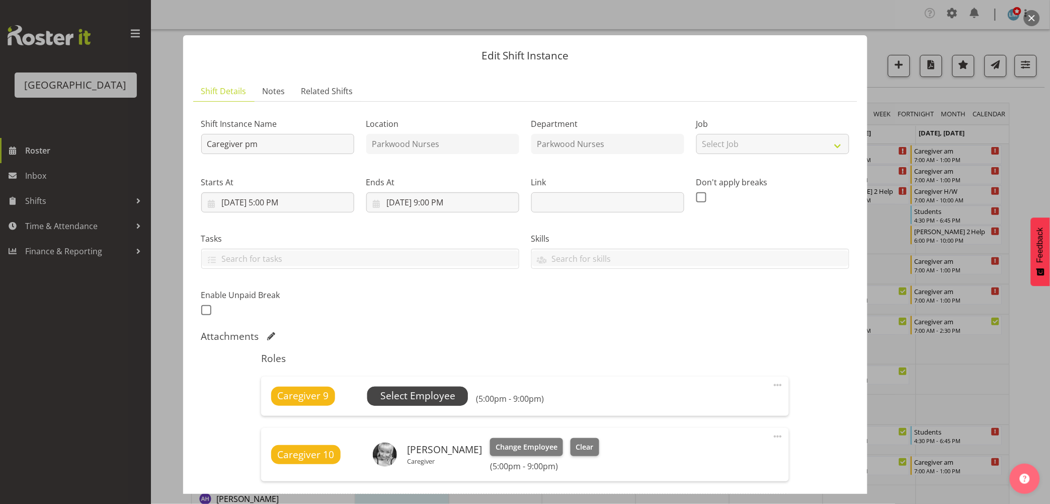
click at [441, 396] on span "Select Employee" at bounding box center [417, 396] width 75 height 15
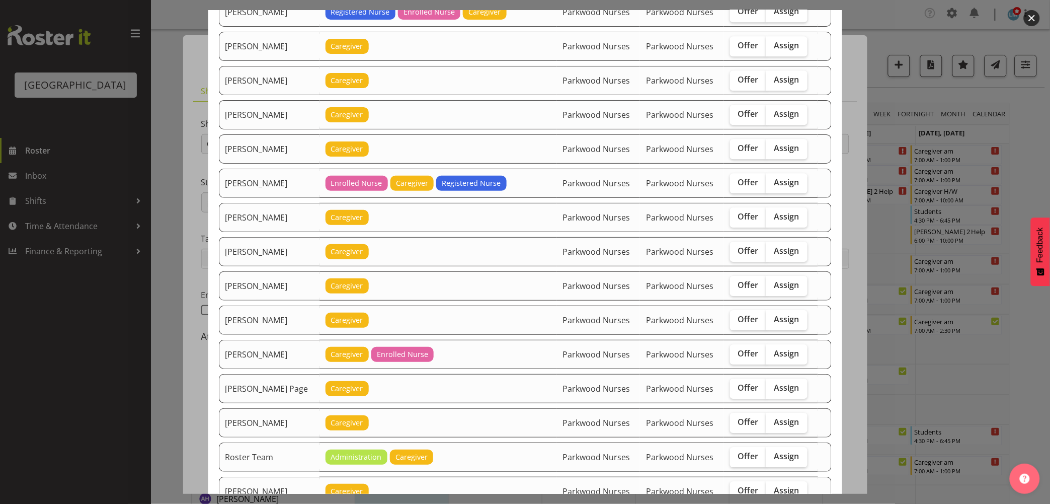
scroll to position [1007, 0]
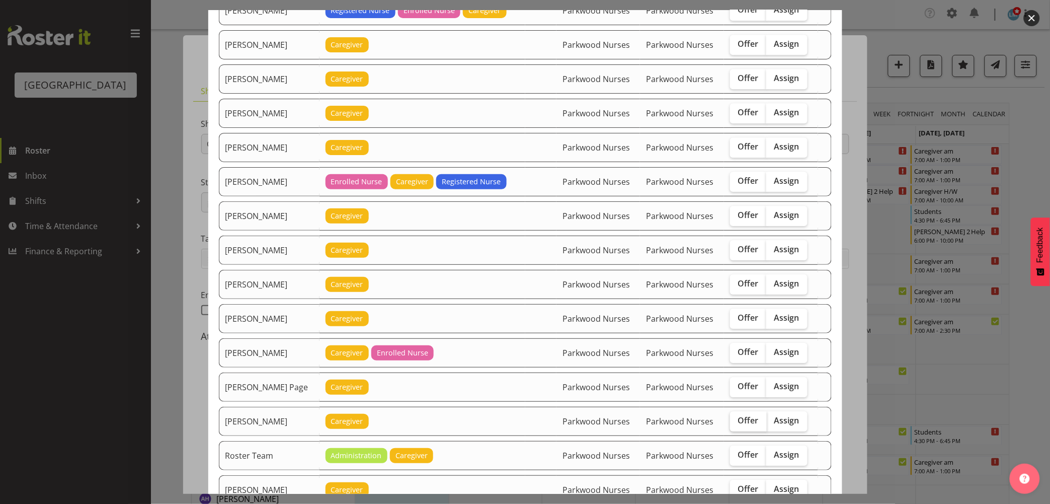
click at [742, 425] on span "Offer" at bounding box center [748, 420] width 21 height 10
click at [737, 424] on input "Offer" at bounding box center [733, 420] width 7 height 7
checkbox input "true"
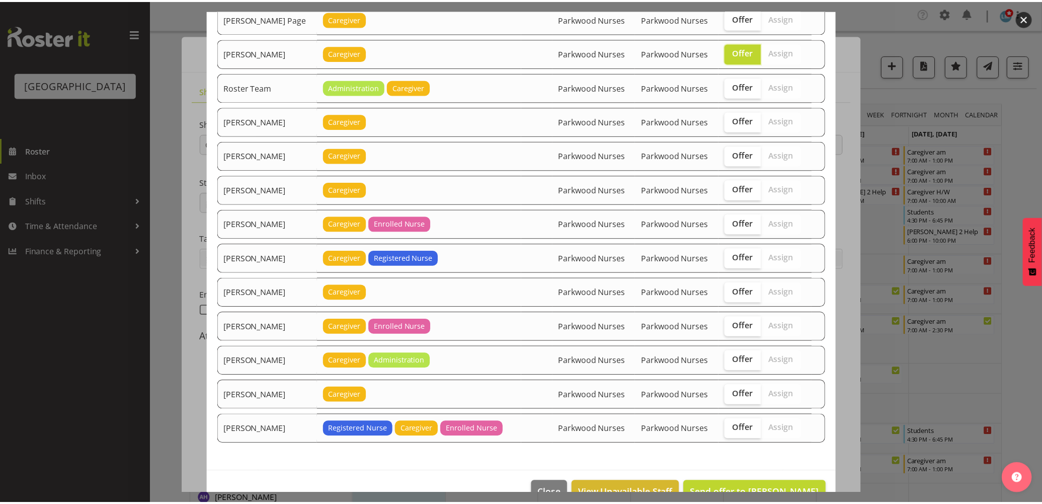
scroll to position [1398, 0]
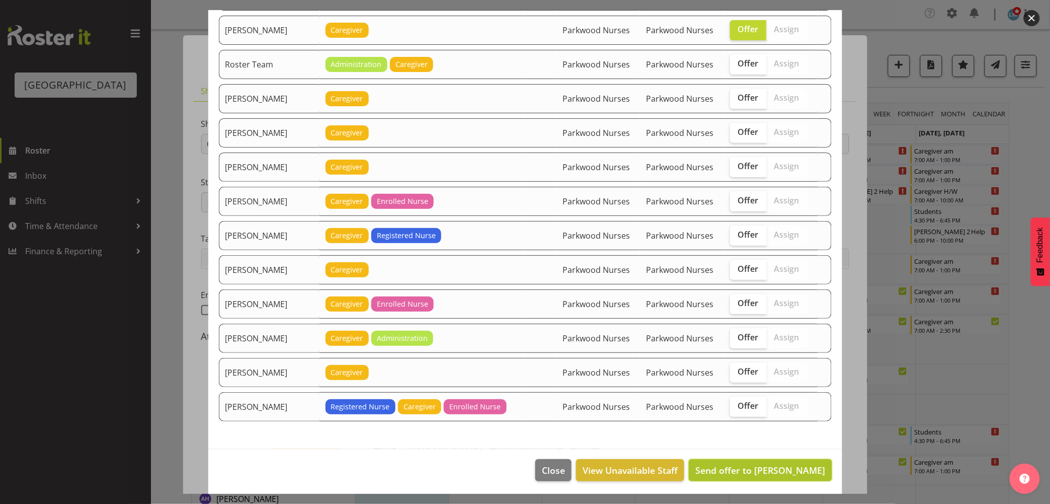
click at [773, 475] on span "Send offer to Roldan R Lopiga" at bounding box center [761, 470] width 130 height 12
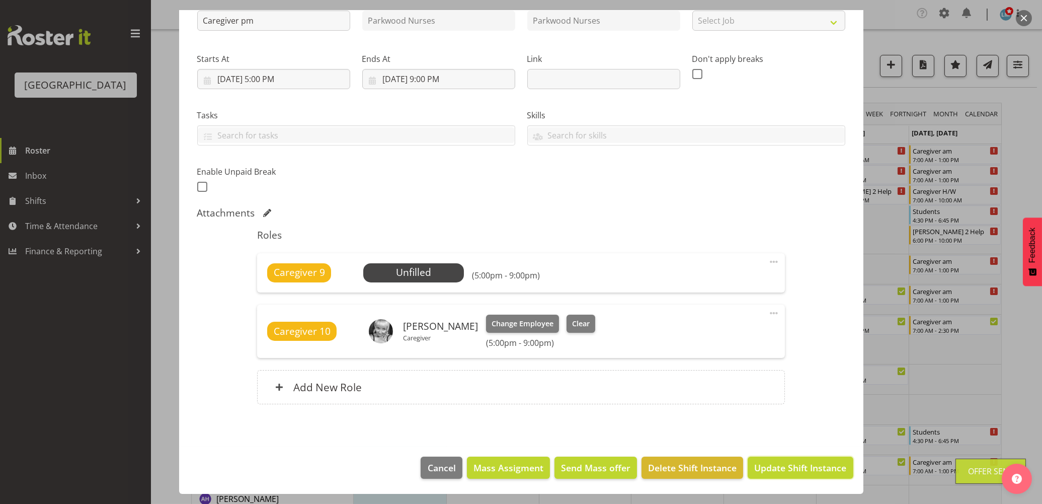
click at [773, 475] on button "Update Shift Instance" at bounding box center [800, 467] width 105 height 22
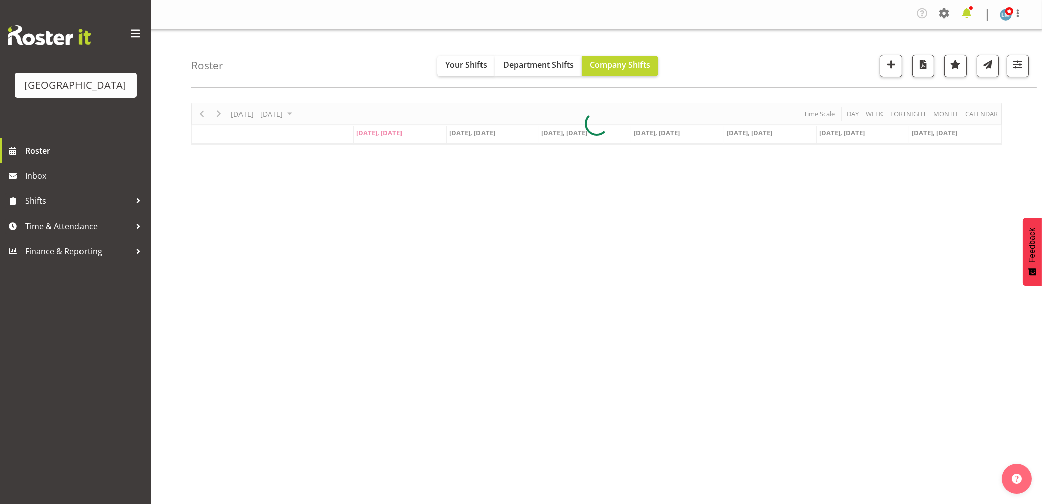
click at [967, 13] on span at bounding box center [967, 13] width 16 height 16
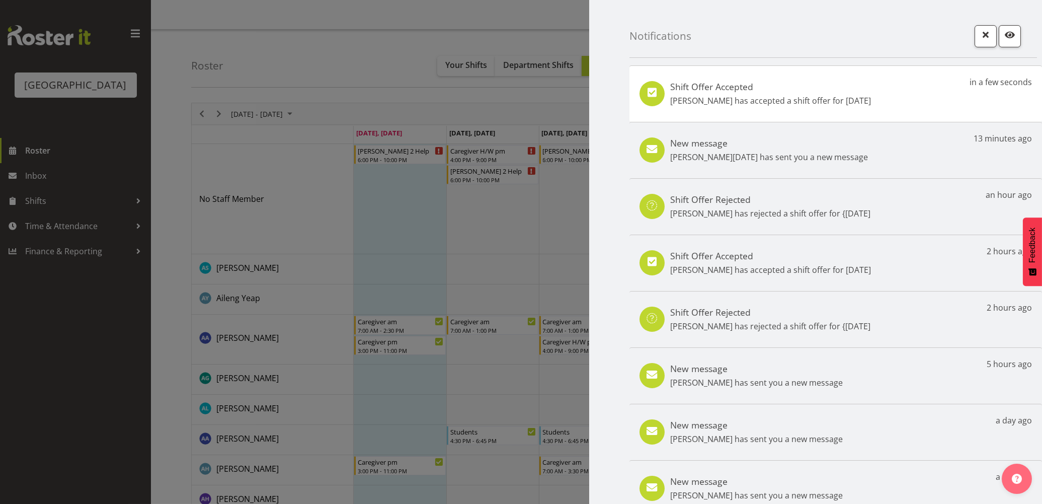
click at [107, 376] on div at bounding box center [521, 252] width 1042 height 504
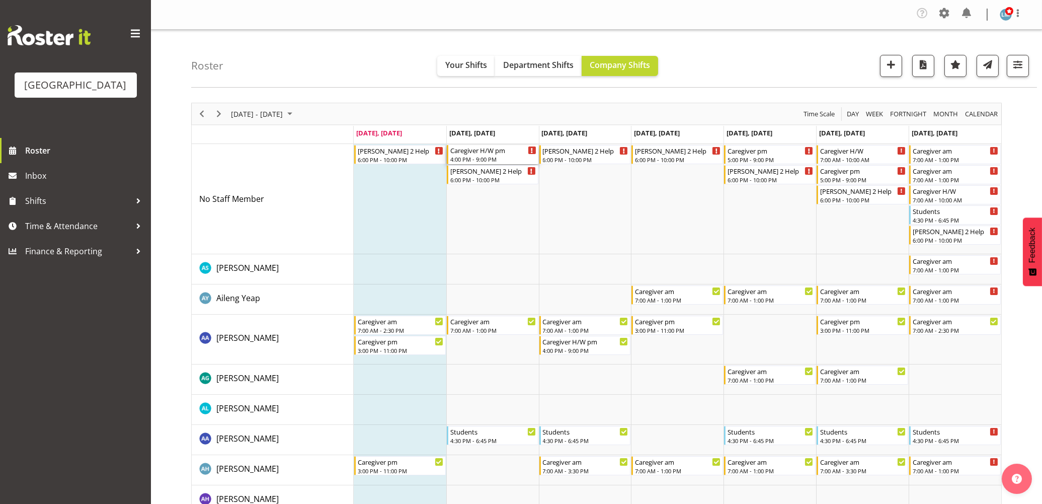
click at [471, 153] on div "Caregiver H/W pm" at bounding box center [493, 150] width 86 height 10
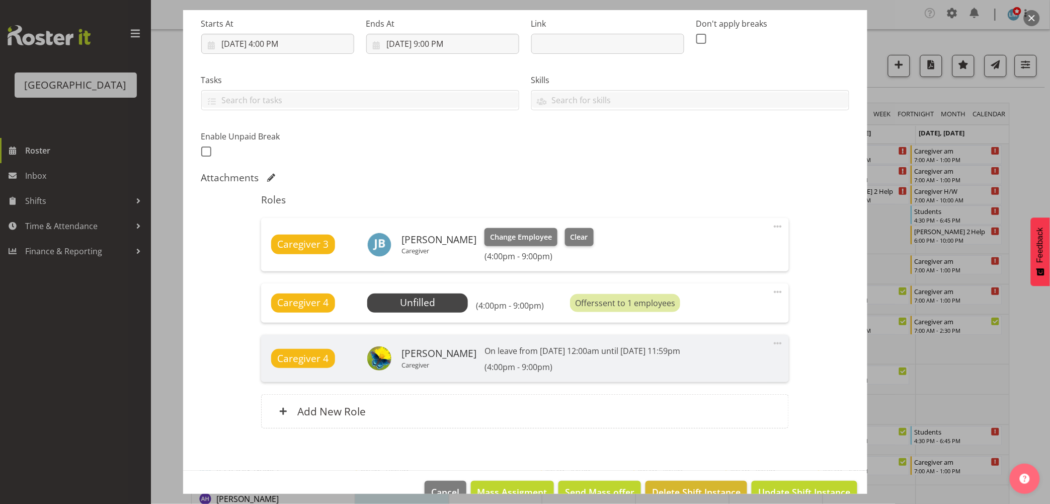
scroll to position [168, 0]
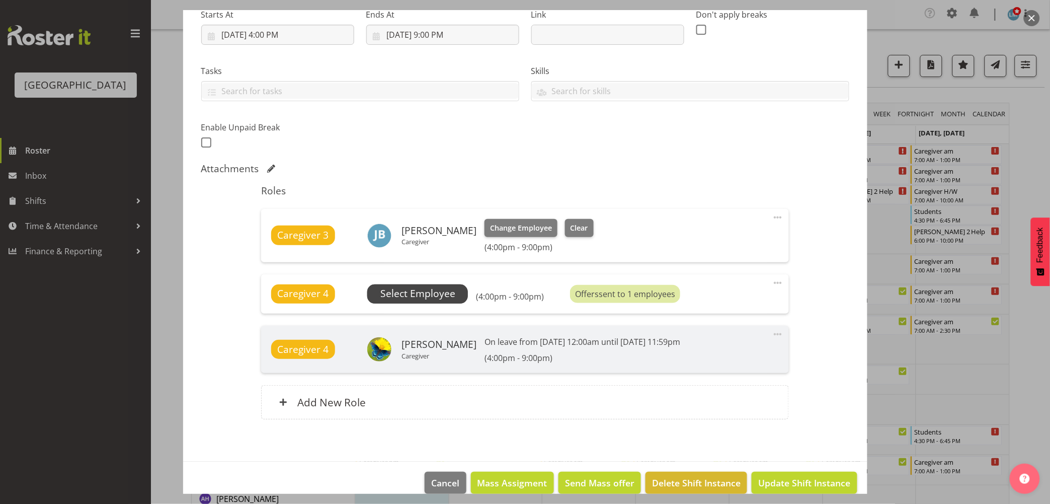
click at [414, 285] on span "Select Employee" at bounding box center [417, 293] width 101 height 19
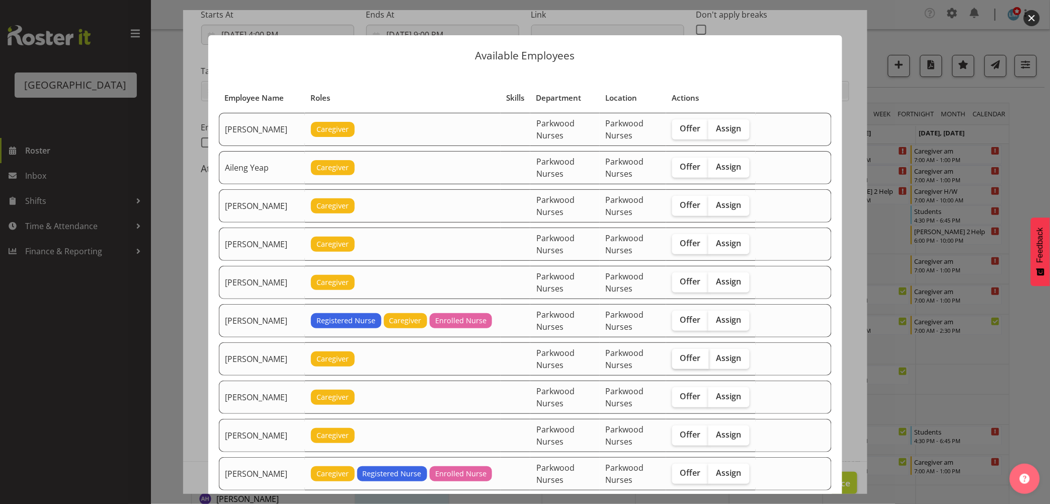
click at [690, 356] on span "Offer" at bounding box center [690, 358] width 21 height 10
click at [679, 356] on input "Offer" at bounding box center [675, 358] width 7 height 7
checkbox input "true"
click at [688, 393] on span "Offer" at bounding box center [690, 396] width 21 height 10
click at [679, 393] on input "Offer" at bounding box center [675, 396] width 7 height 7
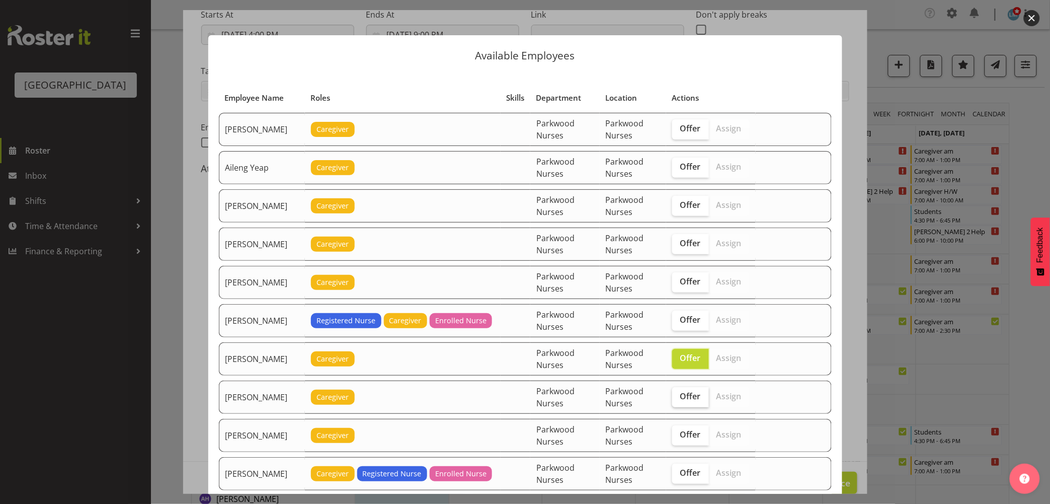
checkbox input "true"
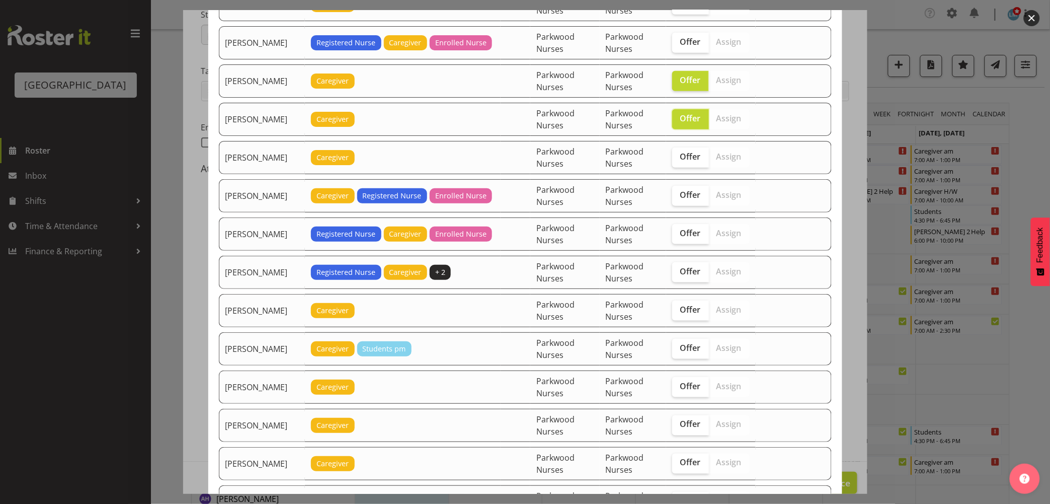
scroll to position [335, 0]
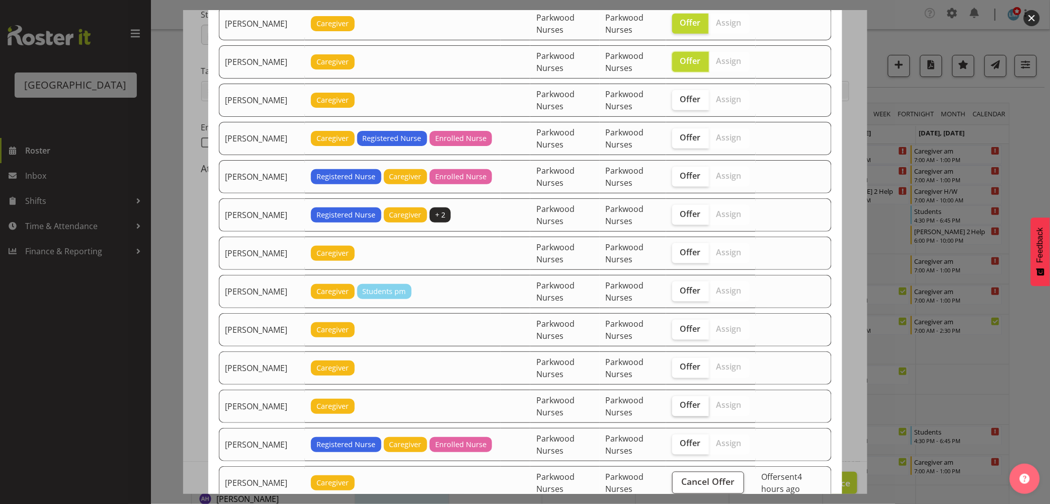
click at [682, 414] on label "Offer" at bounding box center [690, 406] width 37 height 20
click at [679, 409] on input "Offer" at bounding box center [675, 405] width 7 height 7
checkbox input "true"
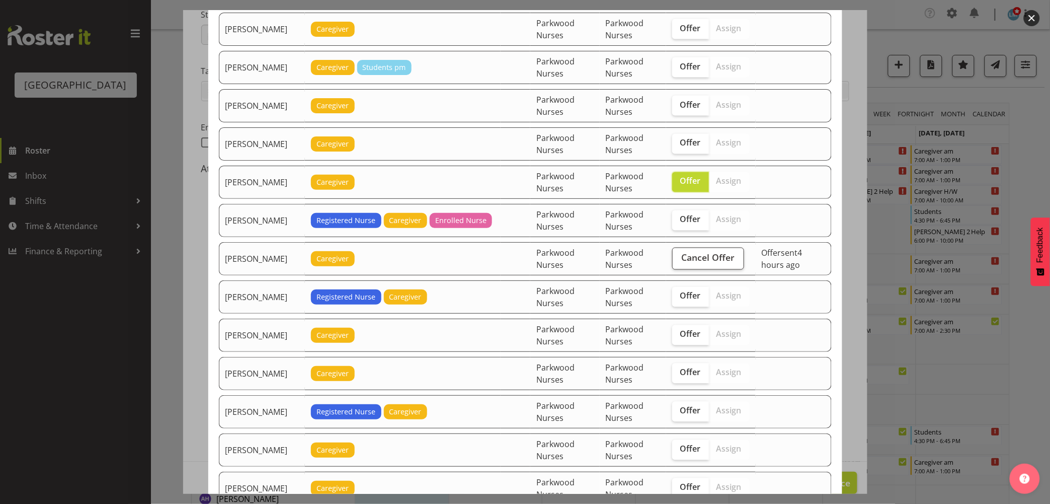
scroll to position [615, 0]
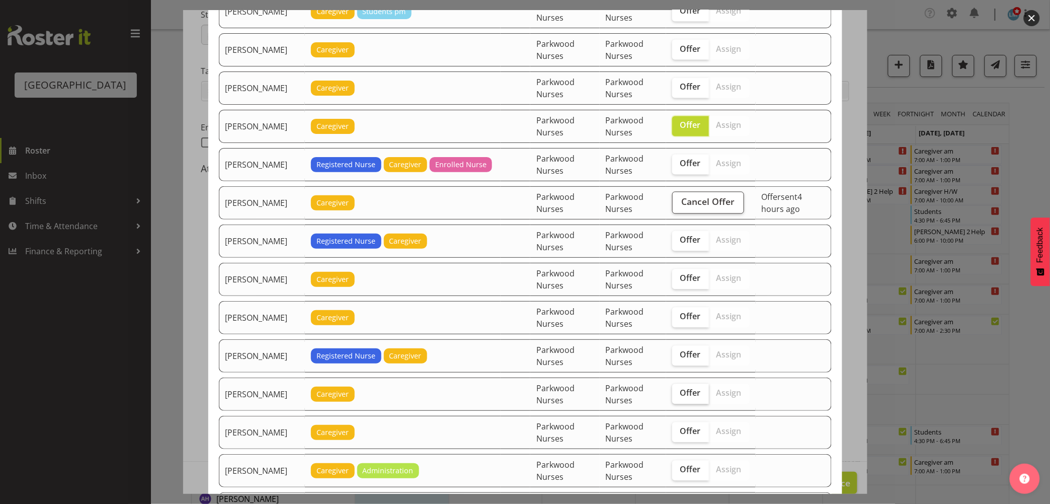
click at [685, 398] on span "Offer" at bounding box center [690, 393] width 21 height 10
click at [679, 397] on input "Offer" at bounding box center [675, 393] width 7 height 7
checkbox input "true"
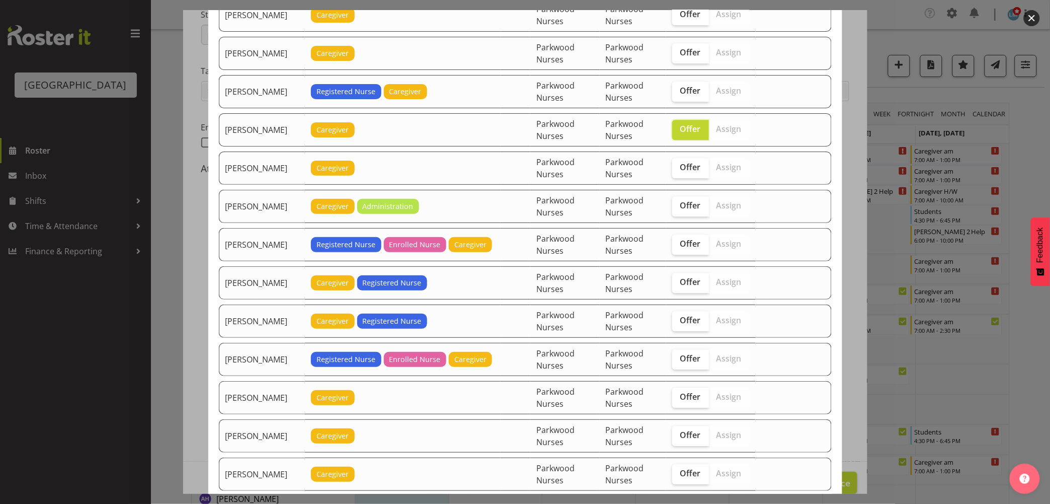
scroll to position [894, 0]
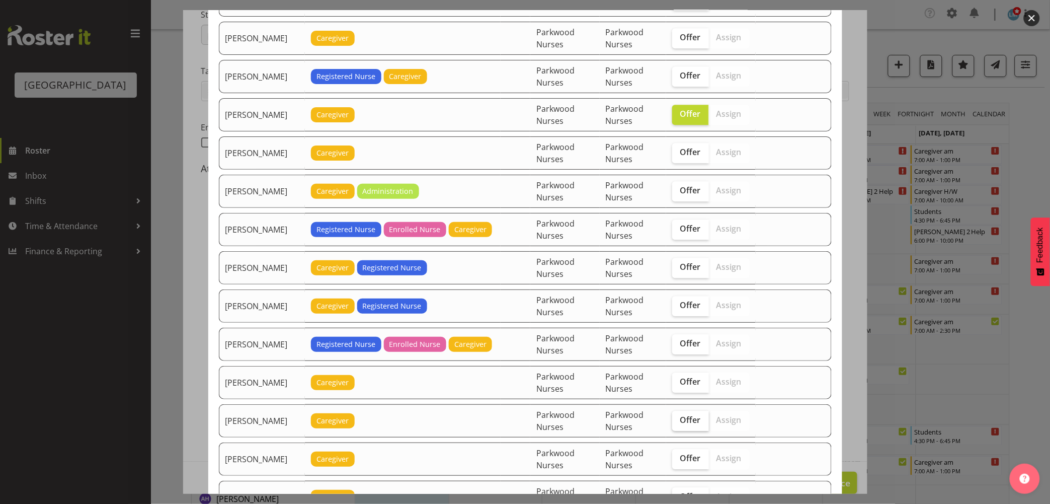
click at [688, 425] on span "Offer" at bounding box center [690, 420] width 21 height 10
click at [679, 423] on input "Offer" at bounding box center [675, 420] width 7 height 7
checkbox input "true"
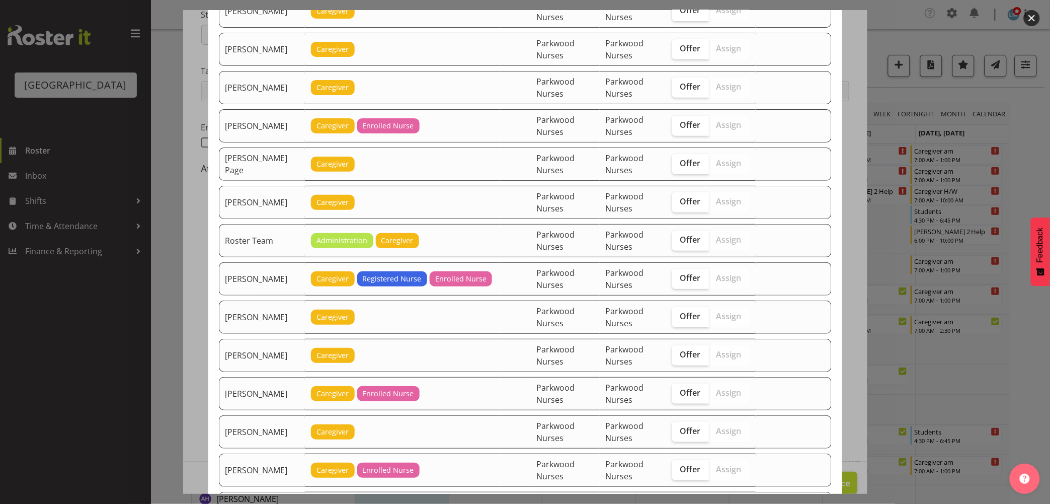
scroll to position [1510, 0]
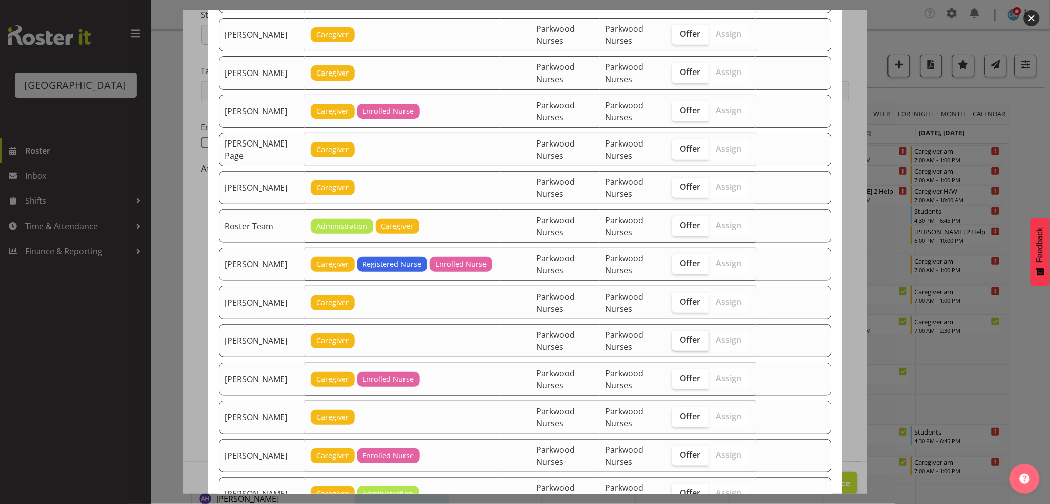
click at [690, 344] on span "Offer" at bounding box center [690, 340] width 21 height 10
click at [679, 343] on input "Offer" at bounding box center [675, 340] width 7 height 7
checkbox input "true"
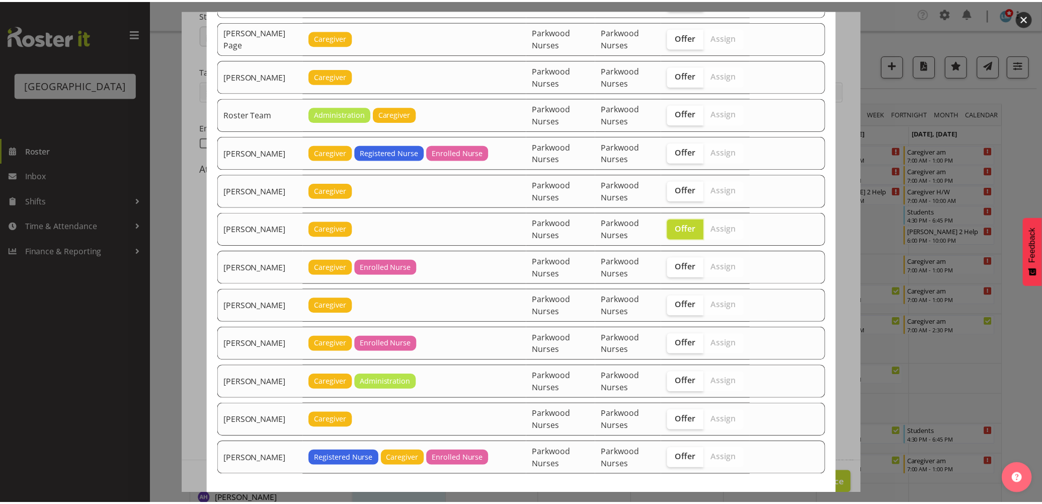
scroll to position [1683, 0]
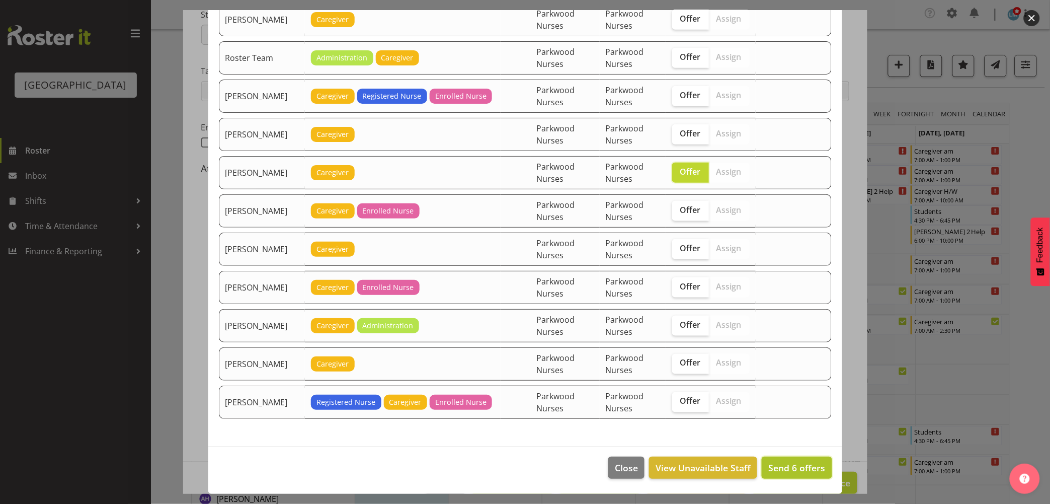
click at [797, 462] on span "Send 6 offers" at bounding box center [797, 468] width 57 height 12
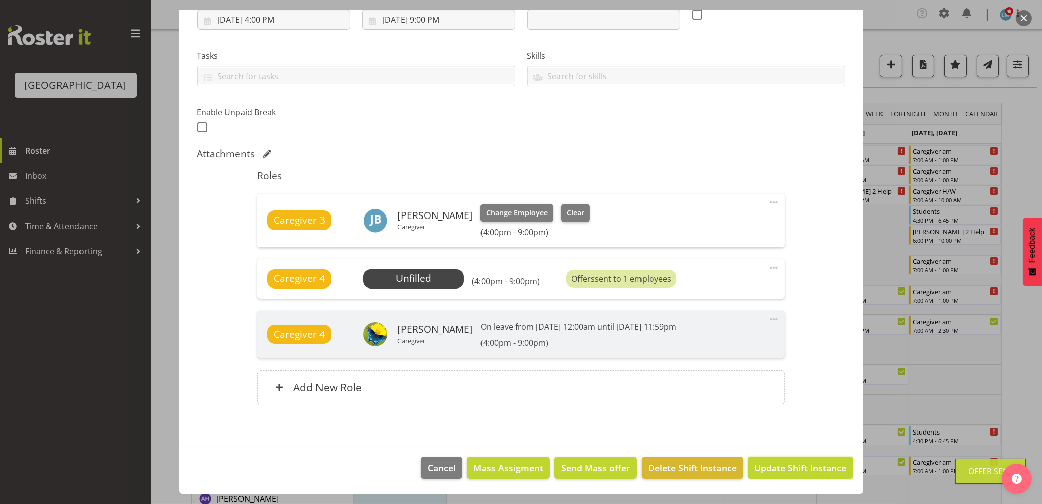
click at [797, 461] on span "Update Shift Instance" at bounding box center [800, 467] width 92 height 13
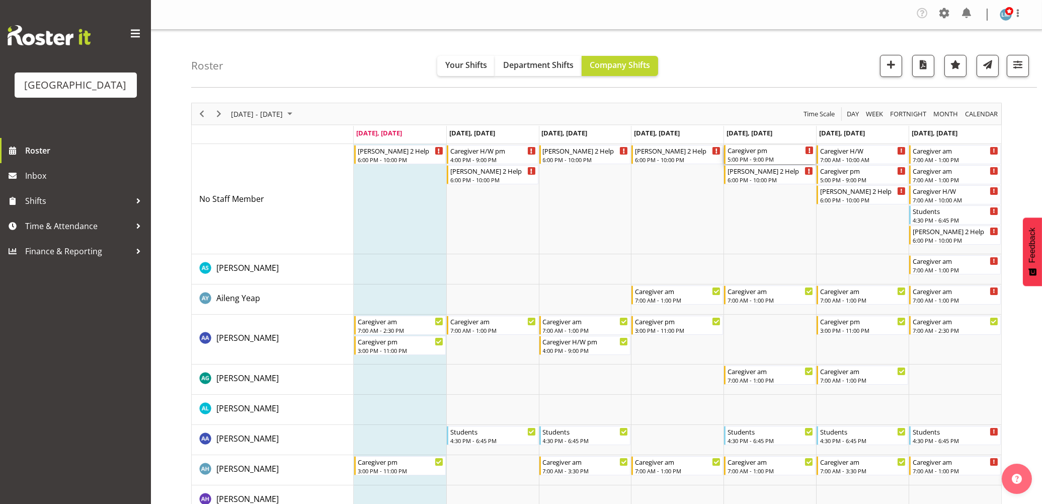
click at [742, 159] on div "5:00 PM - 9:00 PM" at bounding box center [771, 159] width 86 height 8
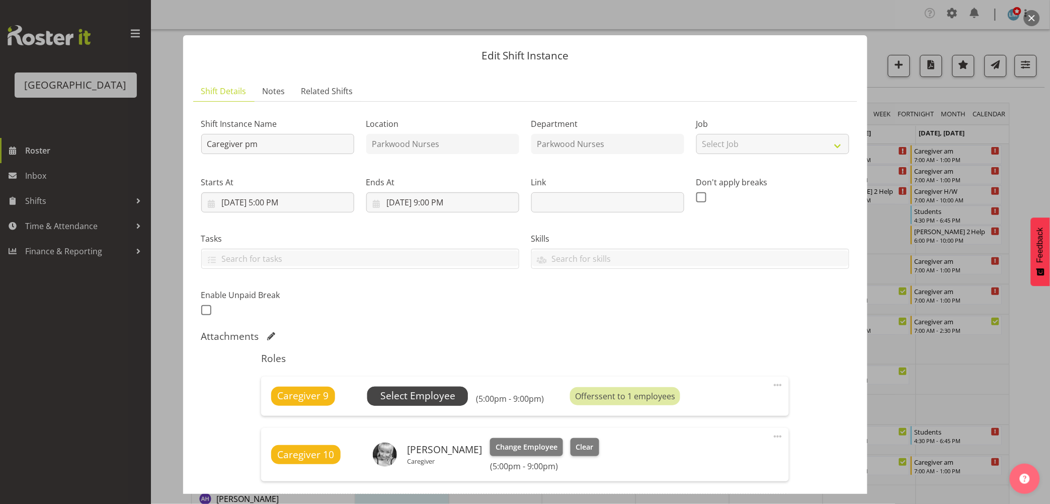
click at [416, 392] on span "Select Employee" at bounding box center [417, 396] width 75 height 15
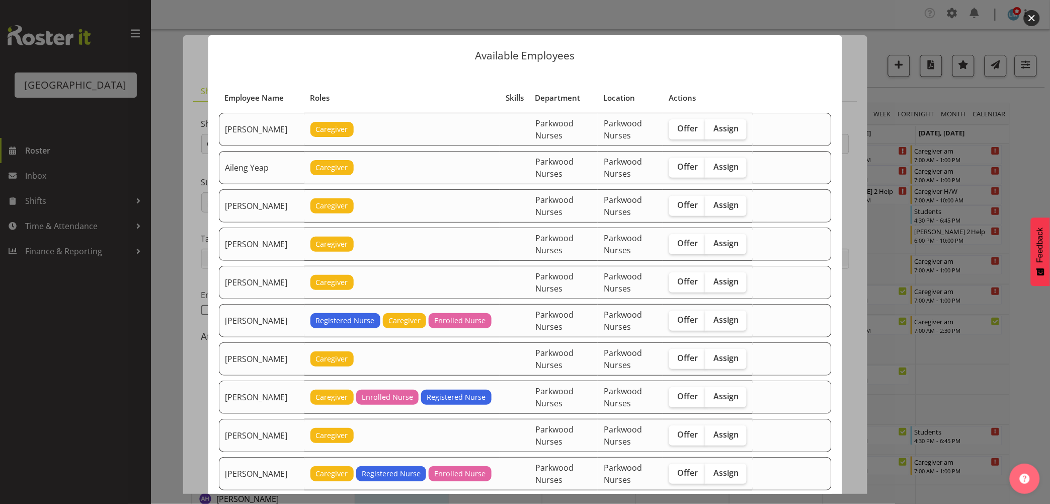
click at [1042, 166] on div at bounding box center [525, 252] width 1050 height 504
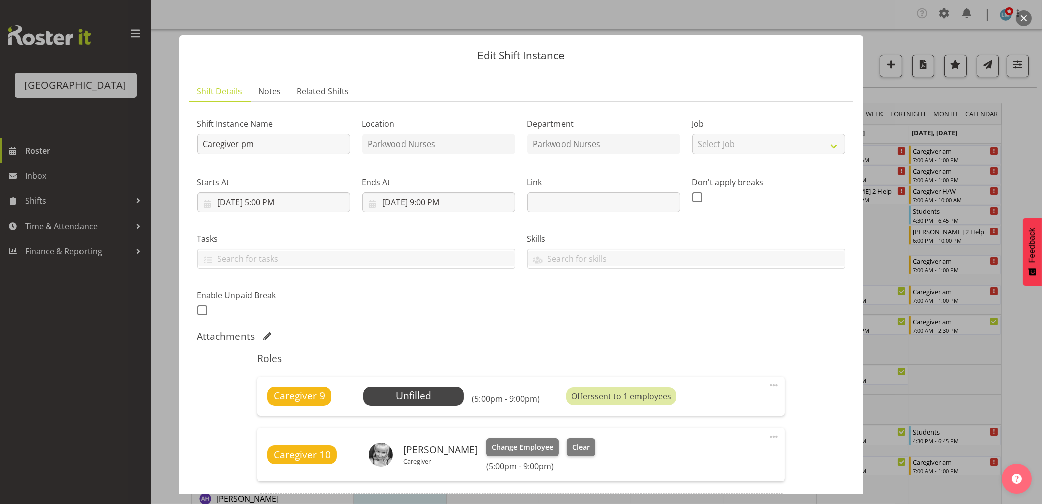
scroll to position [440, 0]
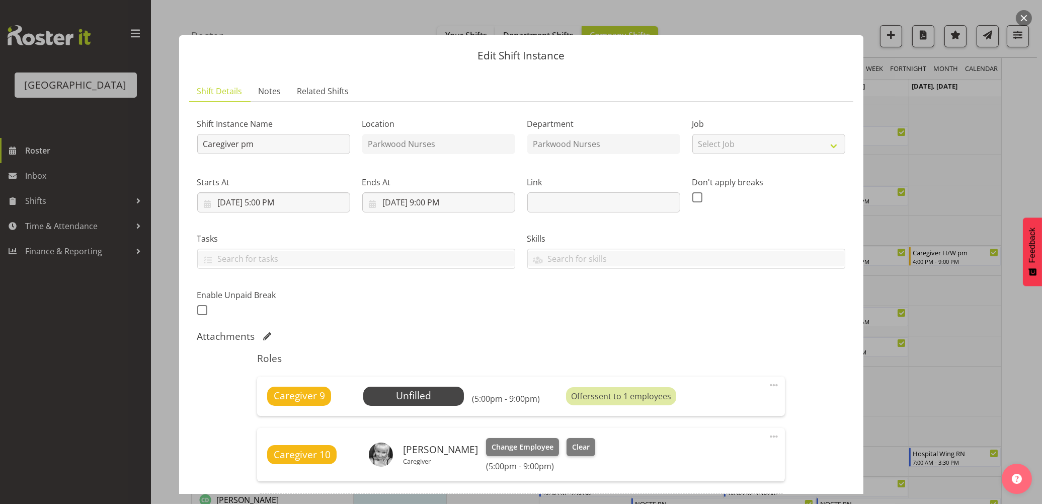
click at [66, 350] on div at bounding box center [521, 252] width 1042 height 504
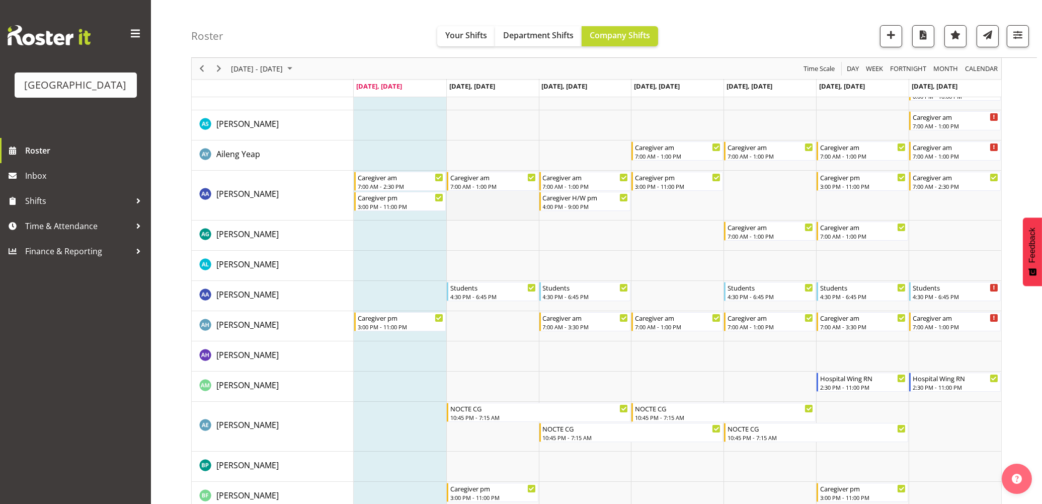
scroll to position [0, 0]
